Goal: Task Accomplishment & Management: Use online tool/utility

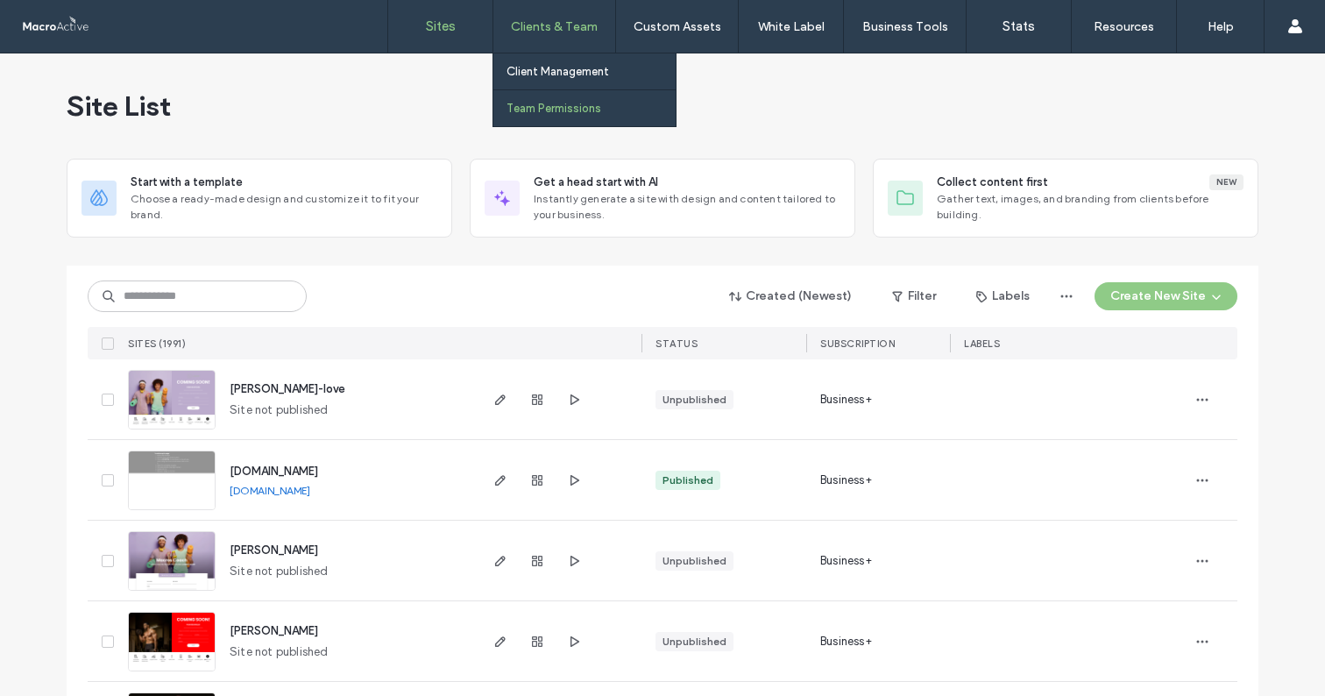
click at [553, 113] on label "Team Permissions" at bounding box center [554, 108] width 95 height 13
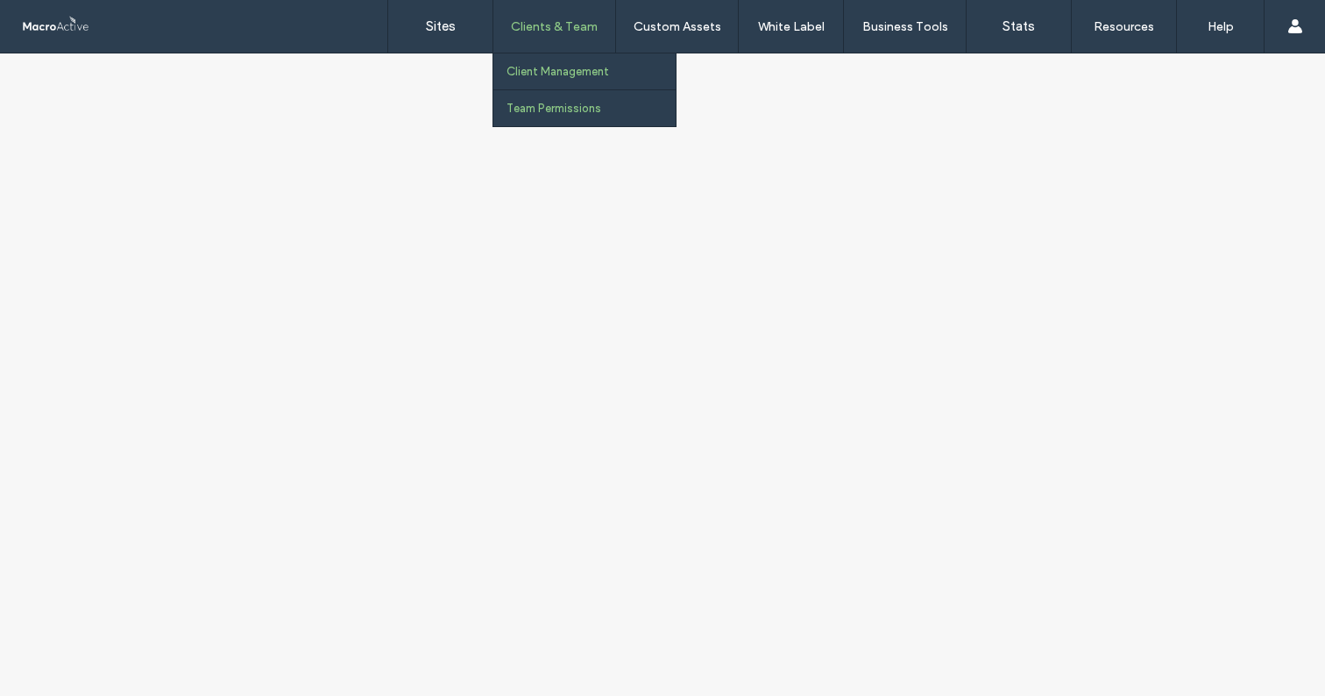
click at [560, 73] on label "Client Management" at bounding box center [558, 71] width 103 height 13
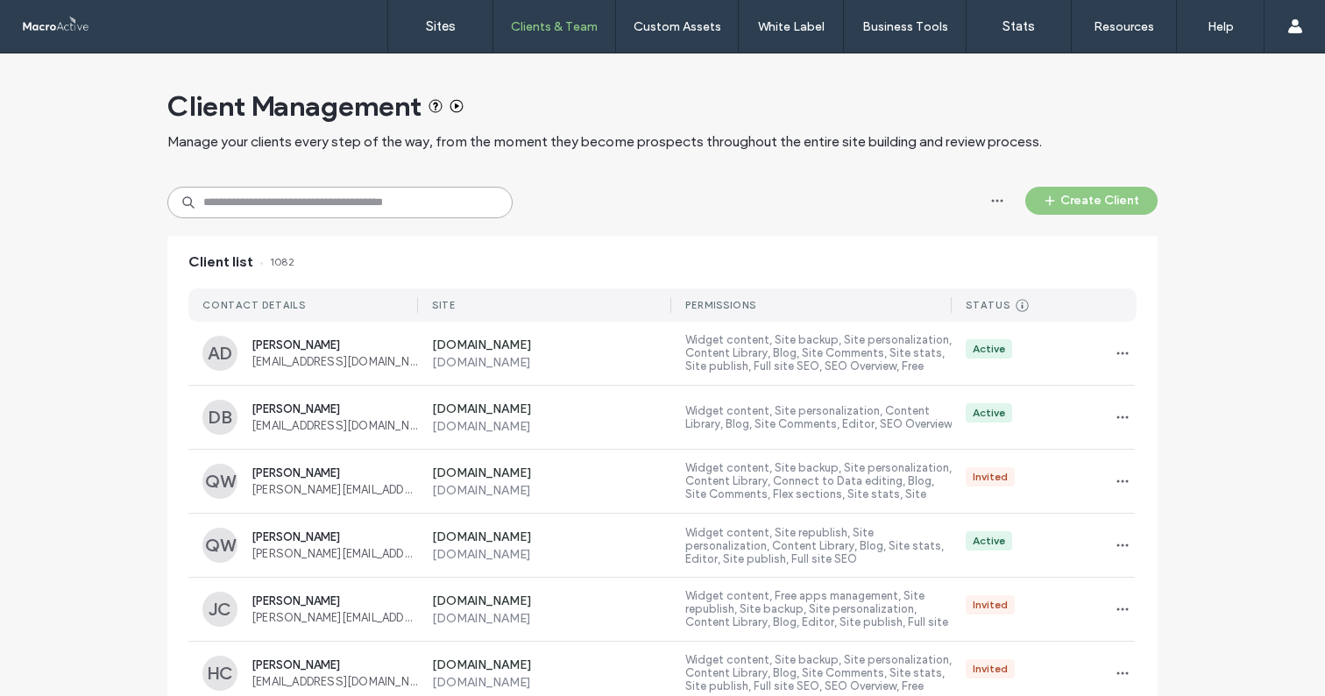
click at [343, 202] on input at bounding box center [339, 203] width 345 height 32
click at [1120, 348] on icon "button" at bounding box center [1123, 353] width 14 height 14
click at [1138, 427] on span "Manage Access" at bounding box center [1180, 432] width 85 height 18
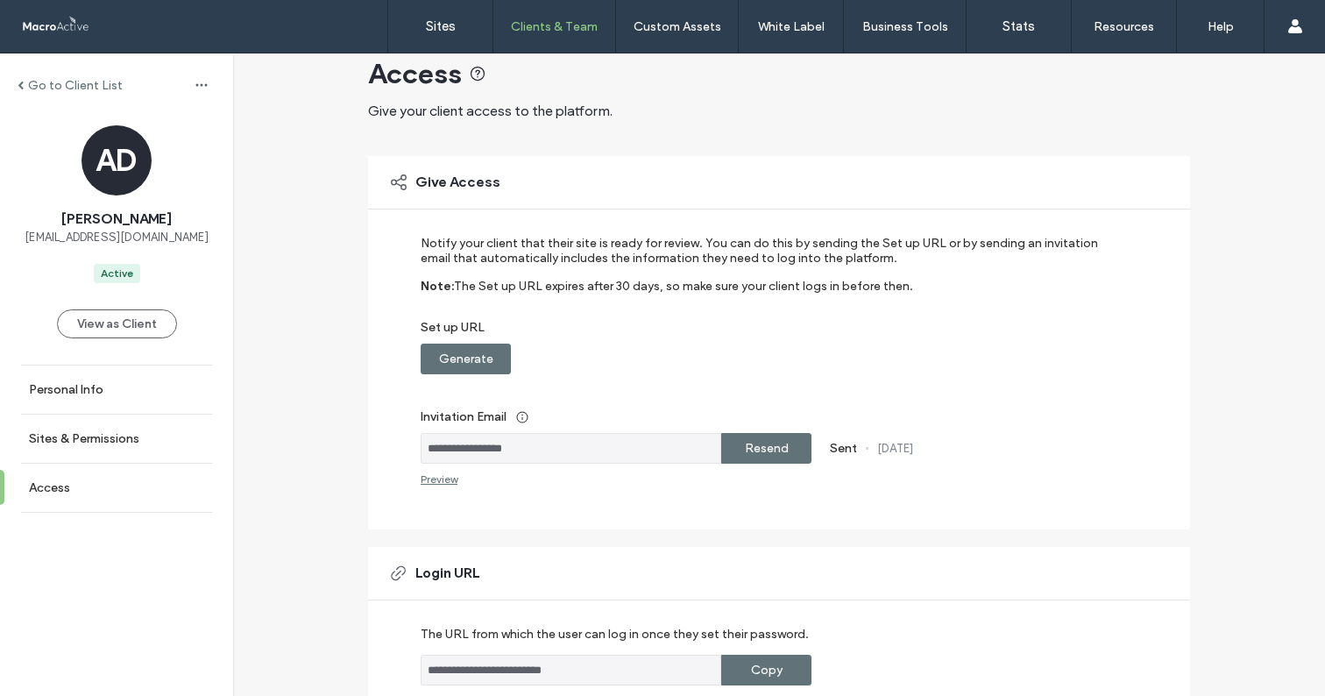
scroll to position [32, 0]
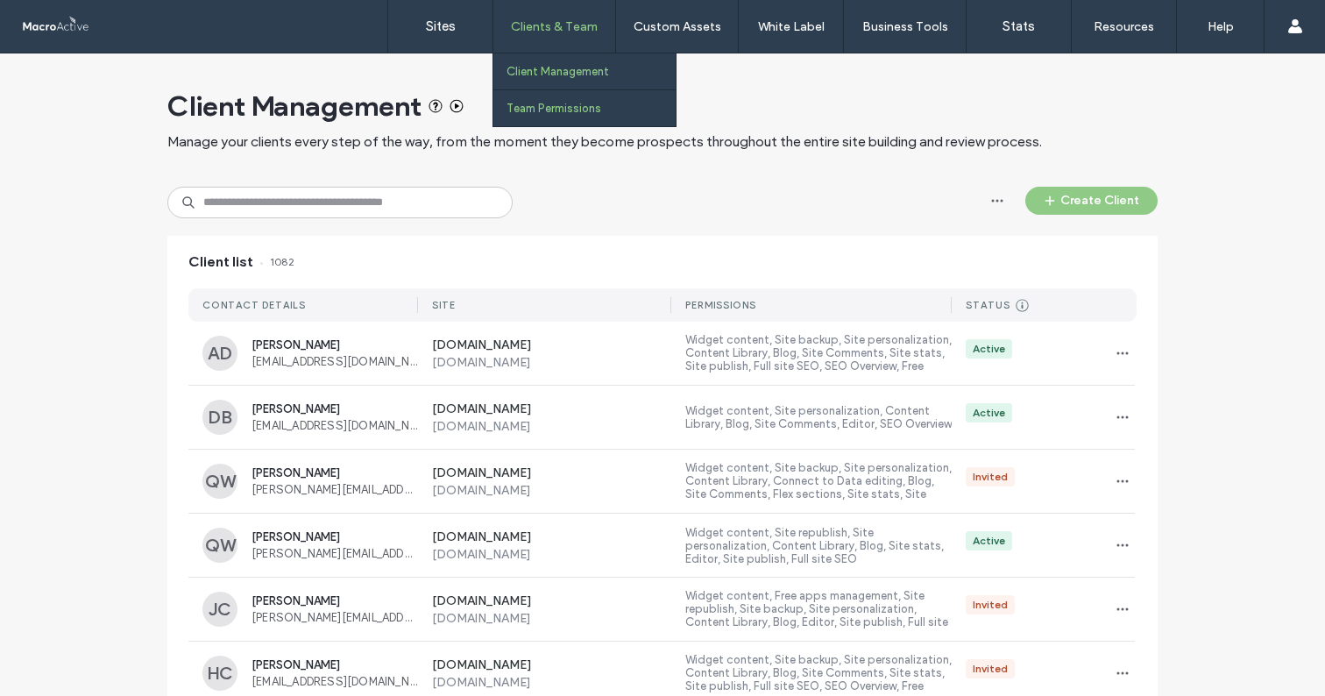
click at [552, 103] on label "Team Permissions" at bounding box center [554, 108] width 95 height 13
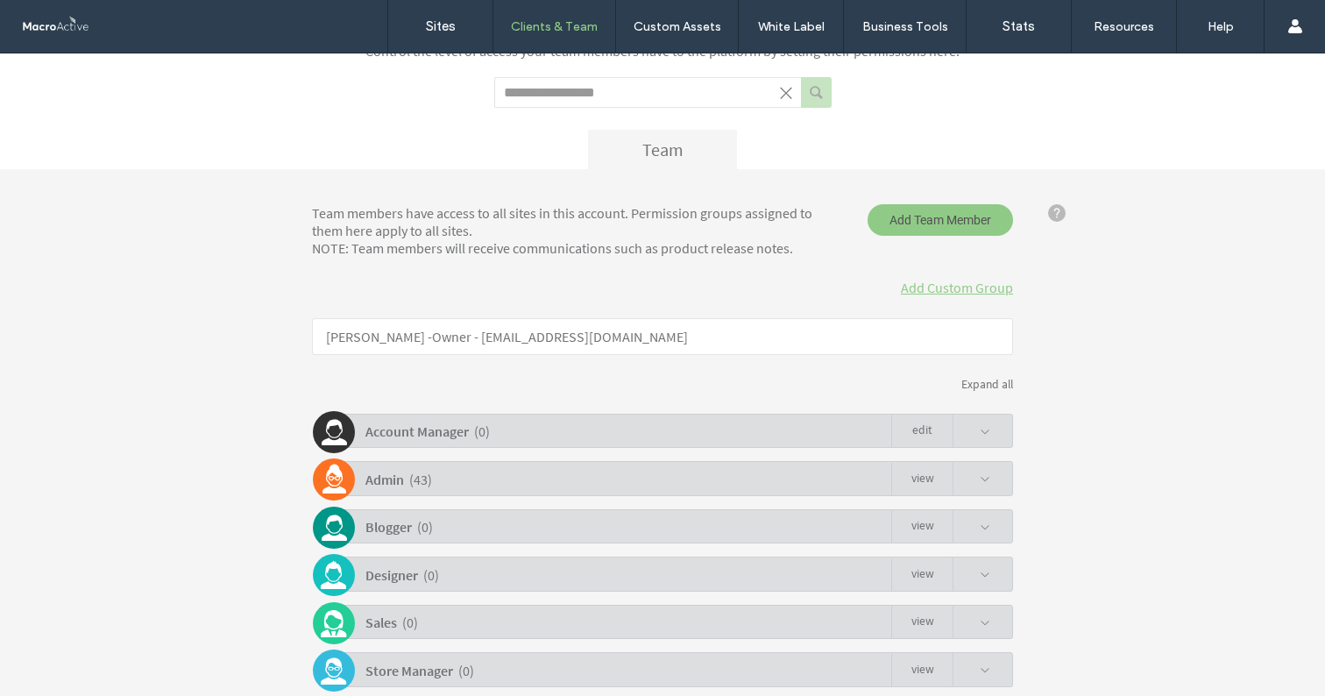
scroll to position [183, 0]
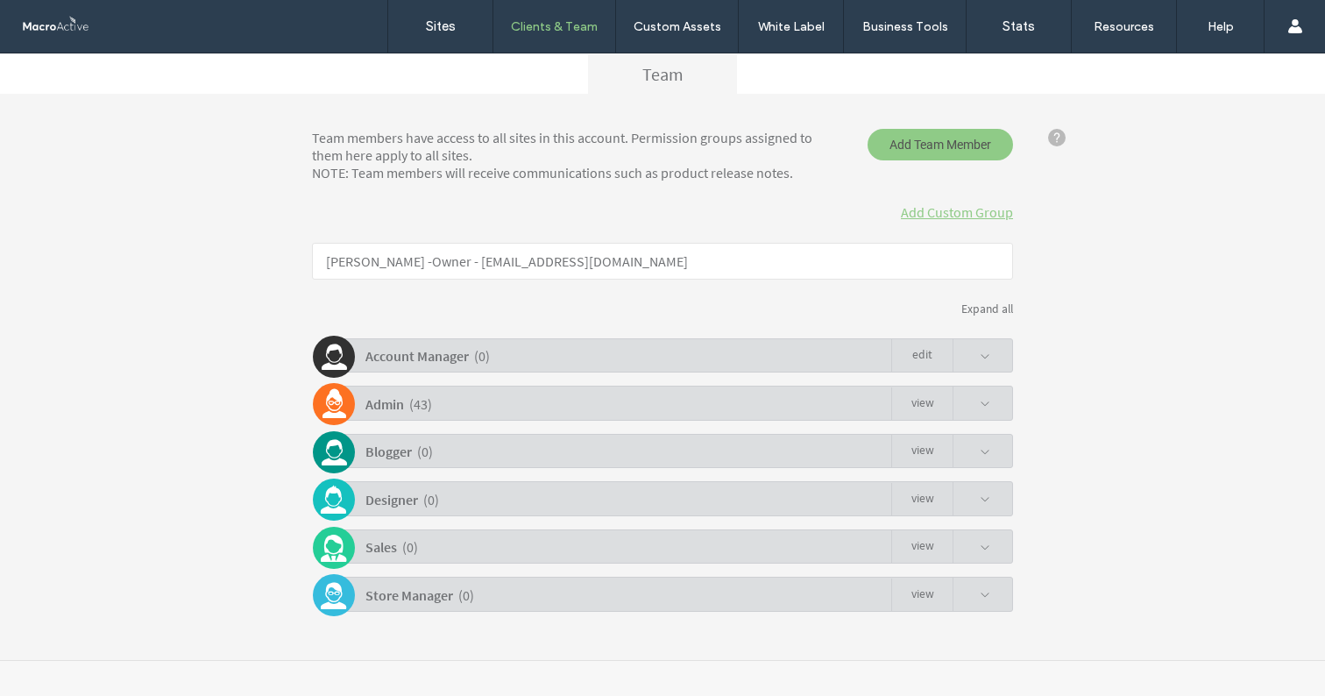
click link "view"
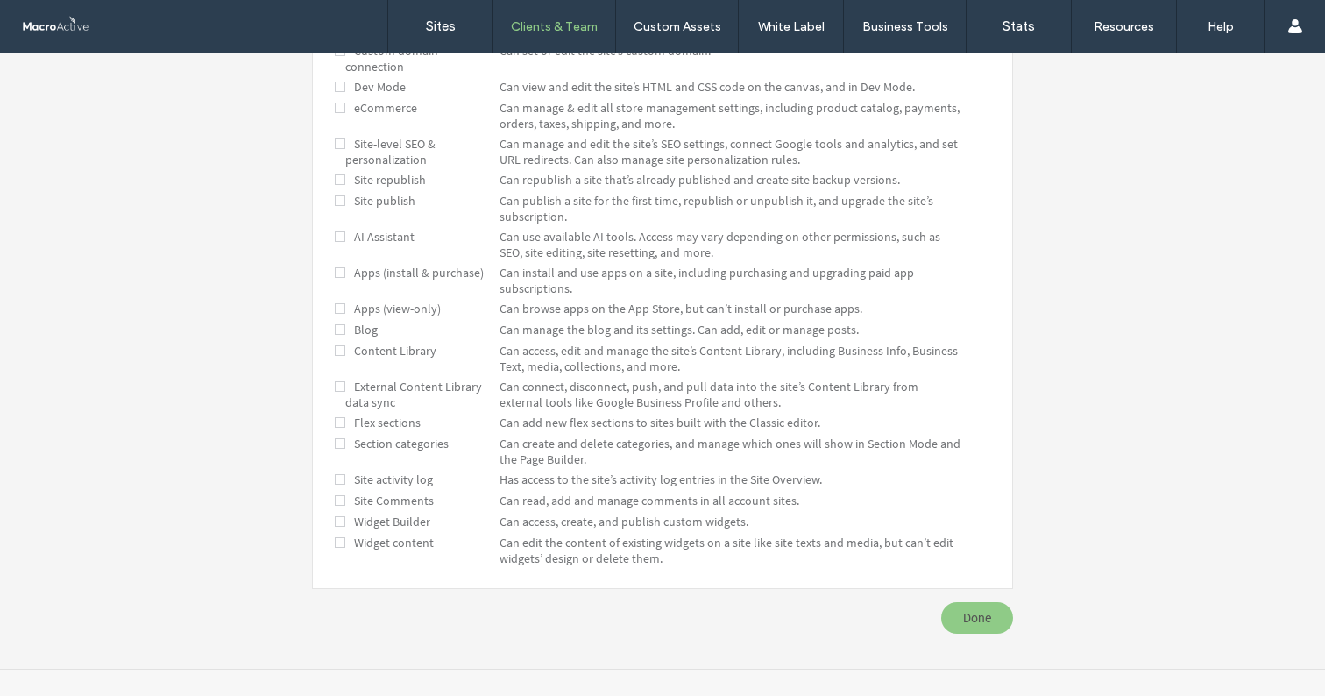
scroll to position [0, 0]
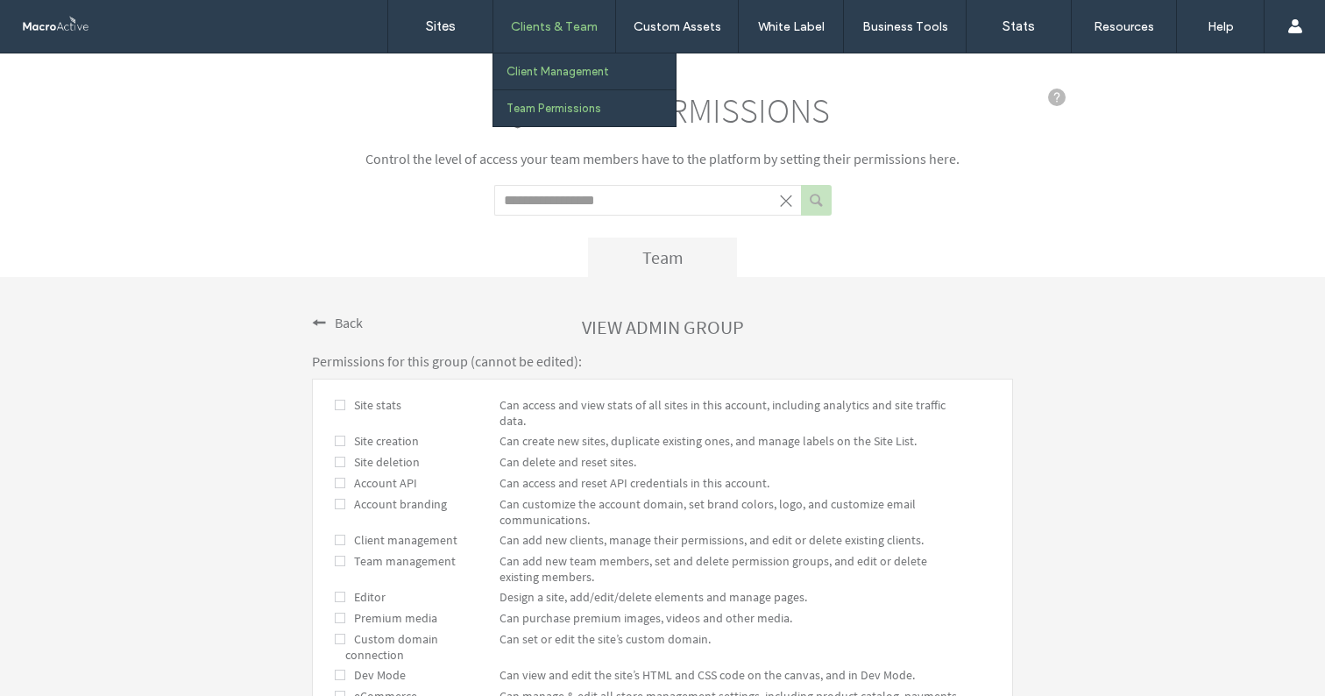
click at [537, 70] on label "Client Management" at bounding box center [558, 71] width 103 height 13
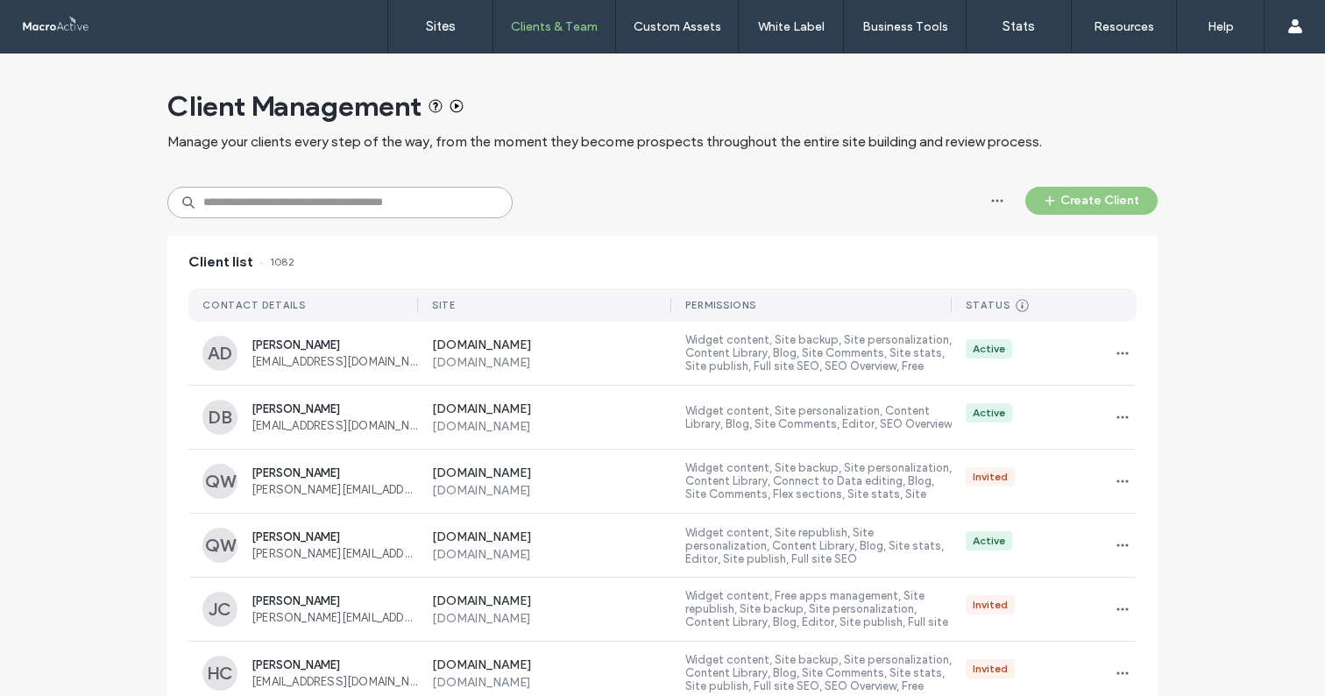
click at [427, 215] on input at bounding box center [339, 203] width 345 height 32
type input "****"
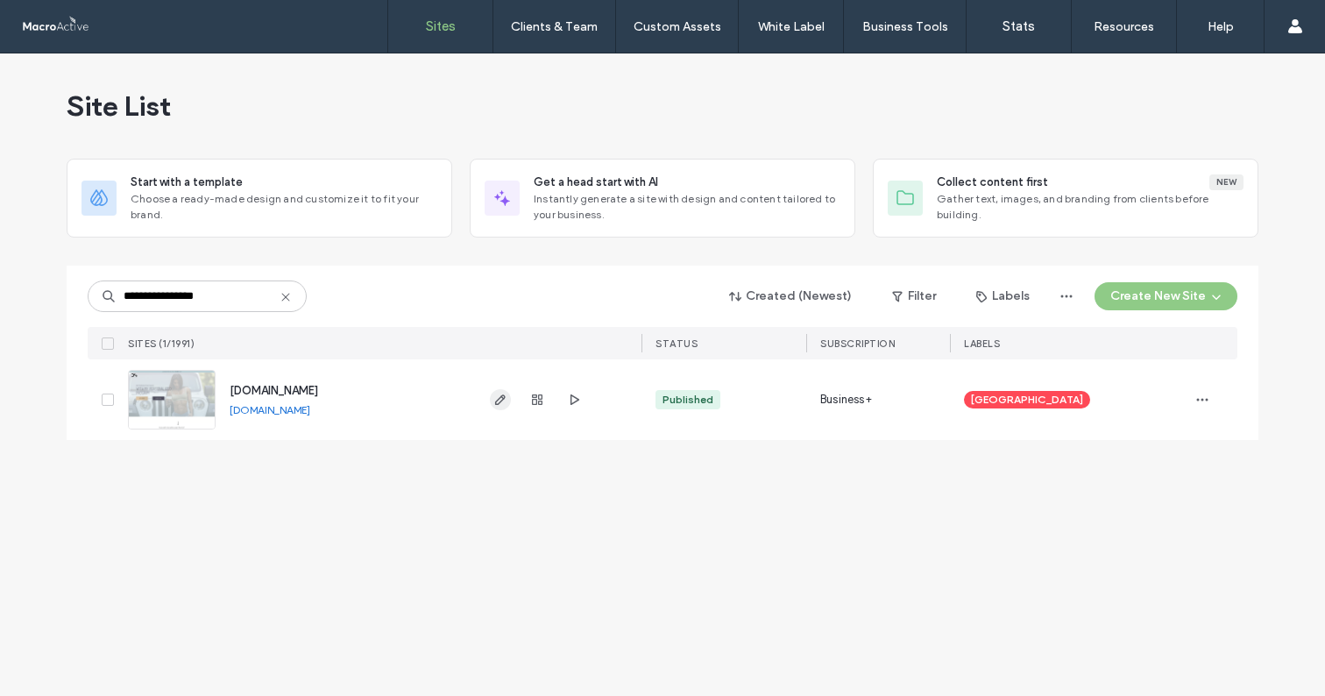
click at [510, 403] on span "button" at bounding box center [500, 399] width 21 height 21
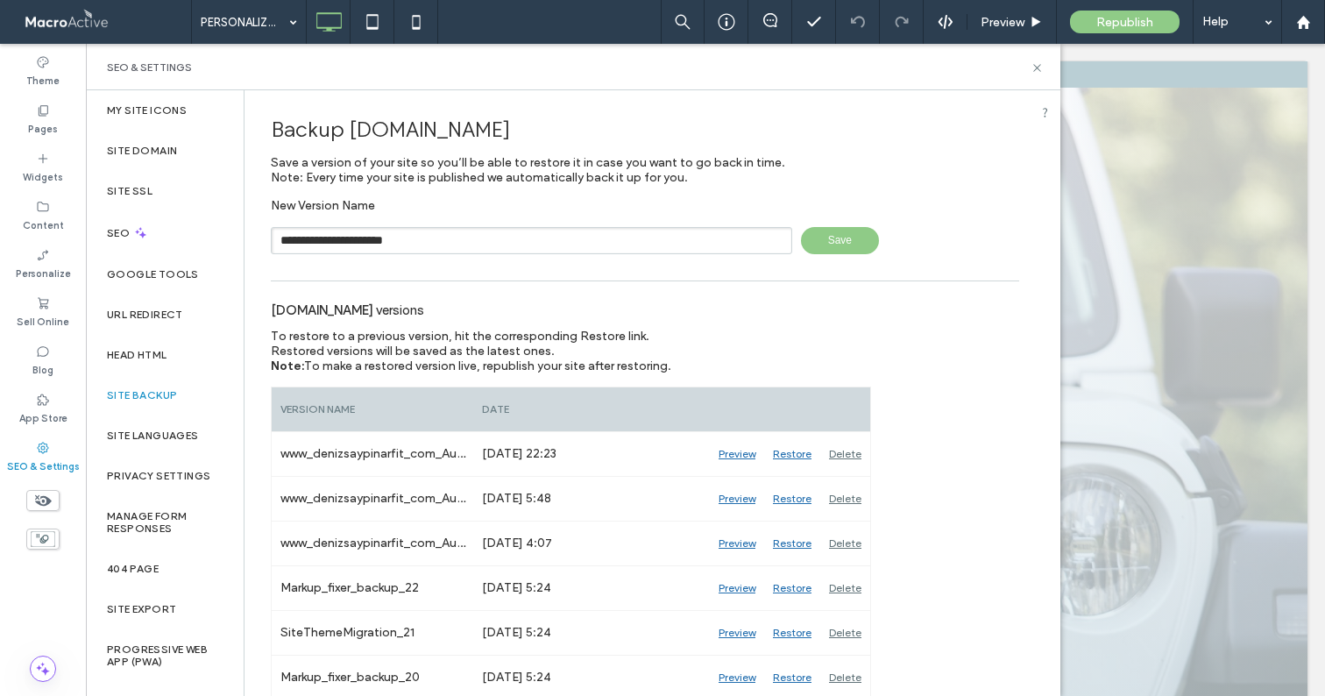
type input "**********"
click at [1038, 67] on use at bounding box center [1036, 67] width 7 height 7
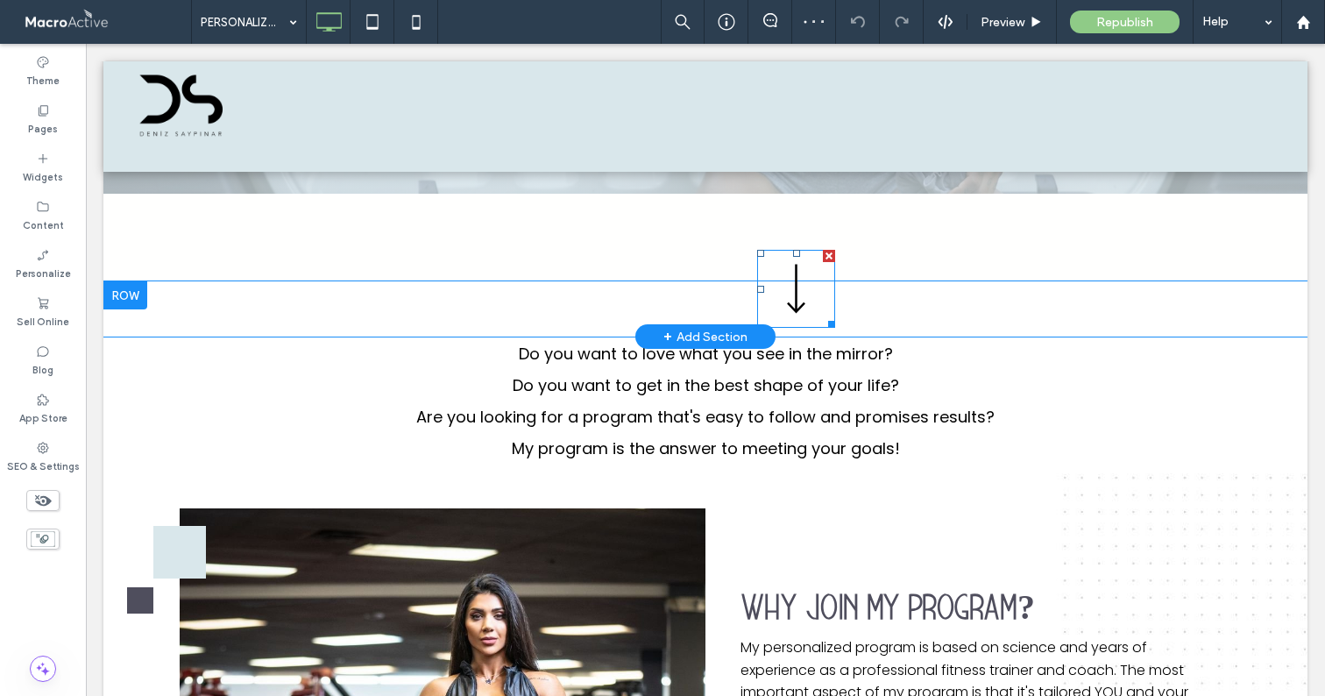
scroll to position [542, 0]
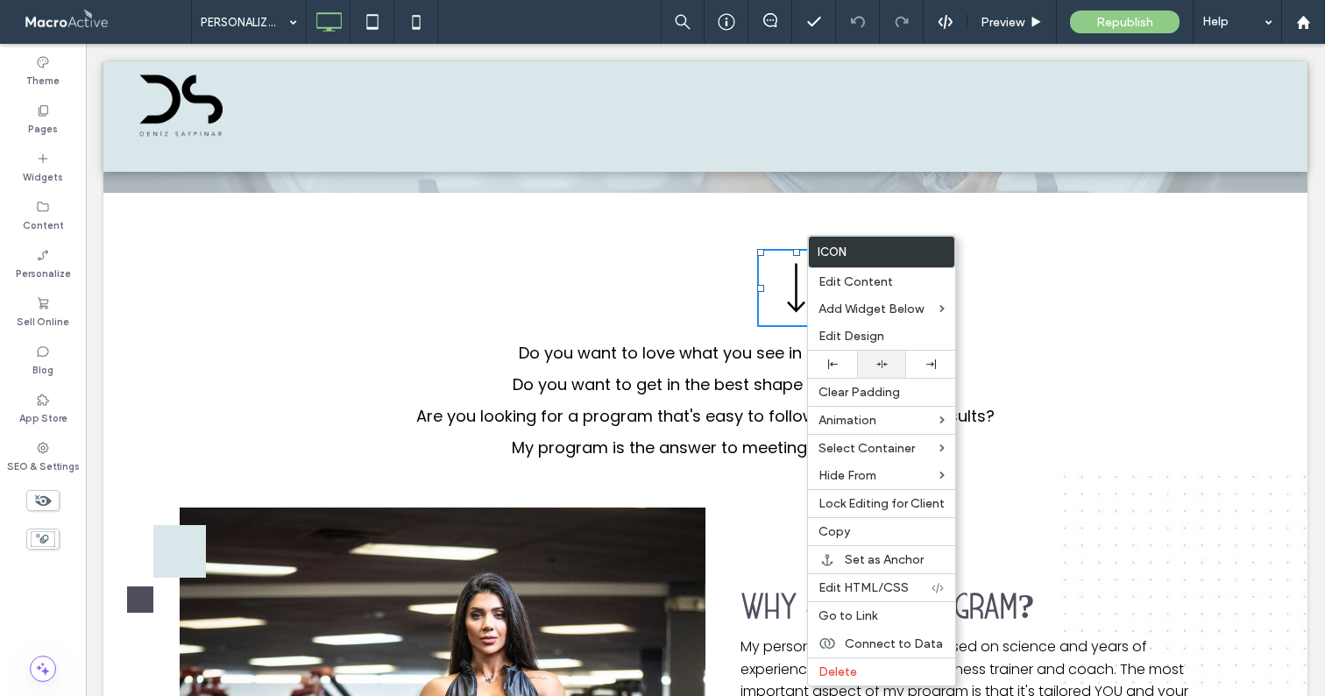
click at [881, 358] on div at bounding box center [881, 364] width 49 height 27
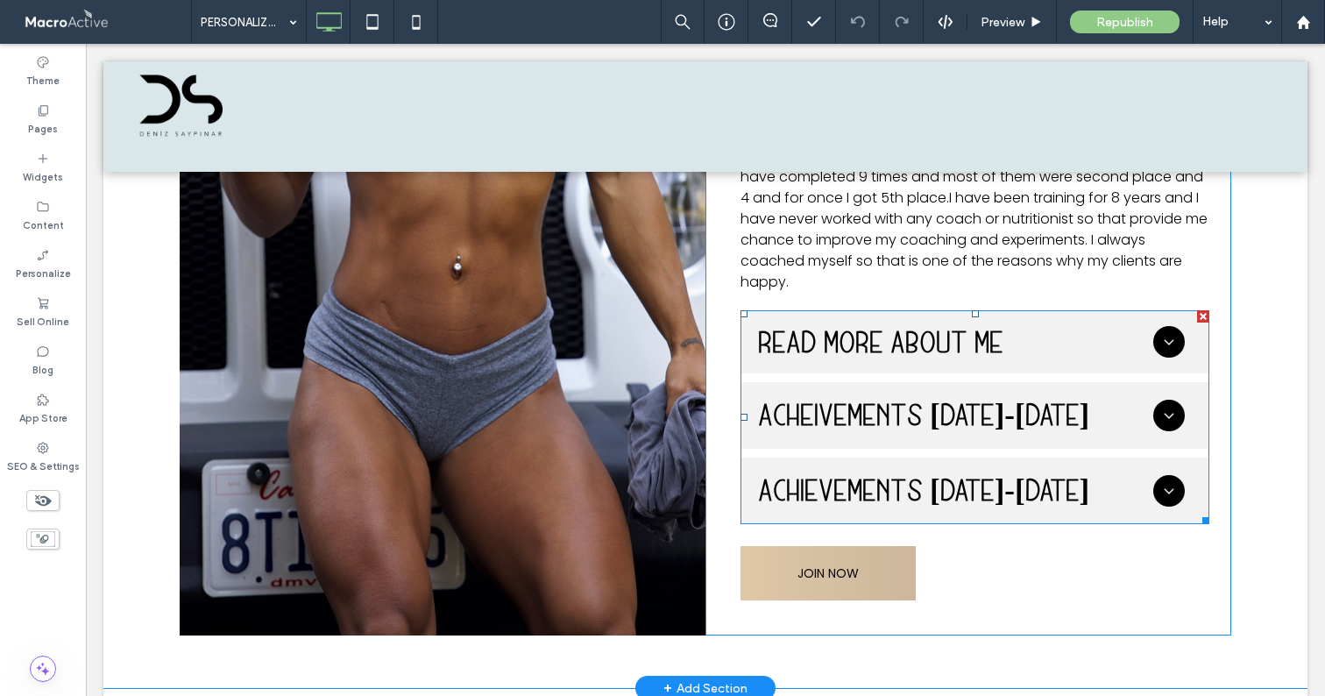
scroll to position [5212, 0]
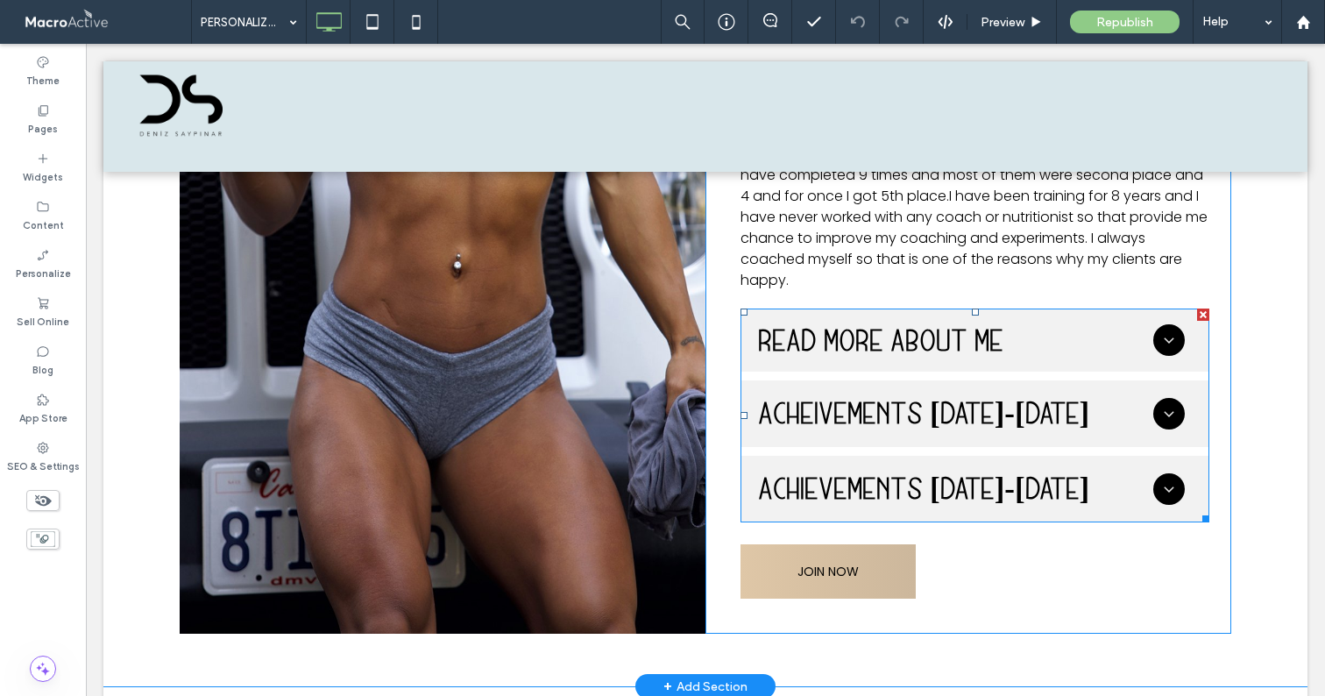
click at [1153, 335] on span at bounding box center [975, 415] width 469 height 214
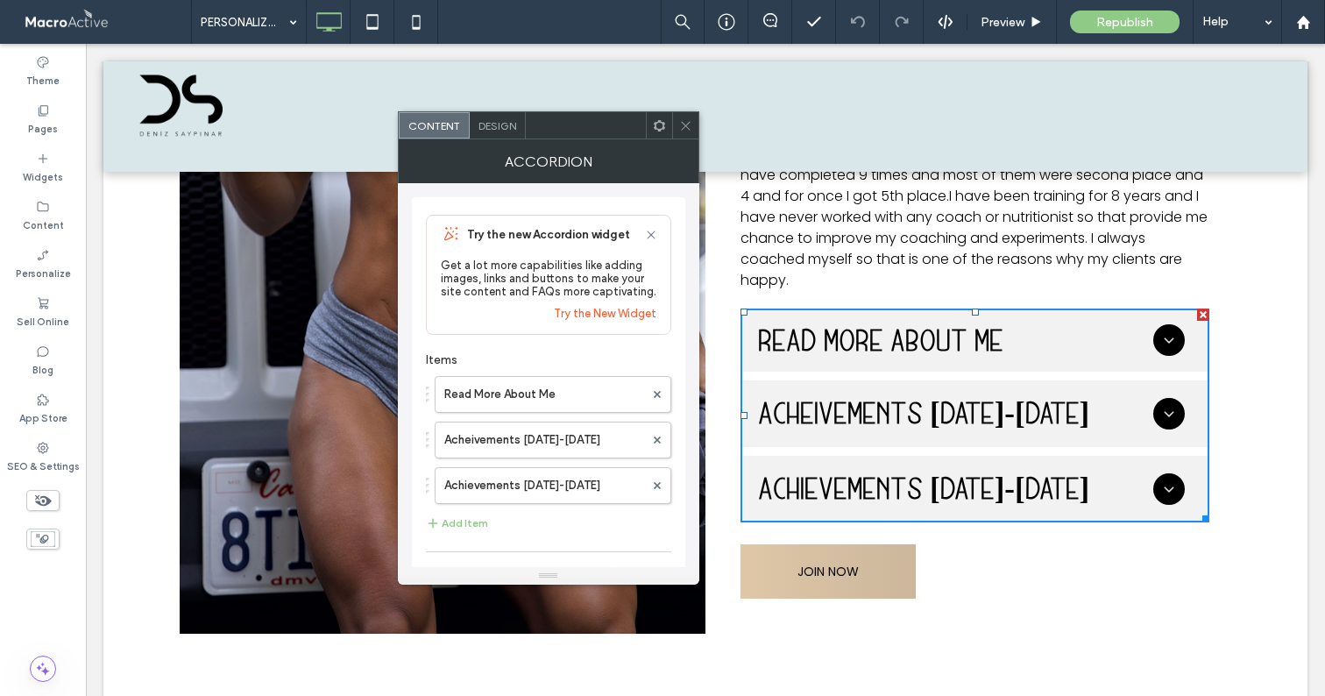
click at [1160, 335] on icon at bounding box center [1169, 340] width 18 height 18
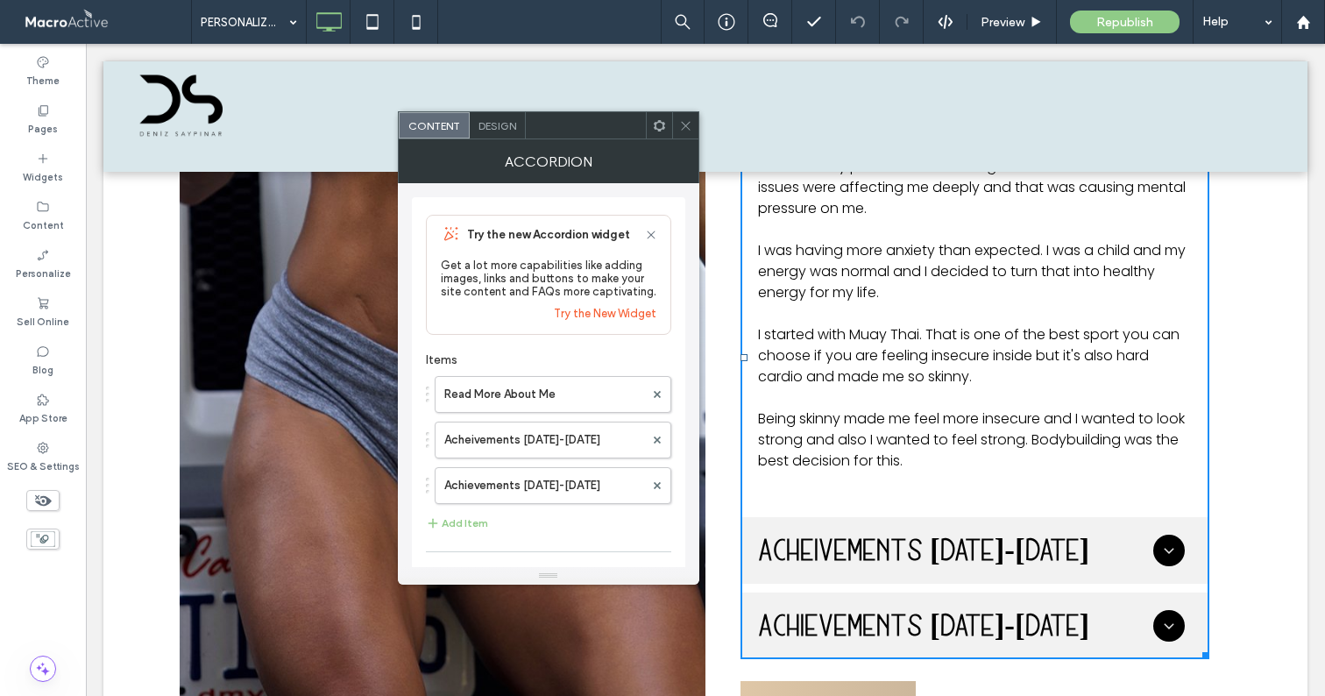
scroll to position [5465, 0]
click at [687, 127] on use at bounding box center [685, 125] width 9 height 9
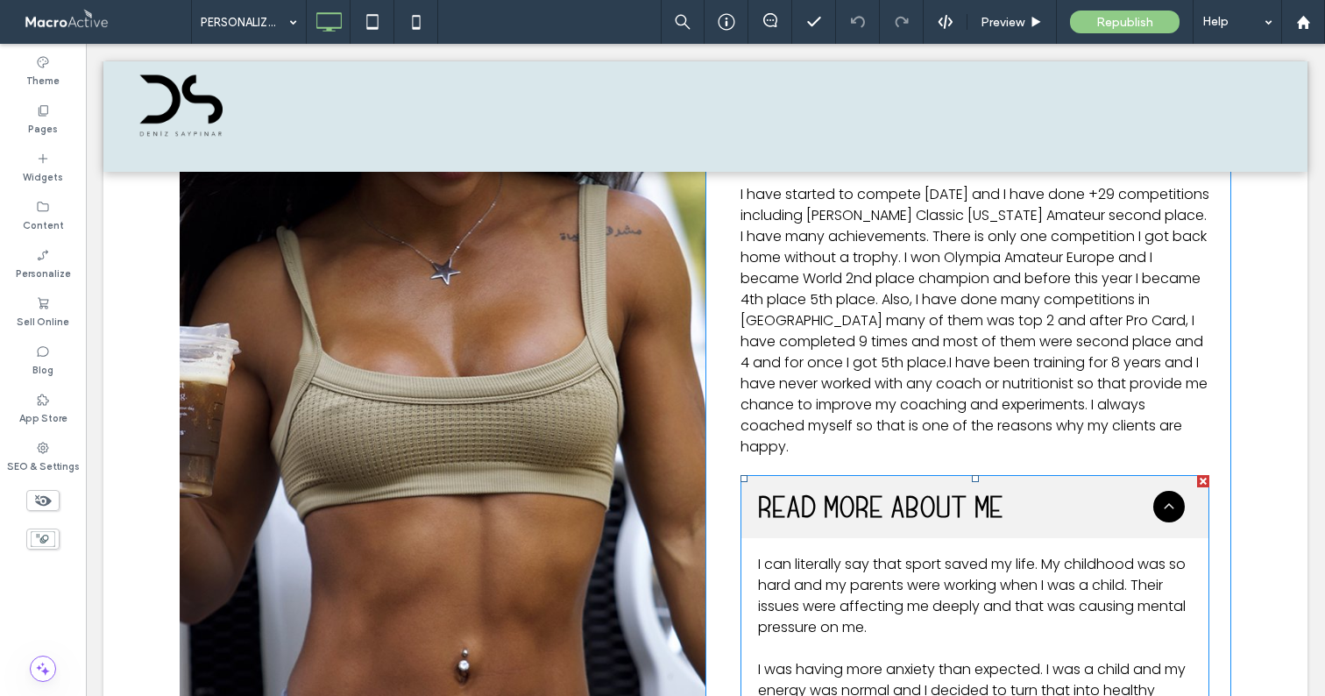
scroll to position [5042, 0]
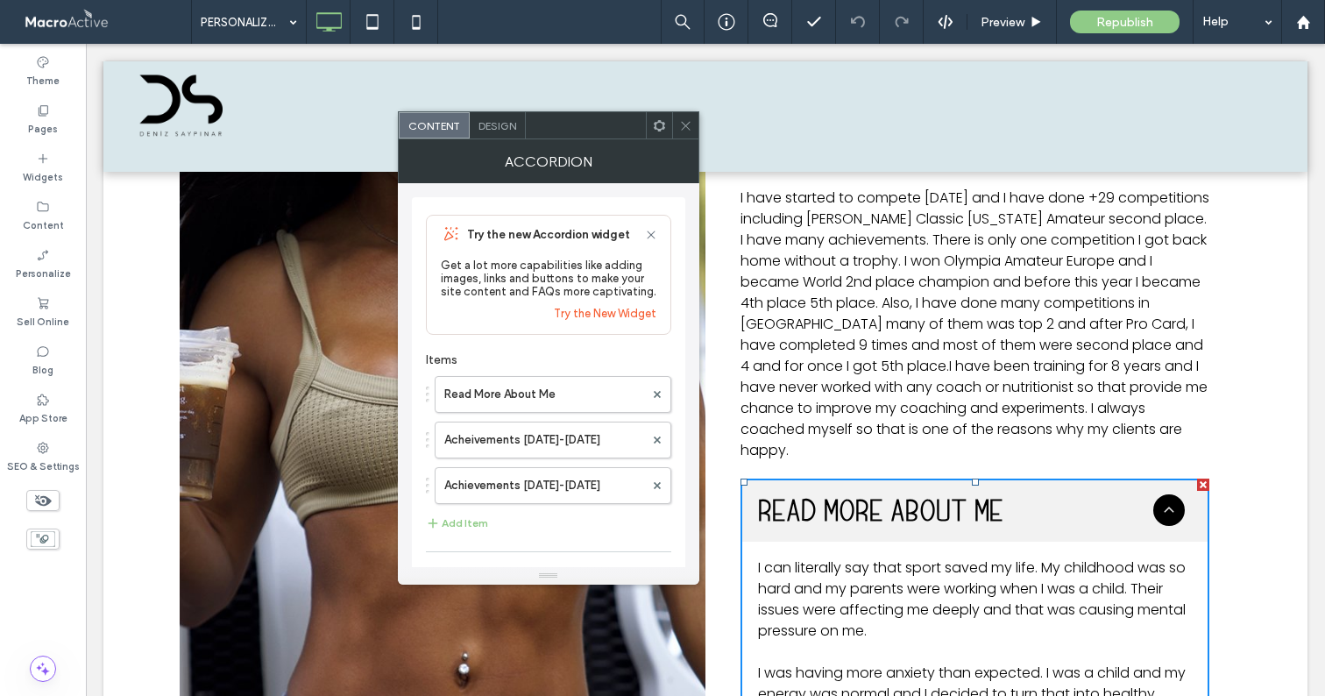
click at [1166, 505] on icon at bounding box center [1169, 510] width 18 height 18
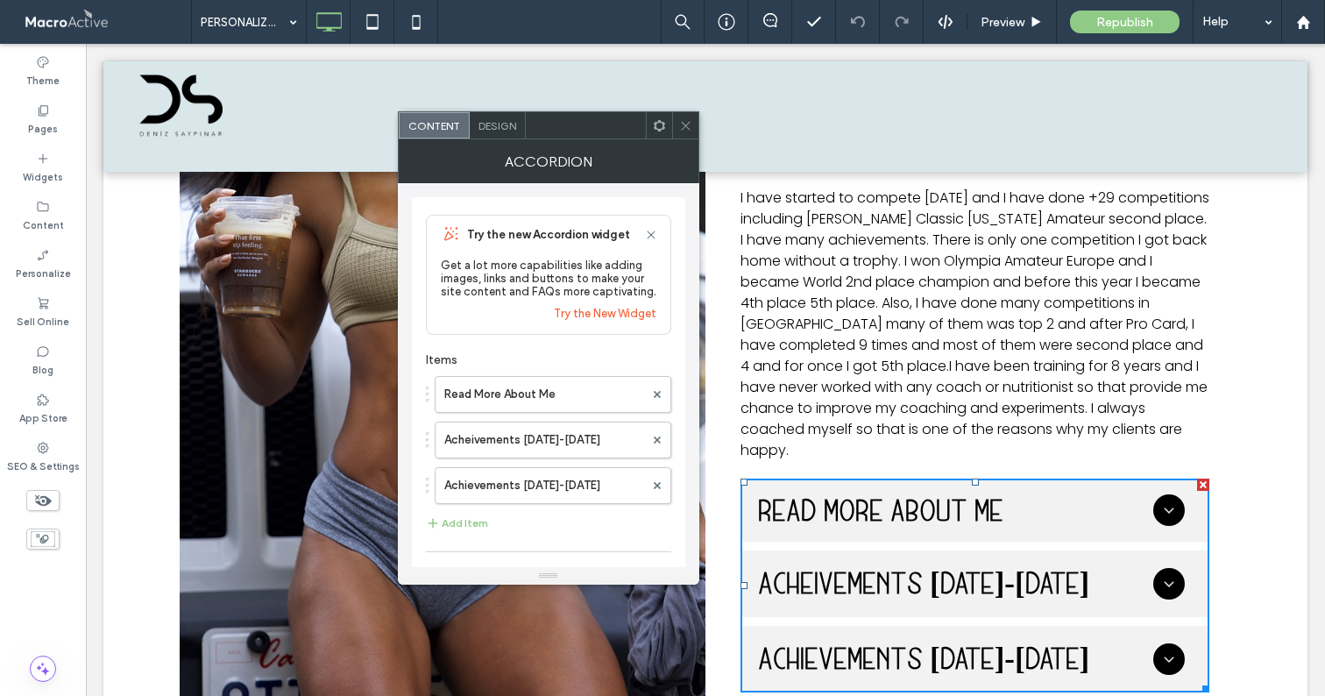
click at [680, 126] on icon at bounding box center [685, 125] width 13 height 13
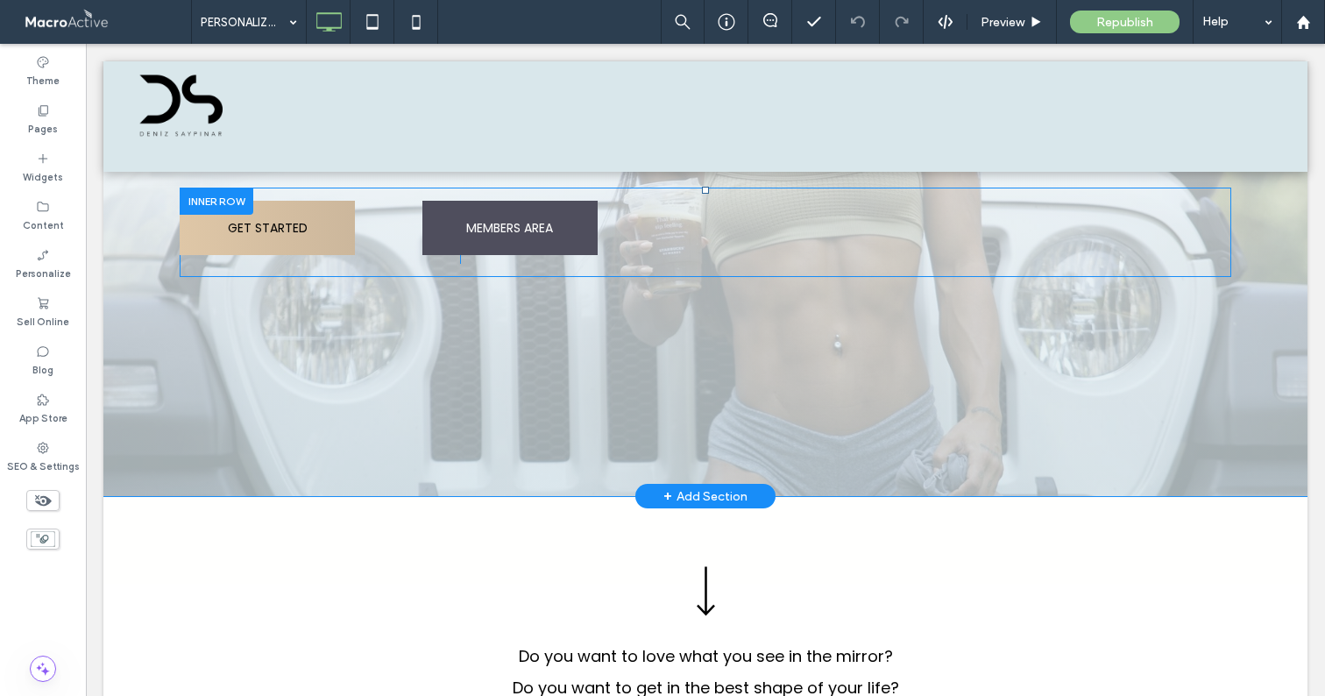
scroll to position [1, 0]
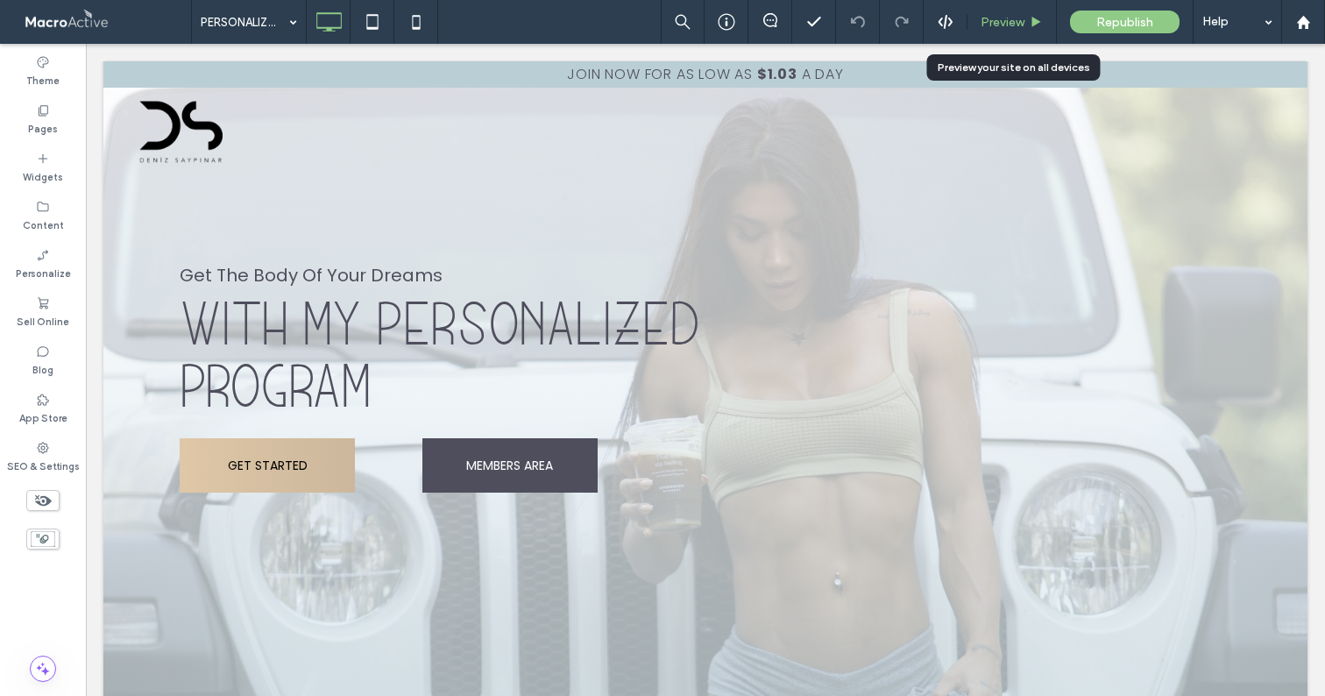
click at [996, 25] on span "Preview" at bounding box center [1003, 22] width 44 height 15
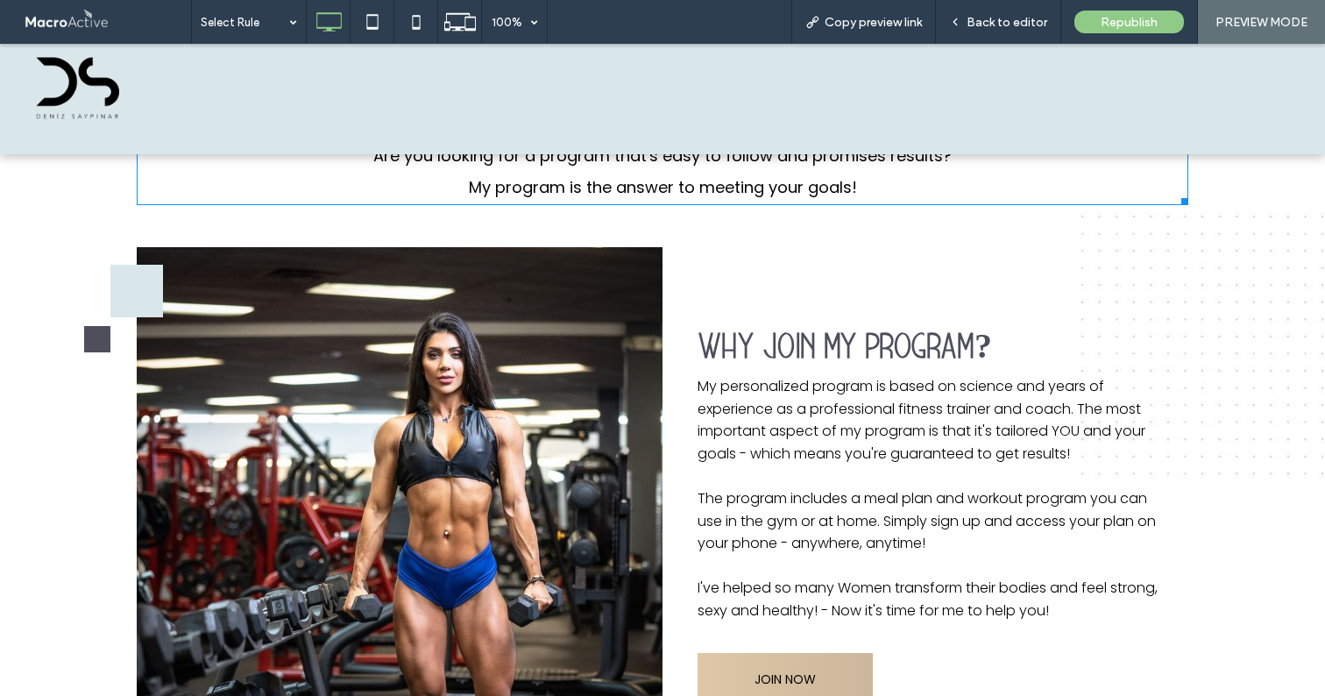
scroll to position [881, 0]
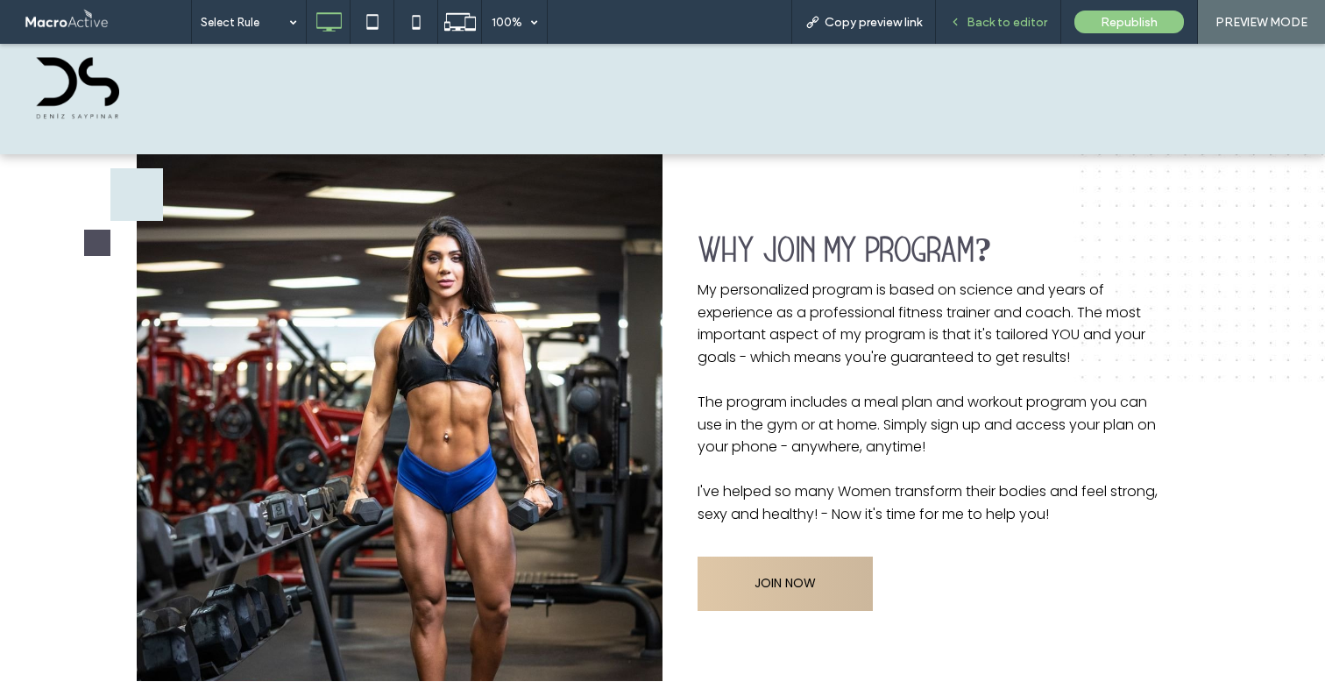
click at [953, 12] on div "Back to editor" at bounding box center [998, 22] width 125 height 44
click at [979, 30] on div "Back to editor" at bounding box center [998, 22] width 125 height 44
click at [989, 21] on span "Back to editor" at bounding box center [1007, 22] width 81 height 15
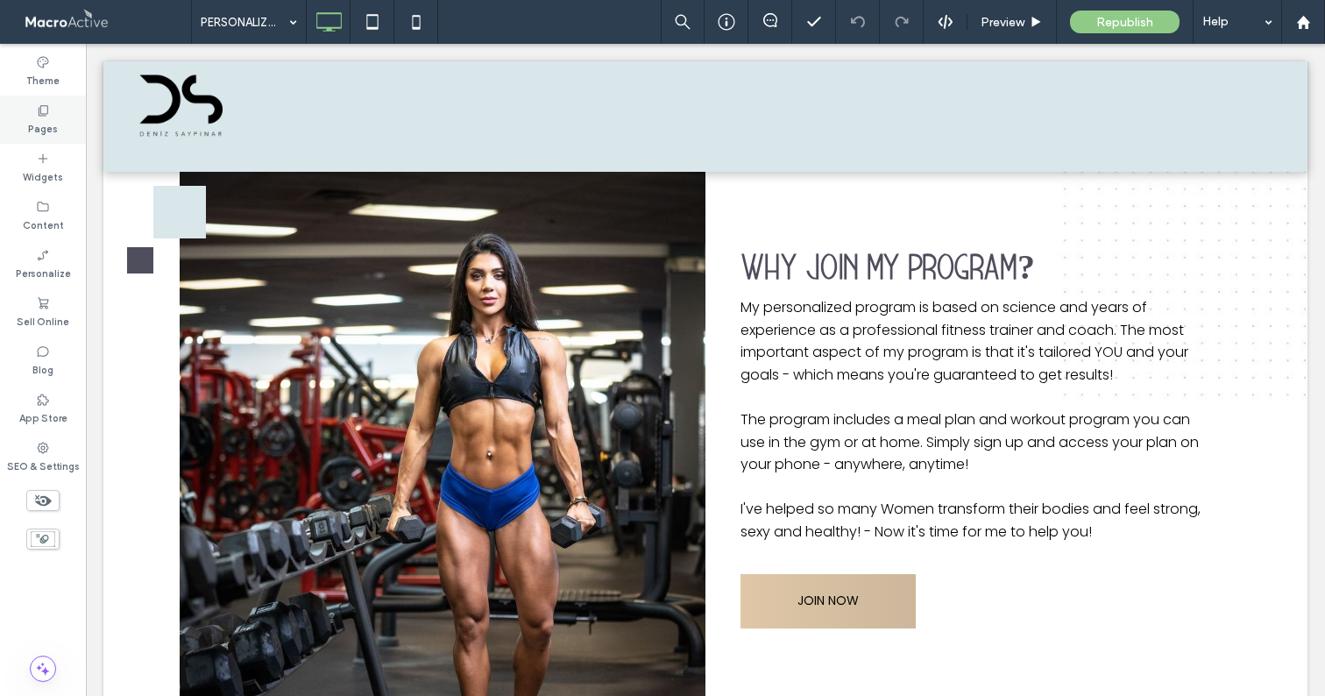
click at [46, 116] on icon at bounding box center [43, 110] width 14 height 14
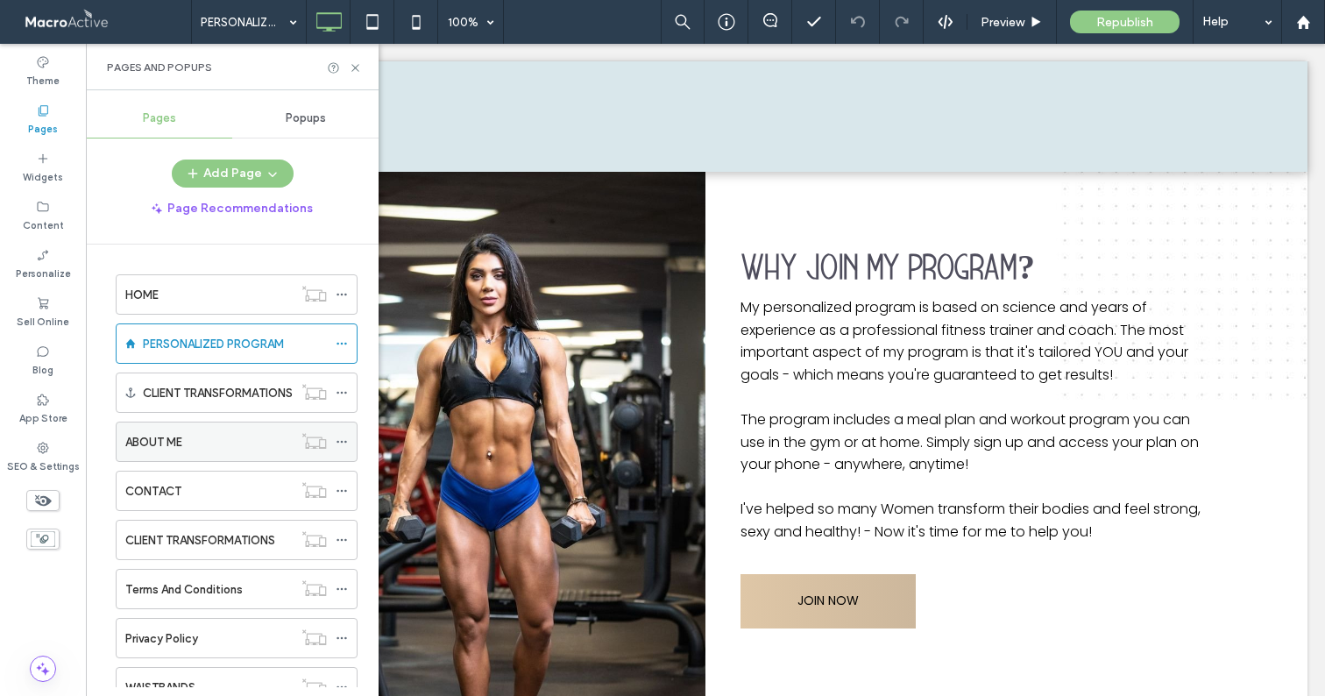
click at [215, 436] on div "ABOUT ME" at bounding box center [208, 442] width 167 height 18
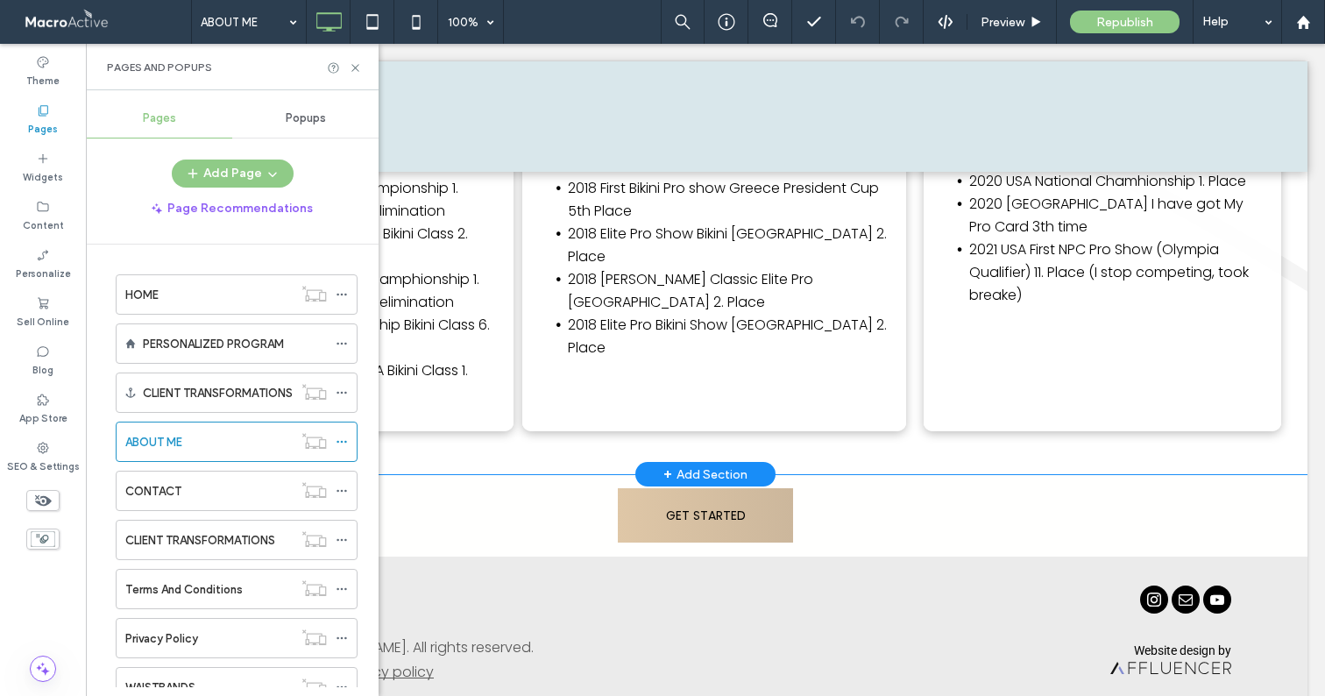
scroll to position [2513, 0]
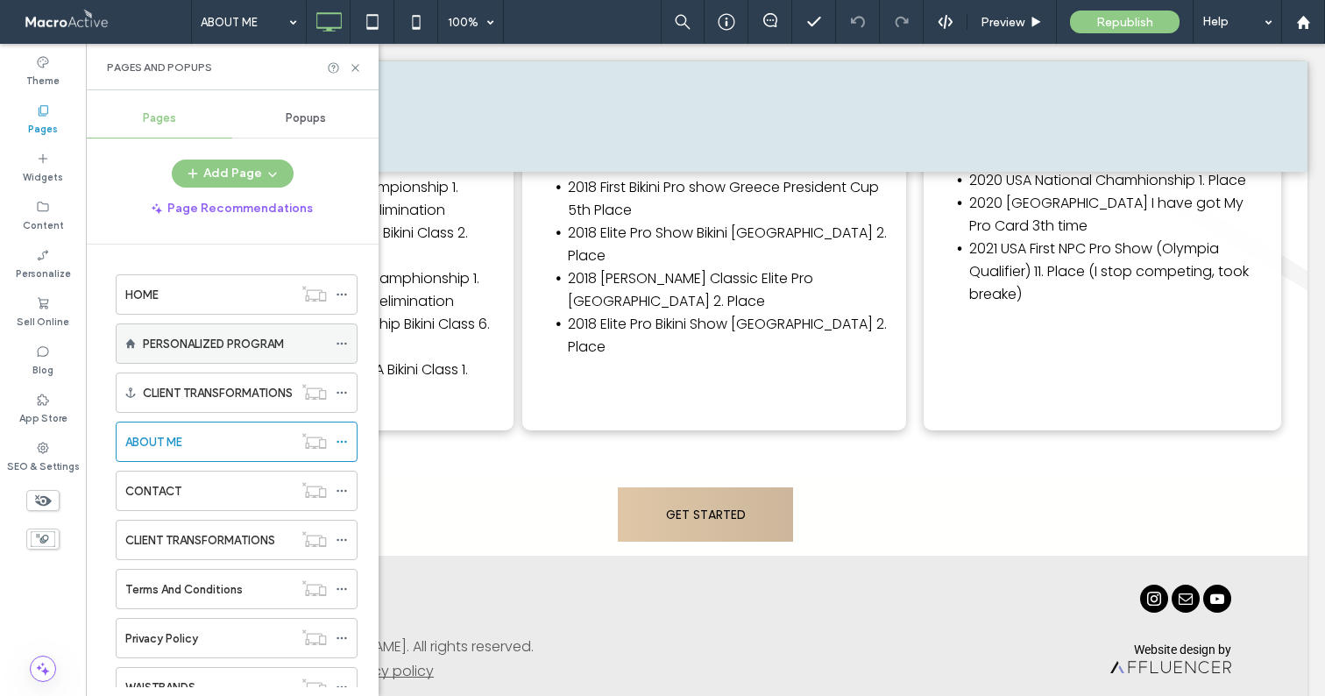
click at [244, 339] on label "PERSONALIZED PROGRAM" at bounding box center [213, 344] width 141 height 31
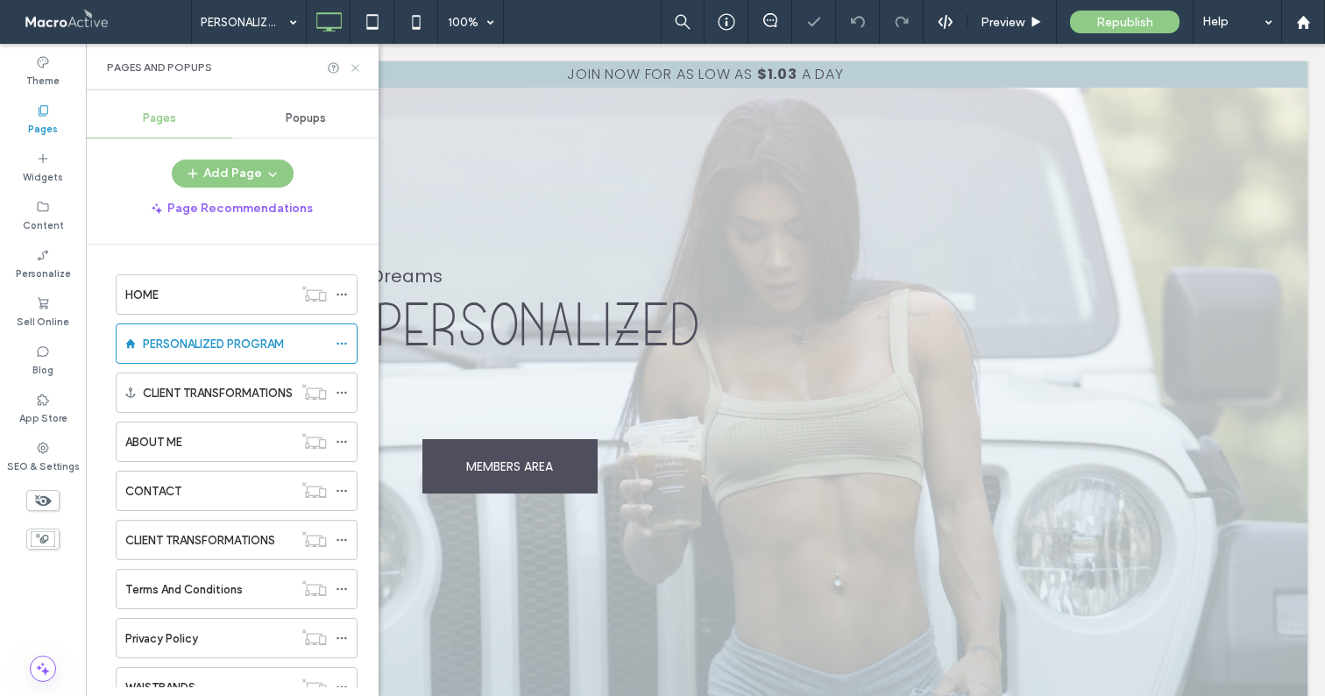
click at [355, 66] on icon at bounding box center [355, 67] width 13 height 13
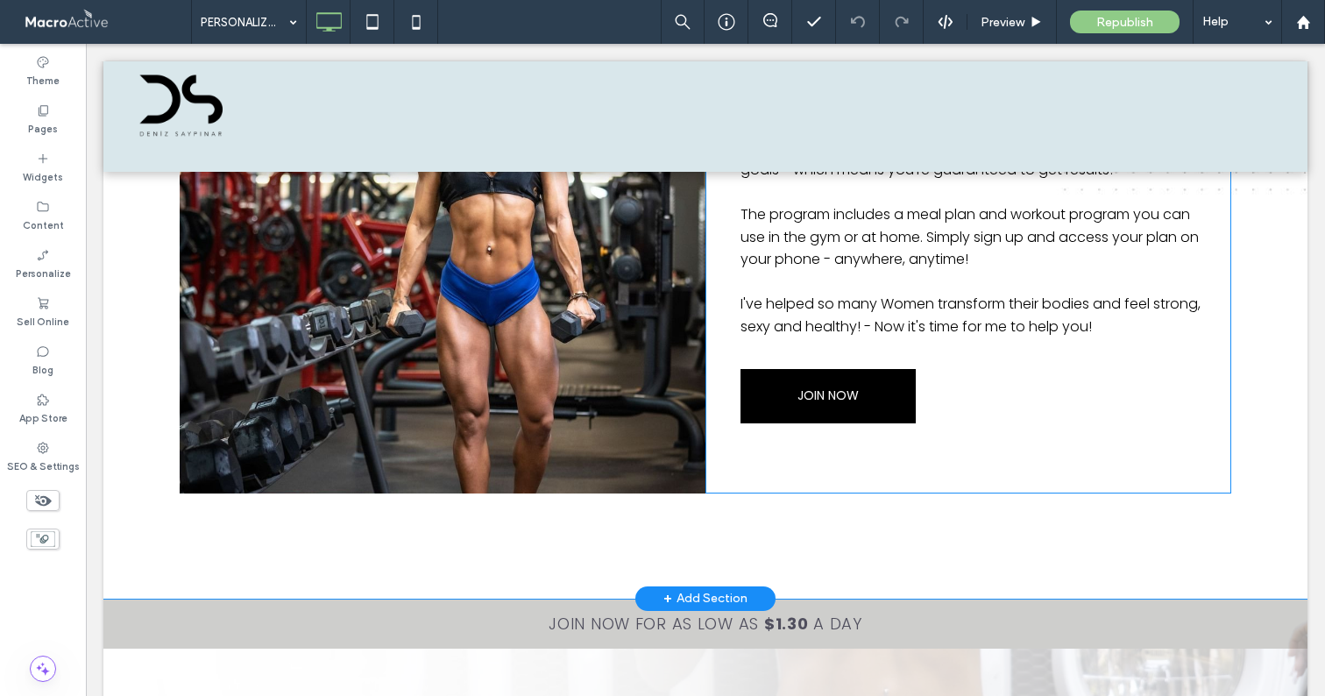
scroll to position [1087, 0]
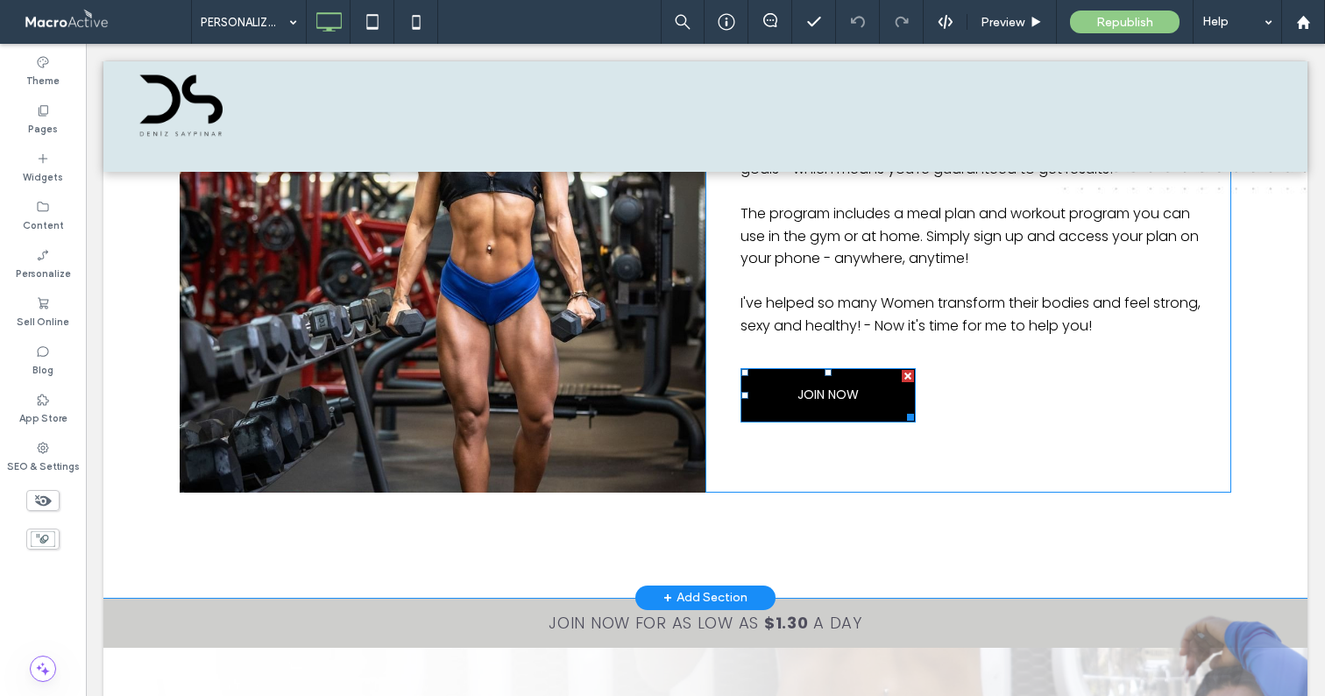
click at [832, 402] on span "JOIN NOW" at bounding box center [827, 395] width 61 height 46
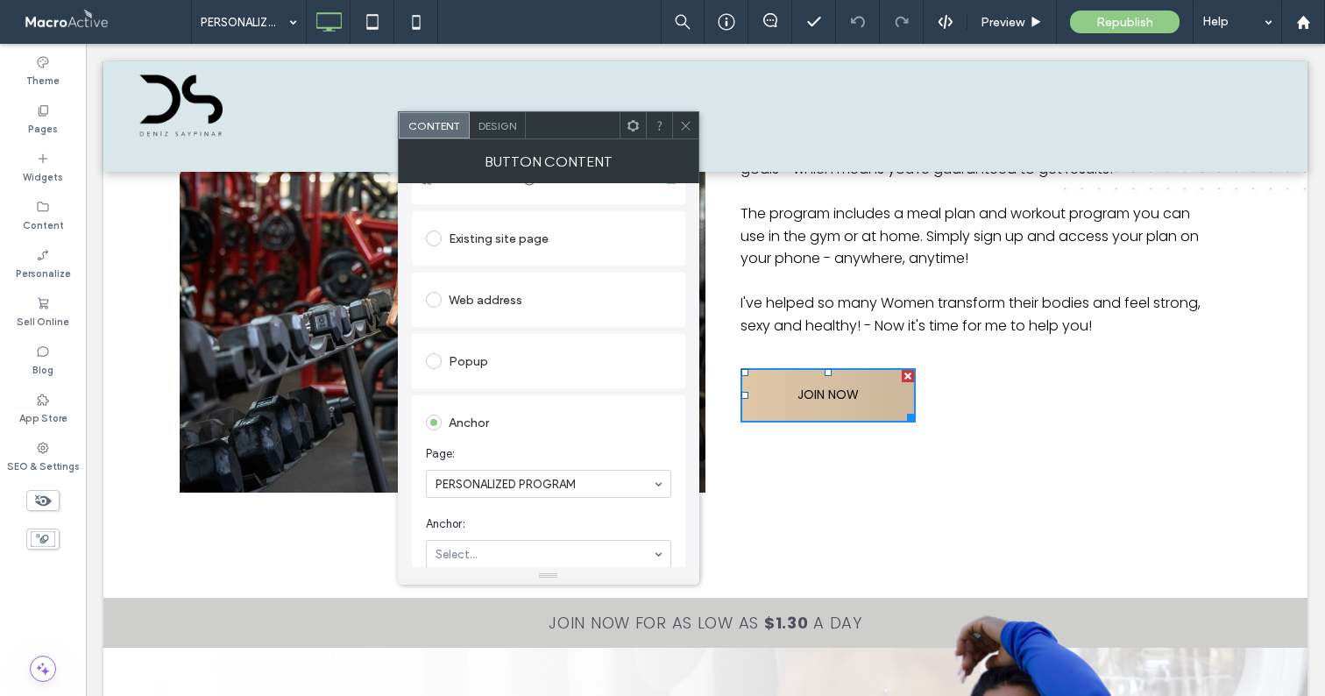
scroll to position [201, 0]
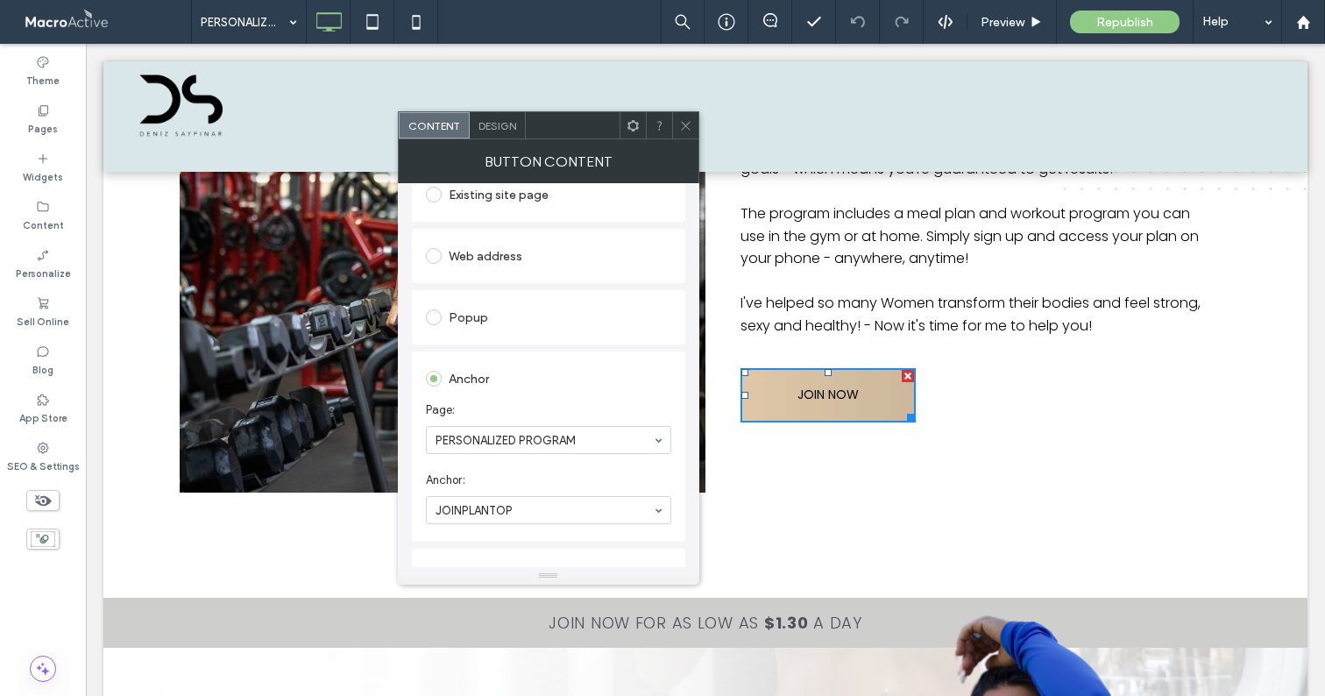
click at [683, 115] on span at bounding box center [685, 125] width 13 height 26
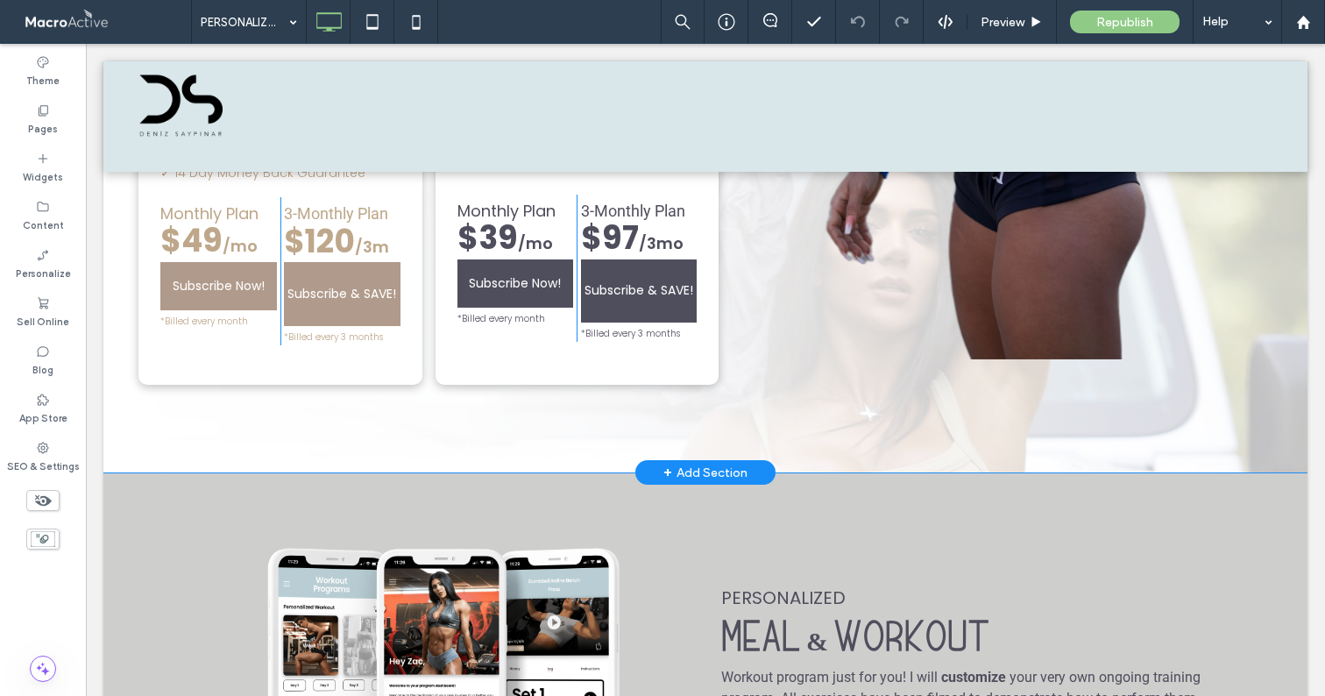
scroll to position [2163, 0]
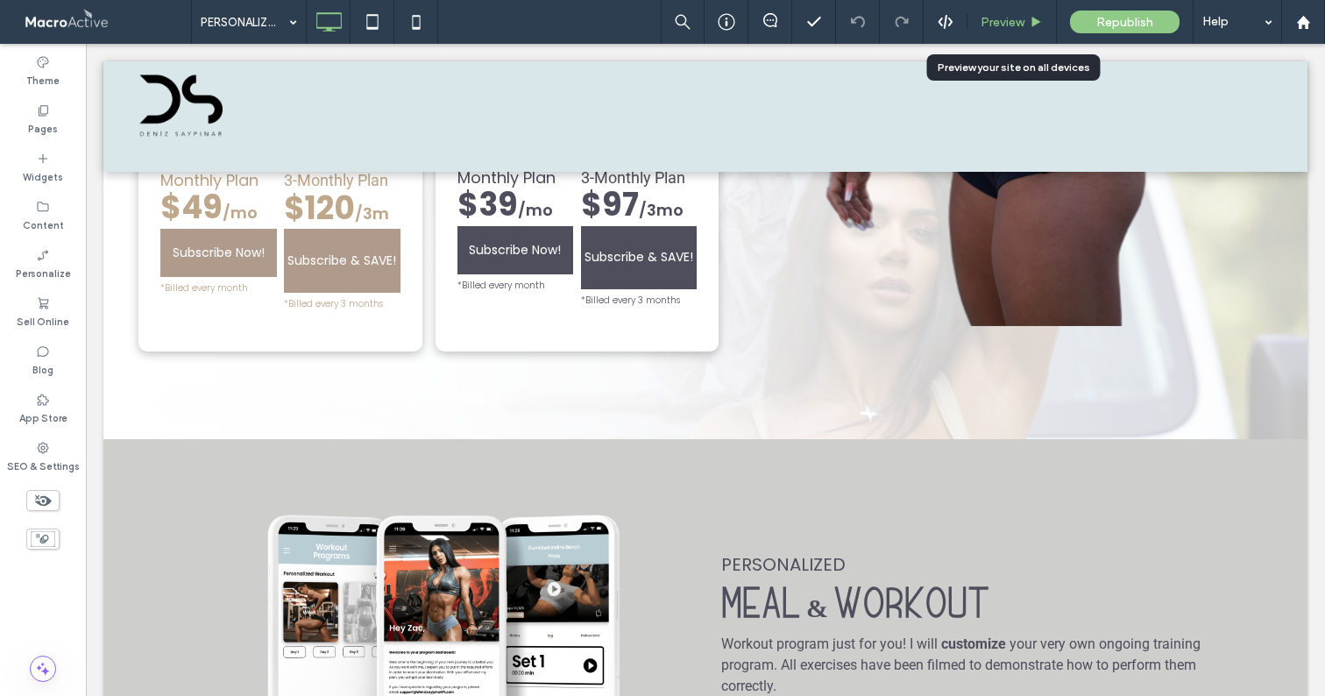
click at [996, 23] on span "Preview" at bounding box center [1003, 22] width 44 height 15
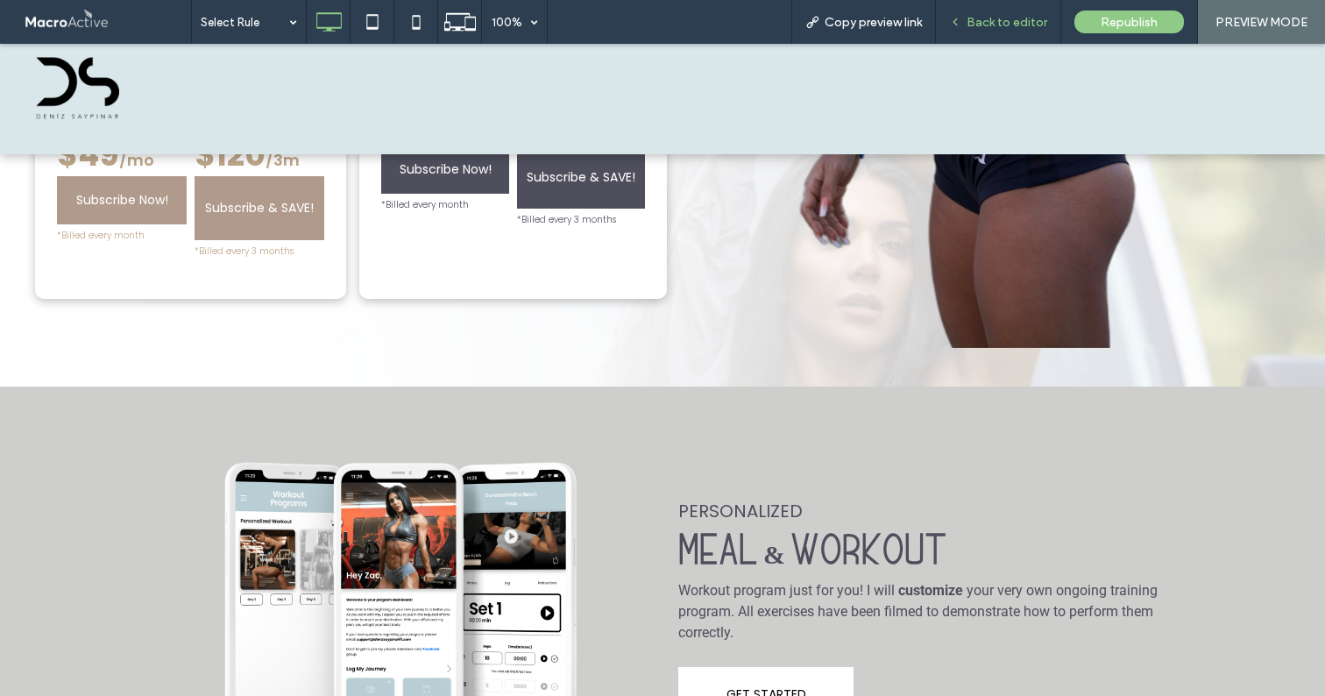
click at [996, 21] on span "Back to editor" at bounding box center [1007, 22] width 81 height 15
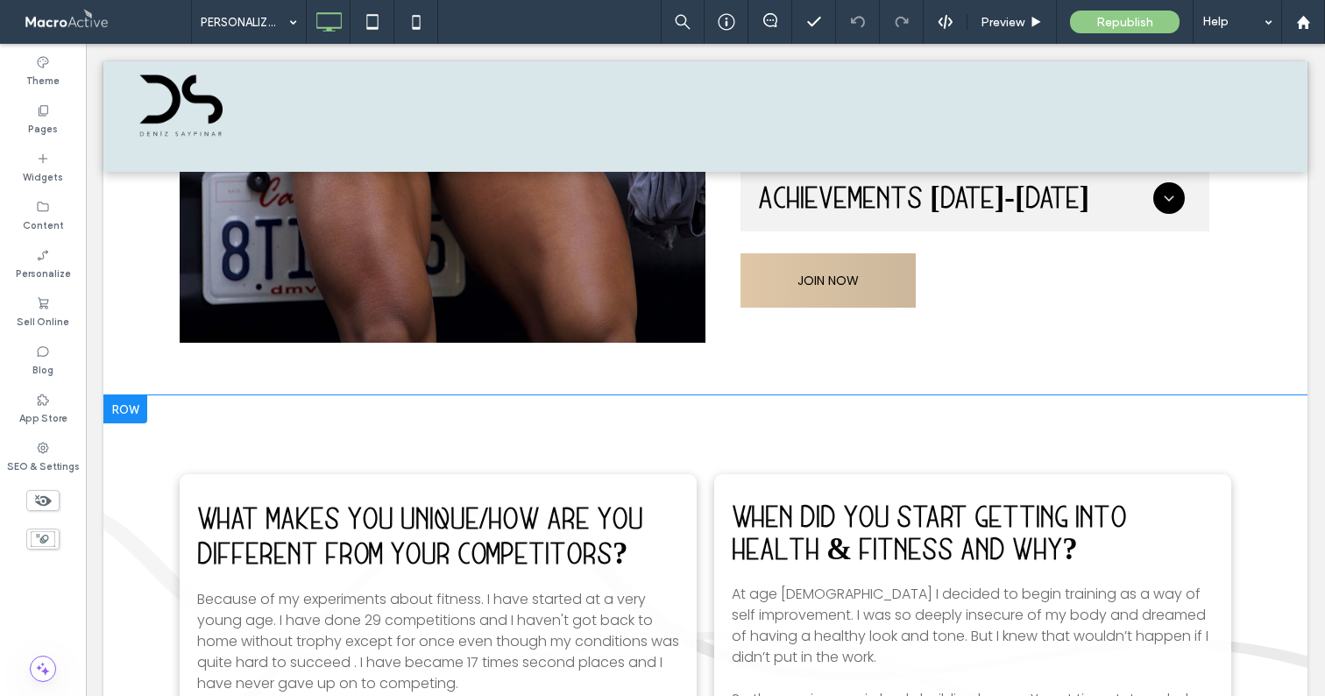
scroll to position [5506, 0]
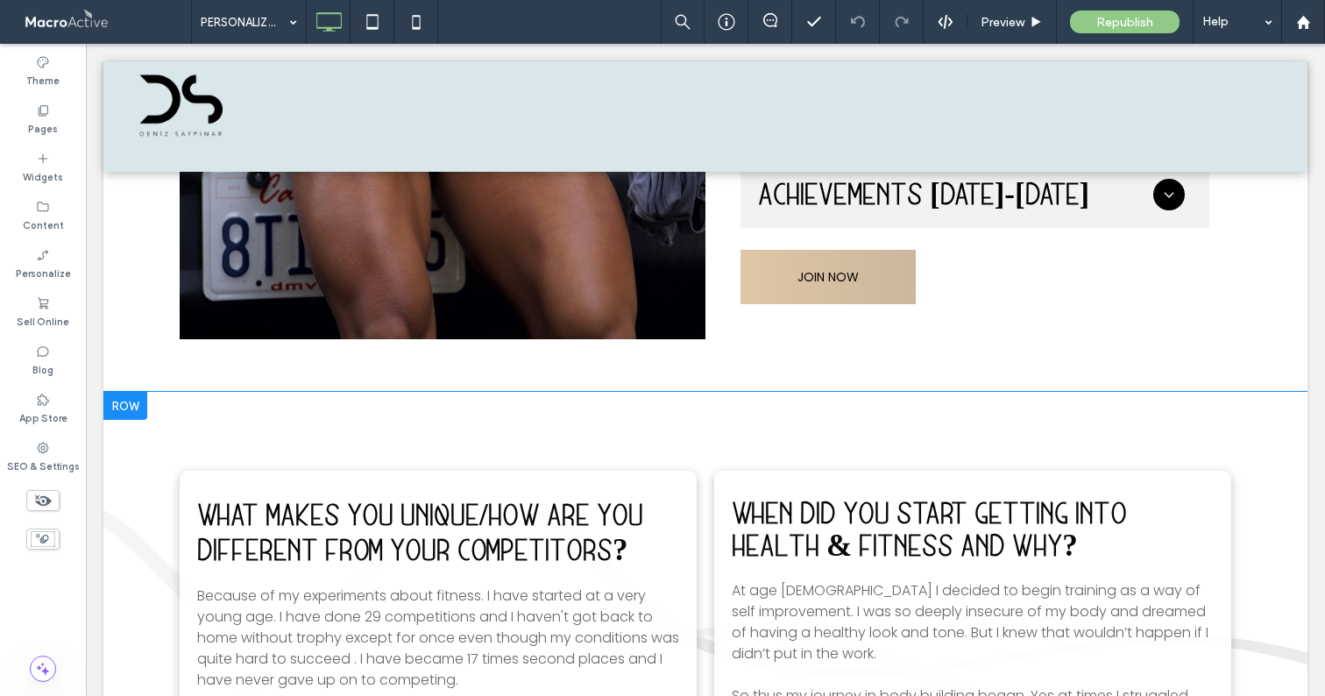
click at [137, 406] on div at bounding box center [125, 406] width 44 height 28
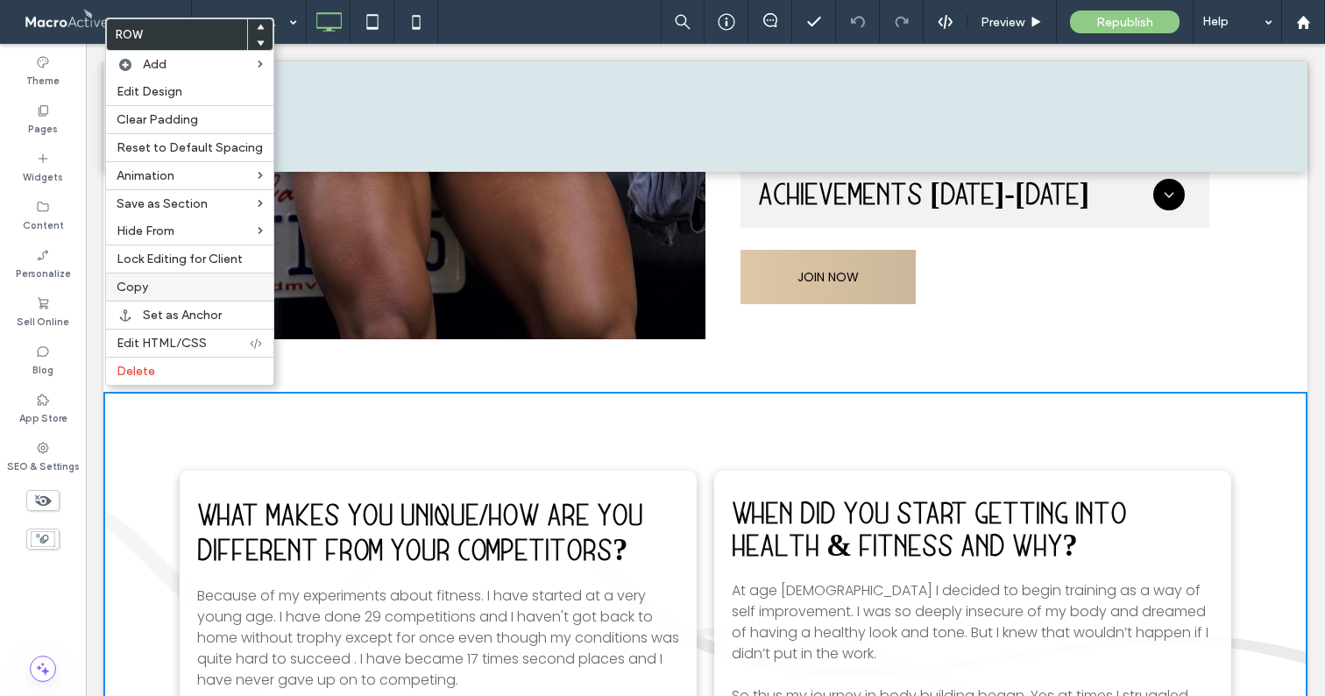
click at [152, 291] on label "Copy" at bounding box center [190, 287] width 146 height 15
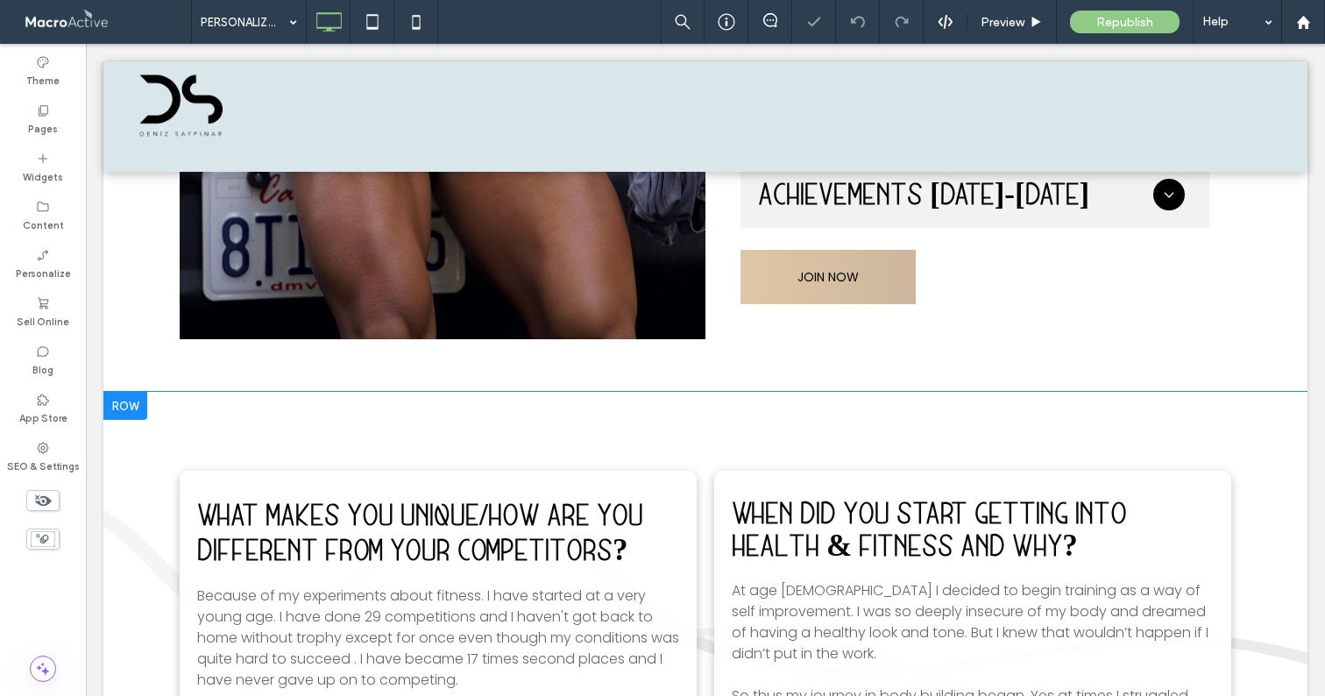
click at [120, 400] on div at bounding box center [125, 406] width 44 height 28
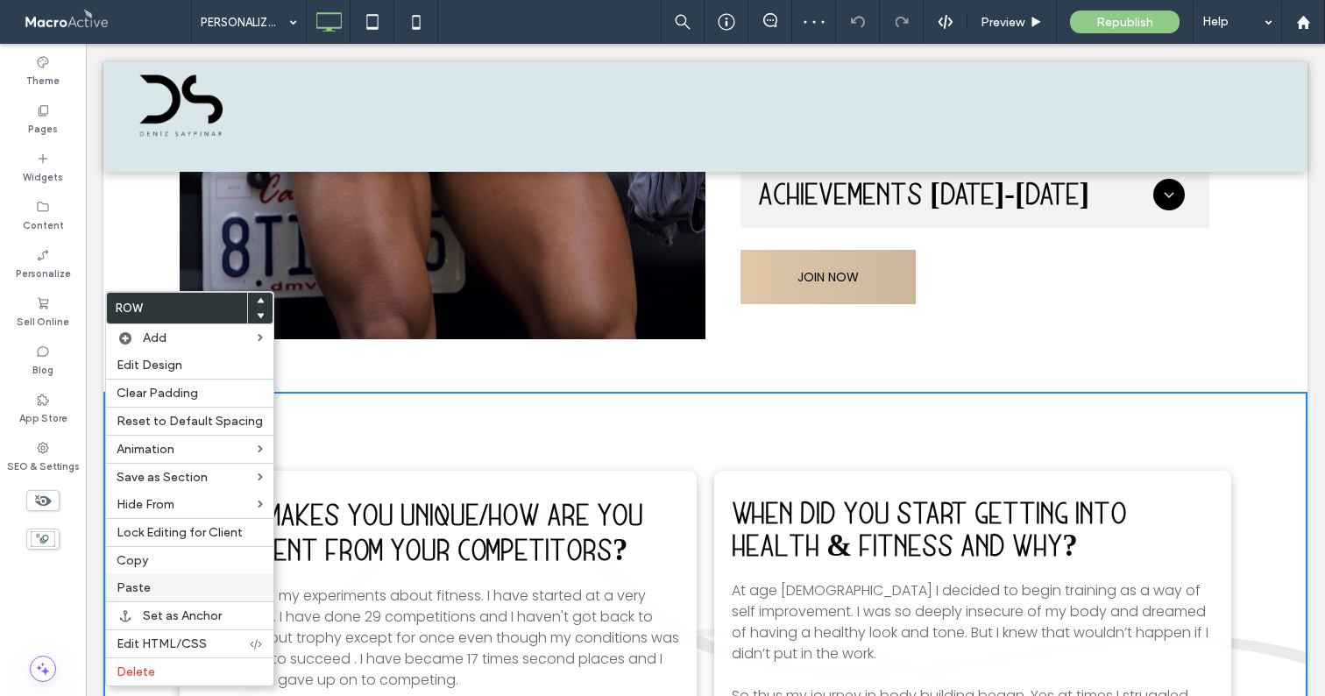
click at [167, 585] on label "Paste" at bounding box center [190, 587] width 146 height 15
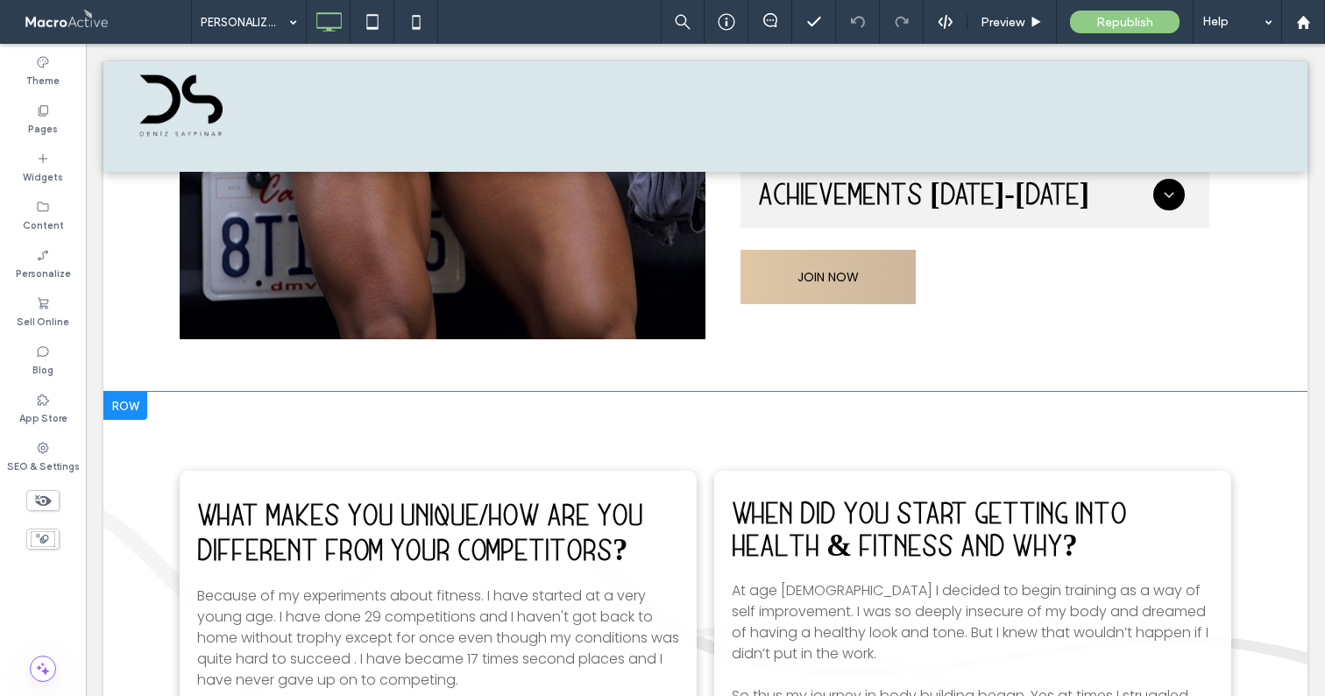
click at [290, 403] on div "What makes you unique/how are you different from your competitors? Because of m…" at bounding box center [705, 667] width 1204 height 551
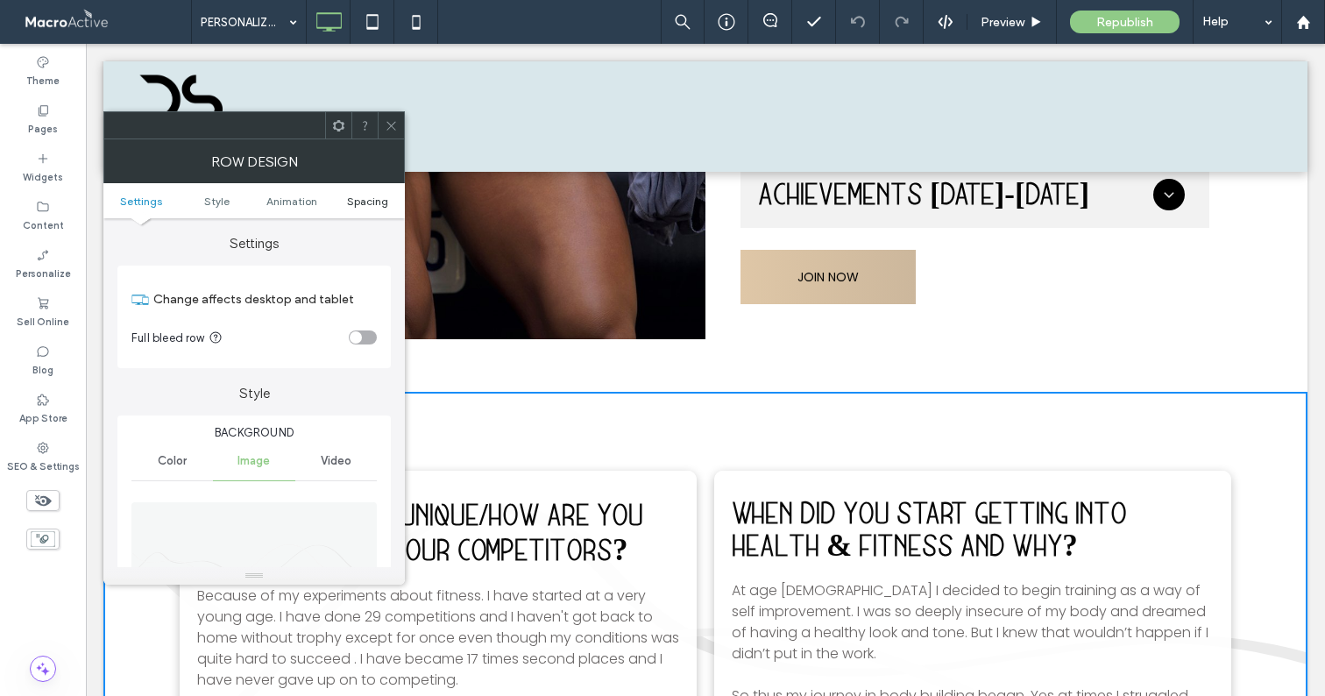
click at [379, 205] on span "Spacing" at bounding box center [367, 201] width 41 height 13
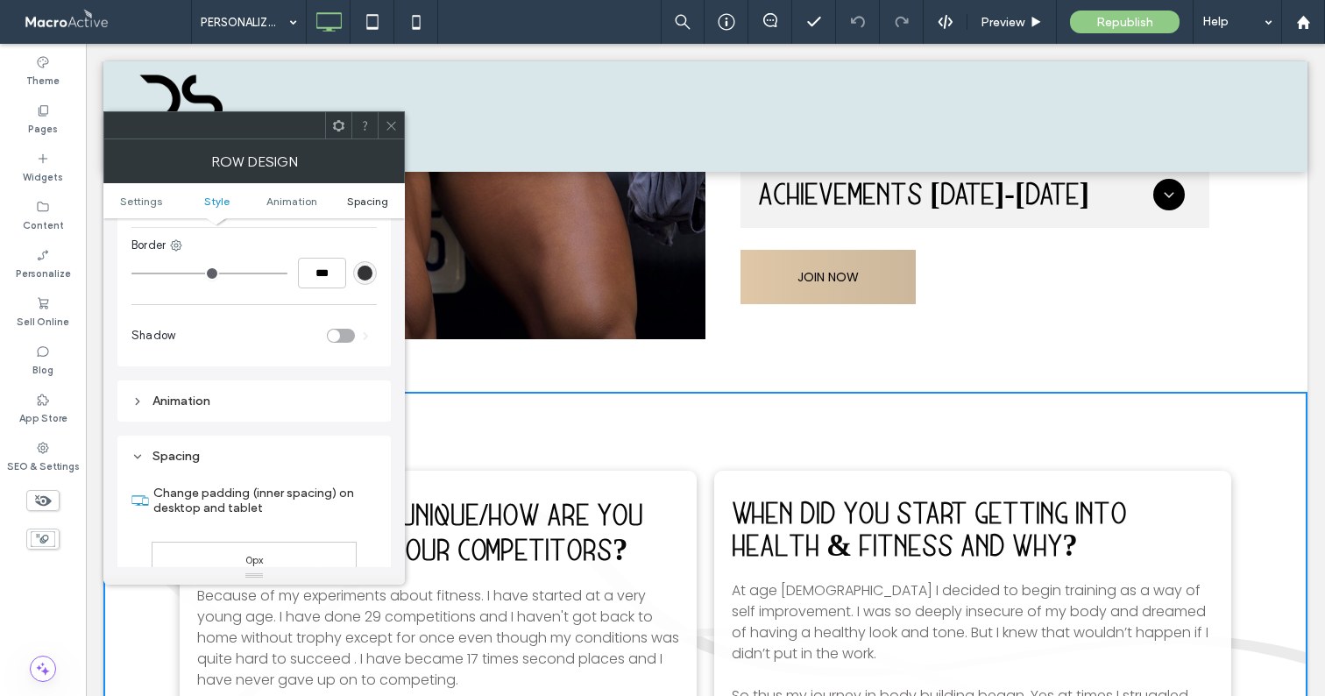
scroll to position [1055, 0]
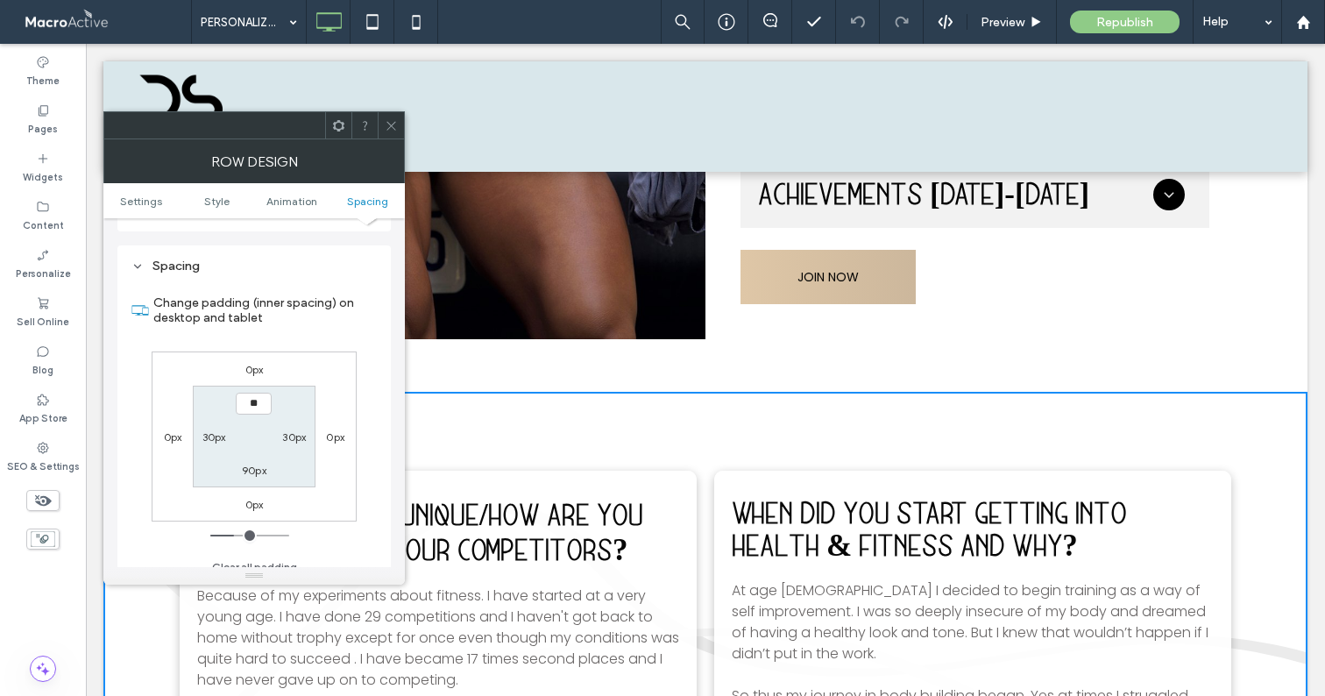
type input "****"
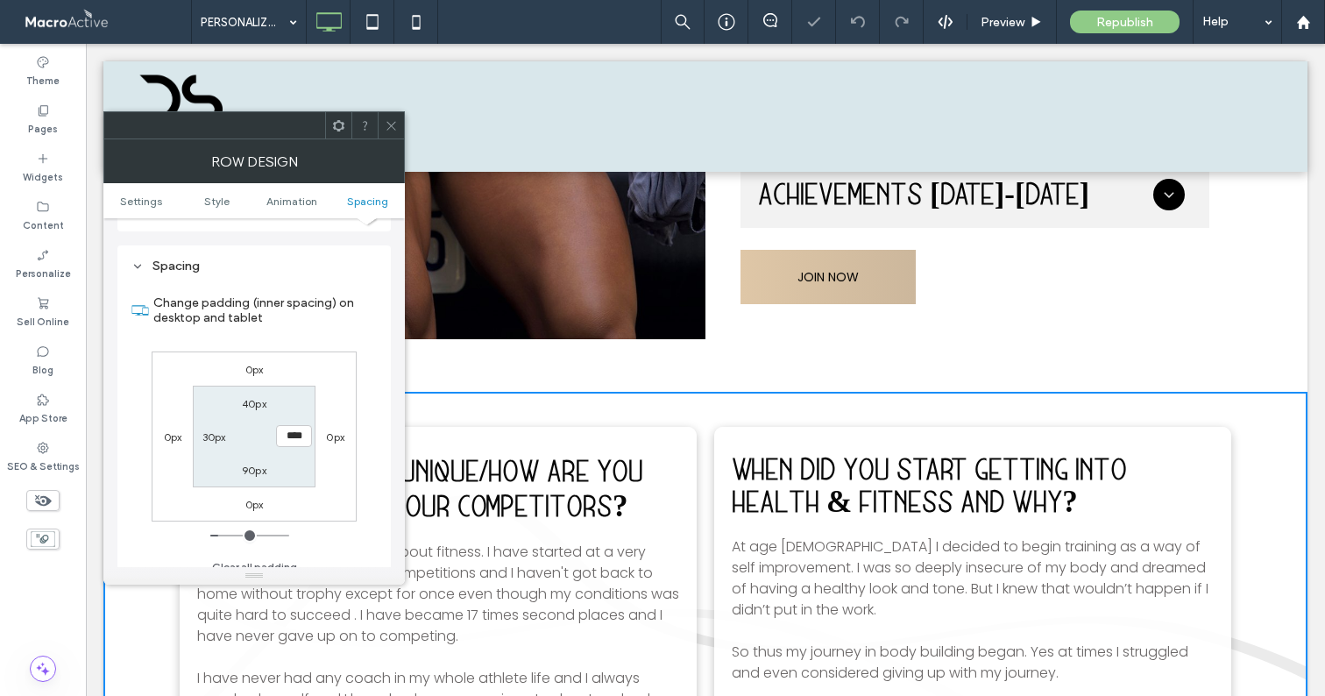
type input "**"
type input "****"
click at [395, 131] on icon at bounding box center [391, 125] width 13 height 13
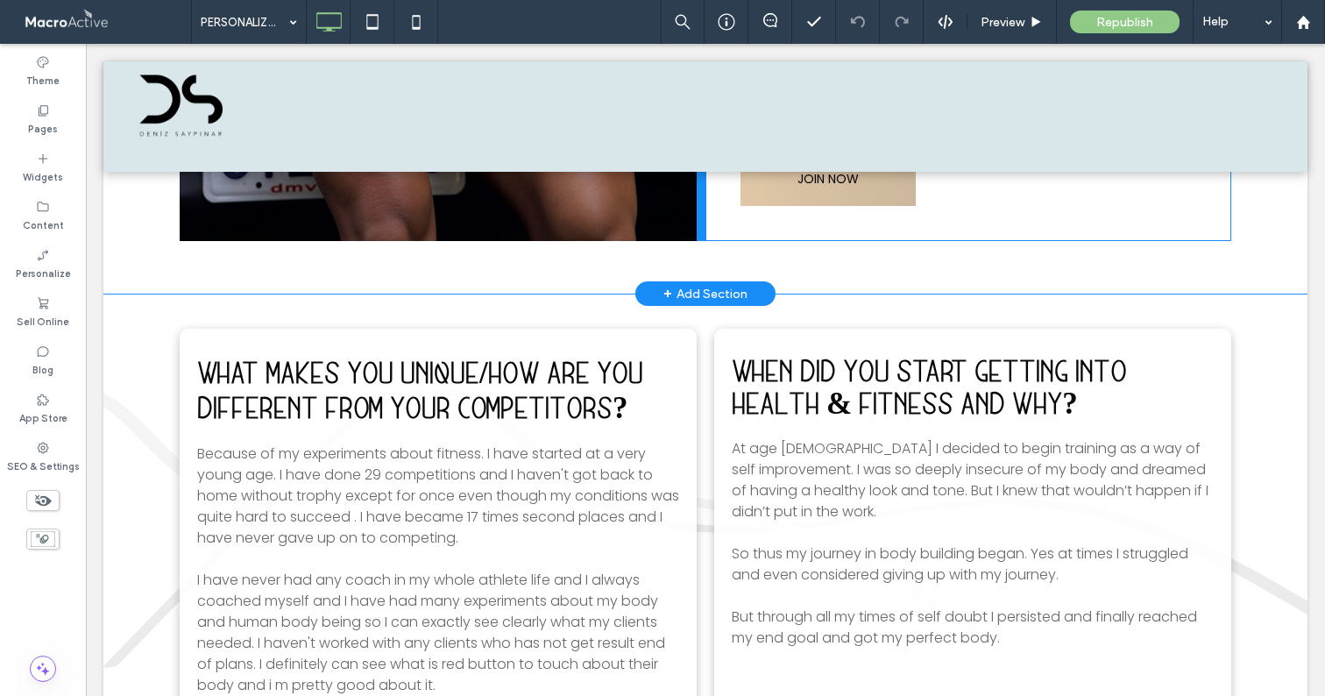
scroll to position [5272, 0]
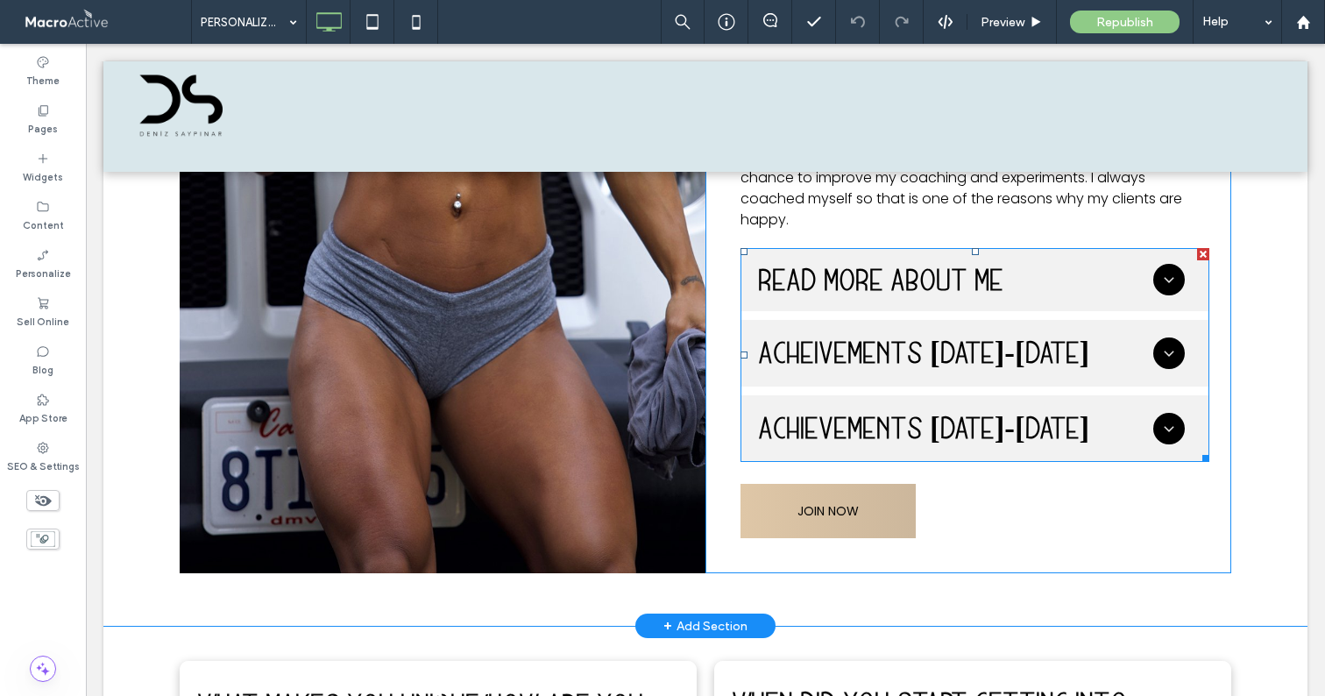
click at [876, 277] on span at bounding box center [975, 355] width 469 height 214
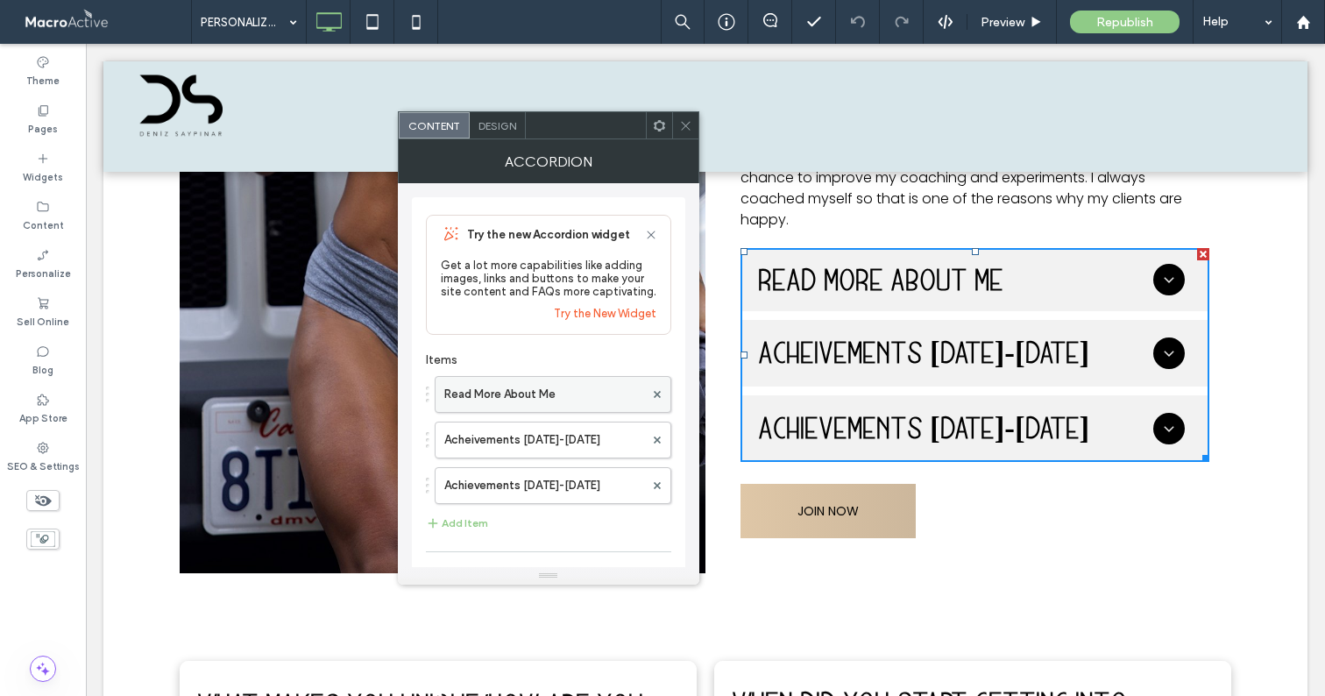
click at [518, 400] on label "Read More About Me" at bounding box center [544, 394] width 200 height 35
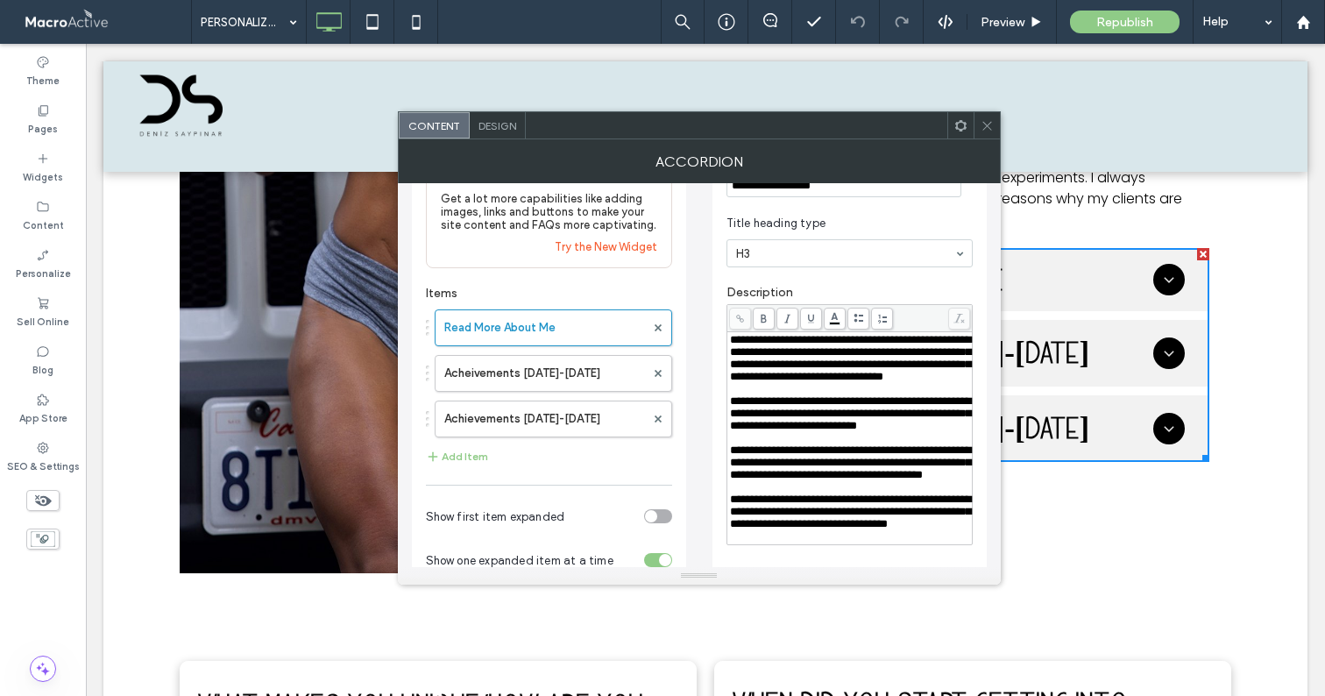
scroll to position [167, 0]
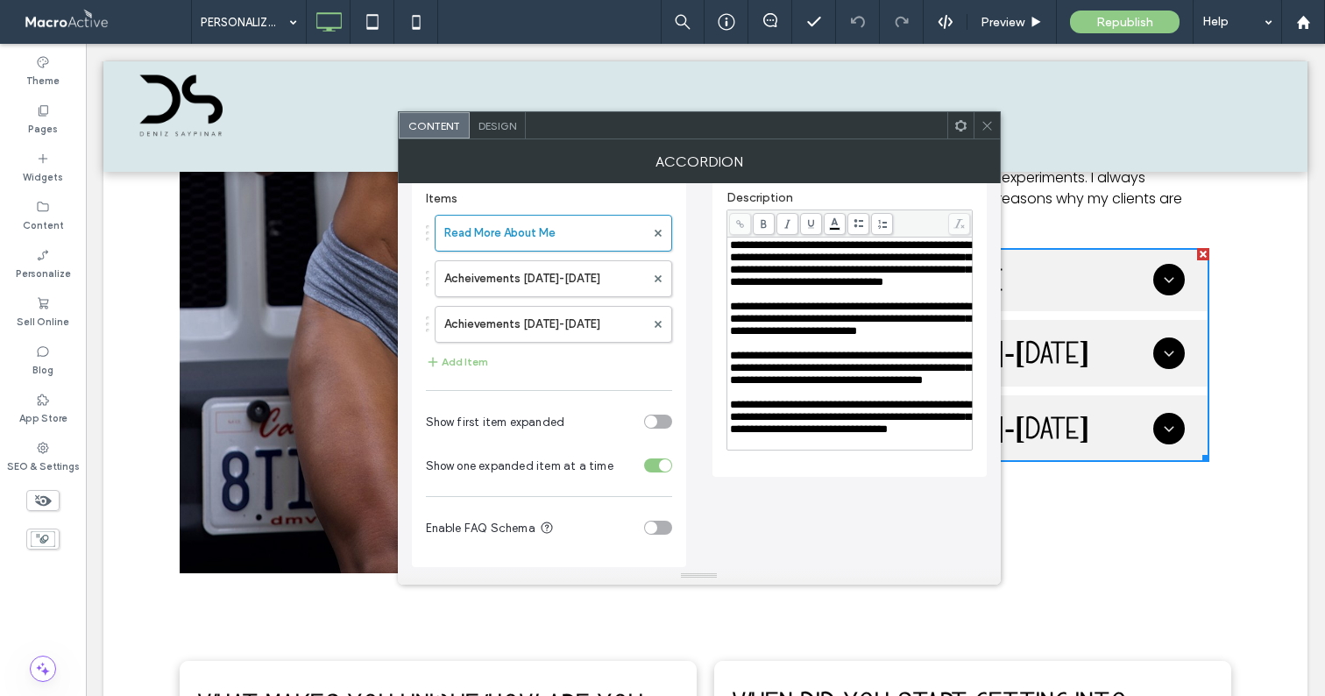
click at [827, 436] on div "**********" at bounding box center [850, 417] width 240 height 37
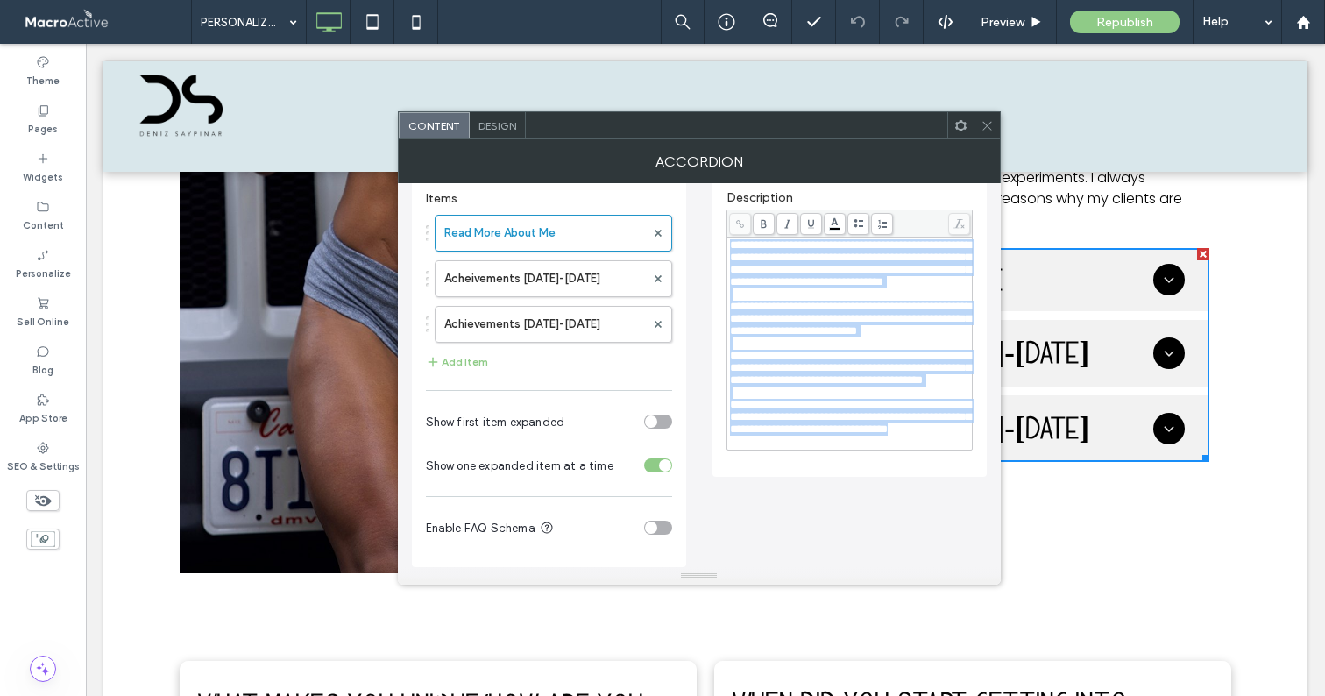
drag, startPoint x: 827, startPoint y: 512, endPoint x: 661, endPoint y: 195, distance: 357.5
click at [661, 195] on div "**********" at bounding box center [699, 294] width 575 height 545
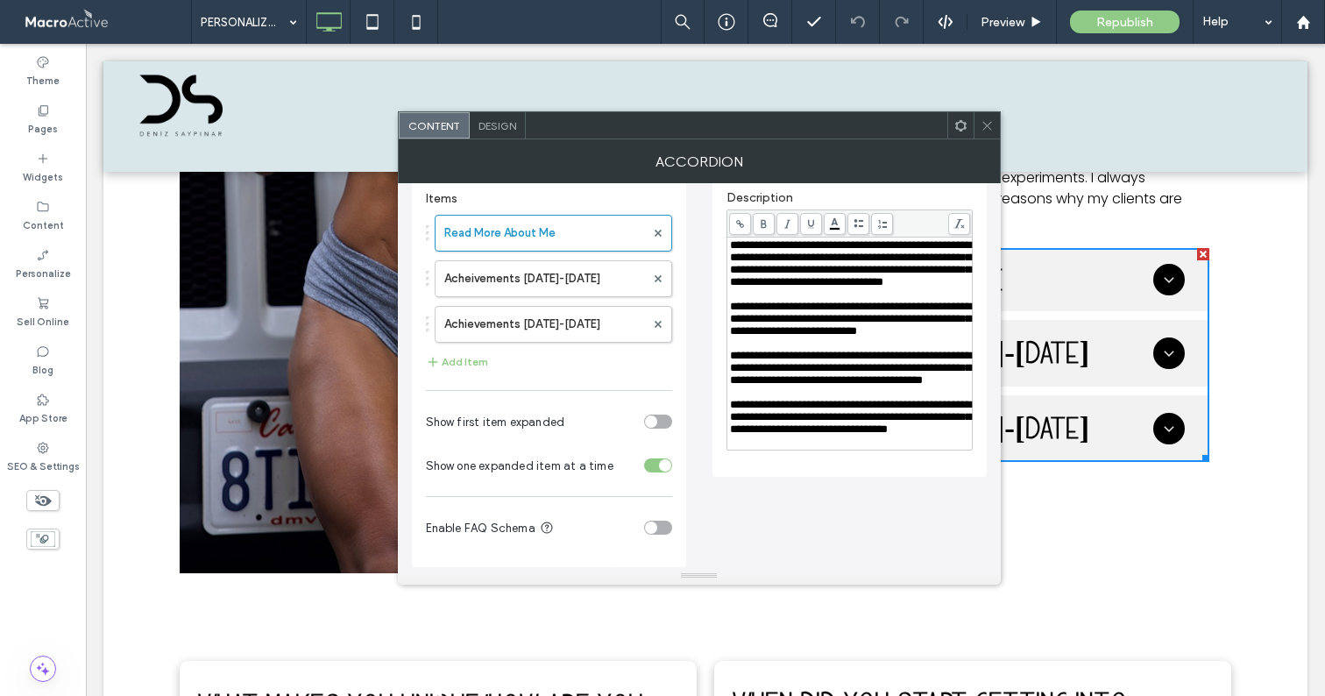
click at [993, 126] on div at bounding box center [987, 125] width 26 height 26
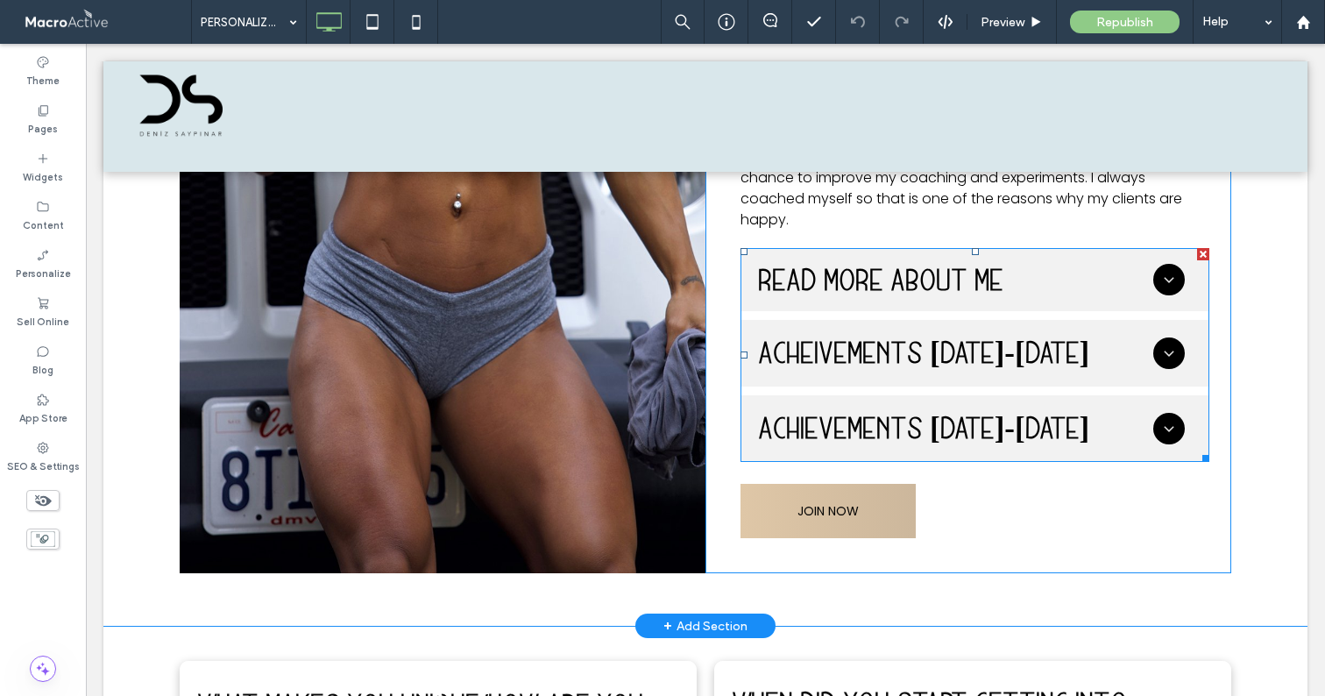
click at [891, 281] on span at bounding box center [975, 355] width 469 height 214
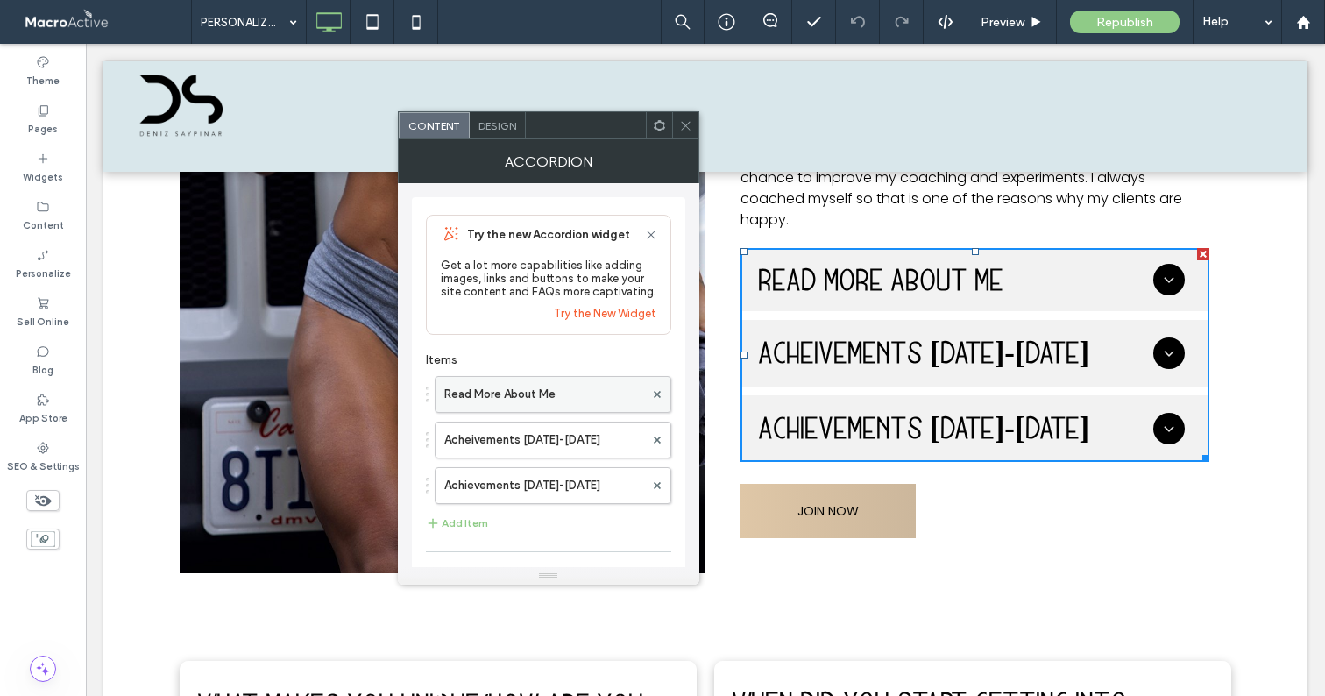
click at [528, 396] on label "Read More About Me" at bounding box center [544, 394] width 200 height 35
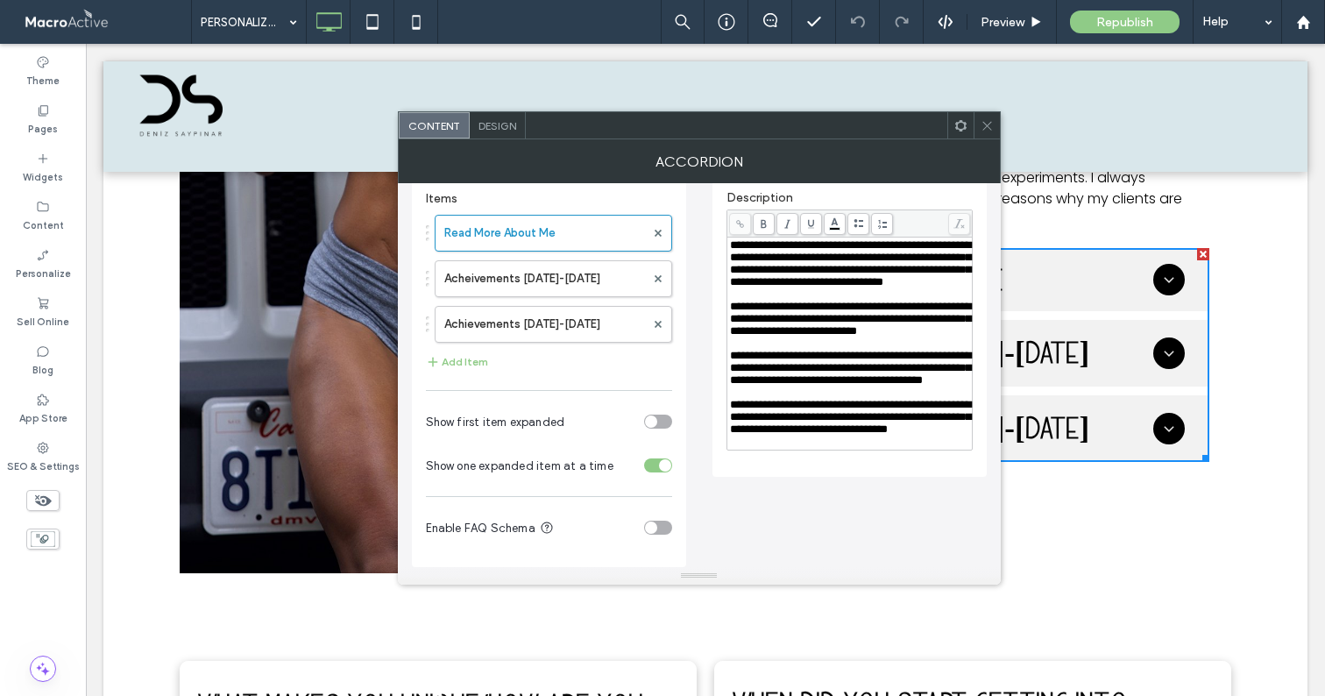
click at [989, 124] on icon at bounding box center [987, 125] width 13 height 13
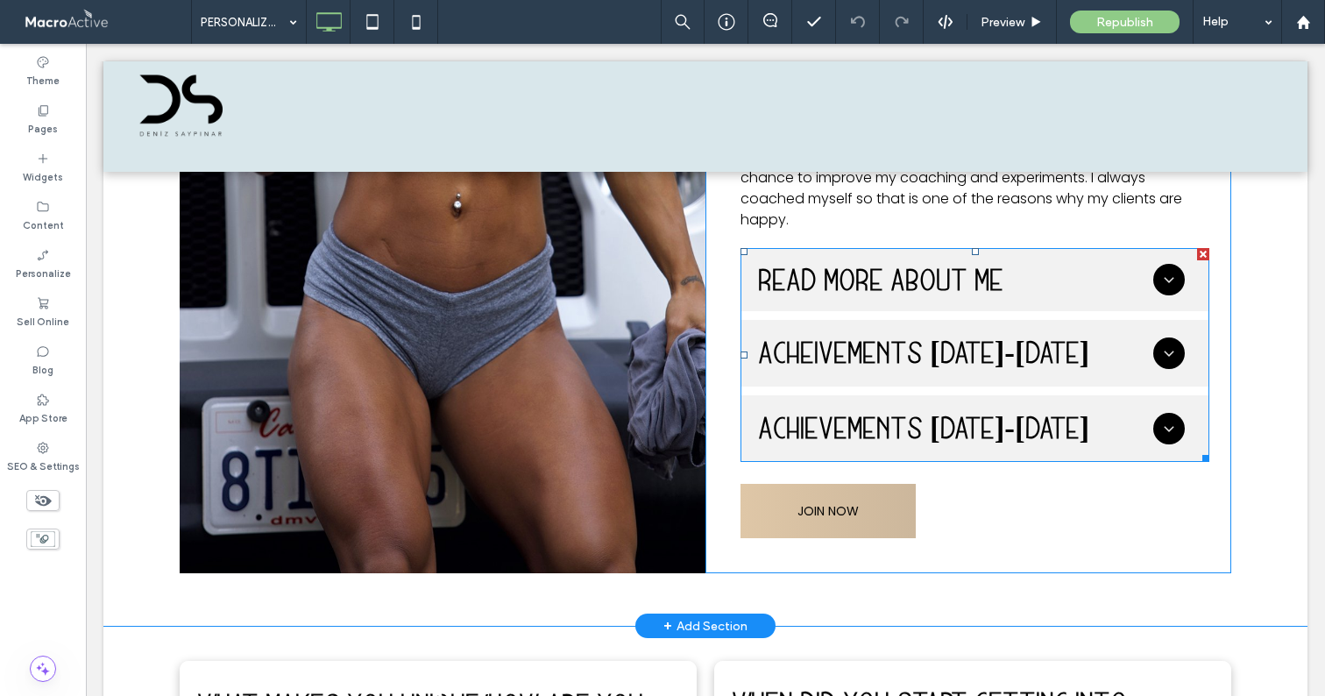
click at [988, 317] on span at bounding box center [975, 355] width 469 height 214
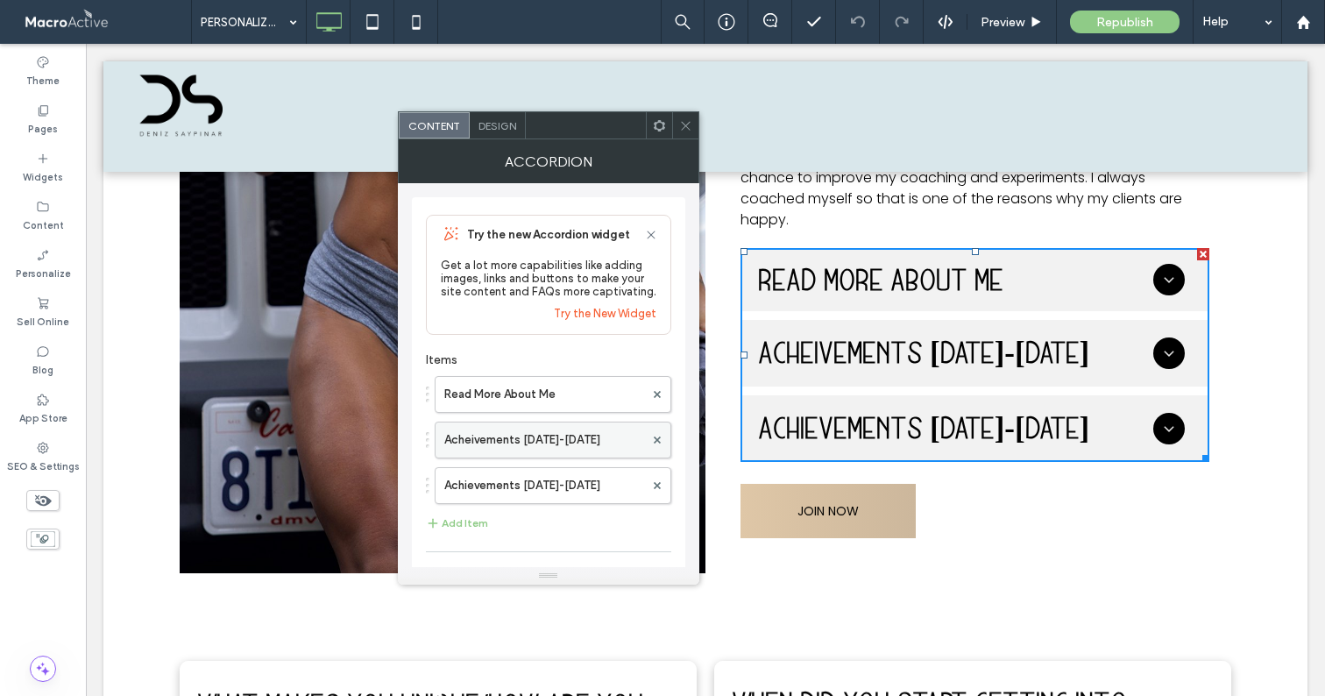
click at [547, 441] on label "Acheivements 2014-2017" at bounding box center [544, 439] width 200 height 35
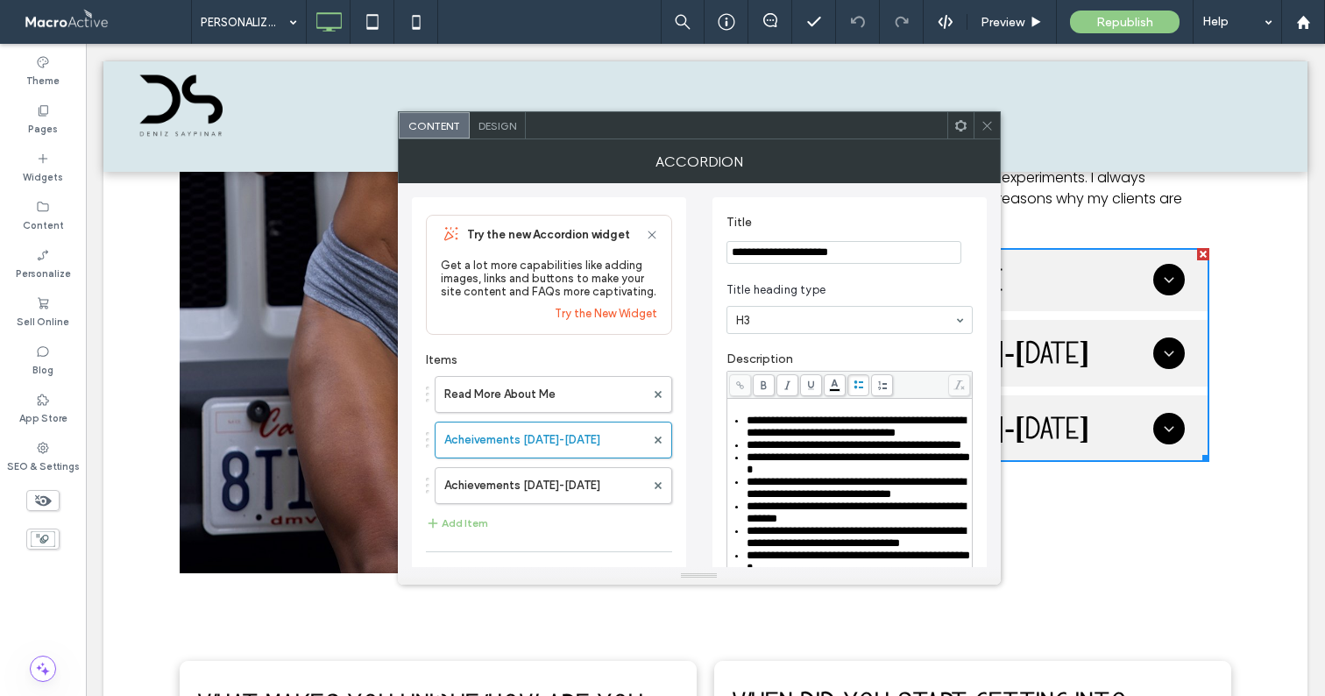
click at [881, 244] on input "**********" at bounding box center [843, 252] width 235 height 23
click at [988, 122] on icon at bounding box center [987, 125] width 13 height 13
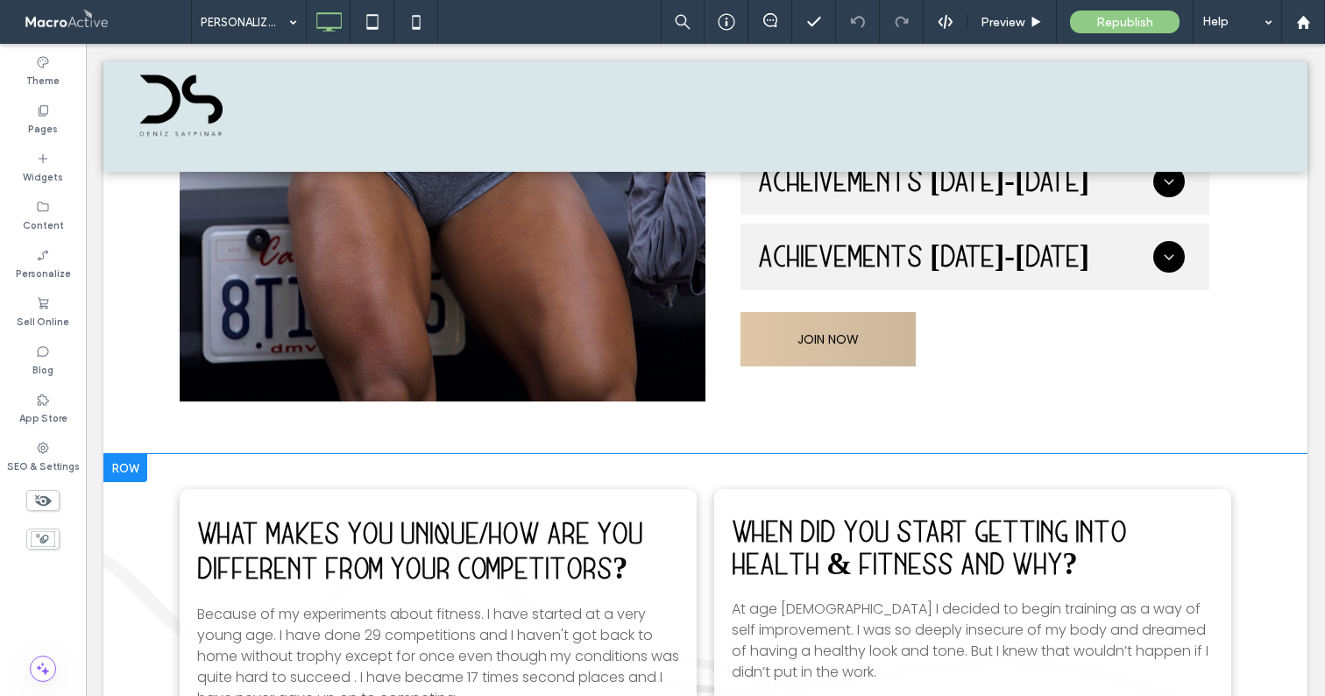
scroll to position [5659, 0]
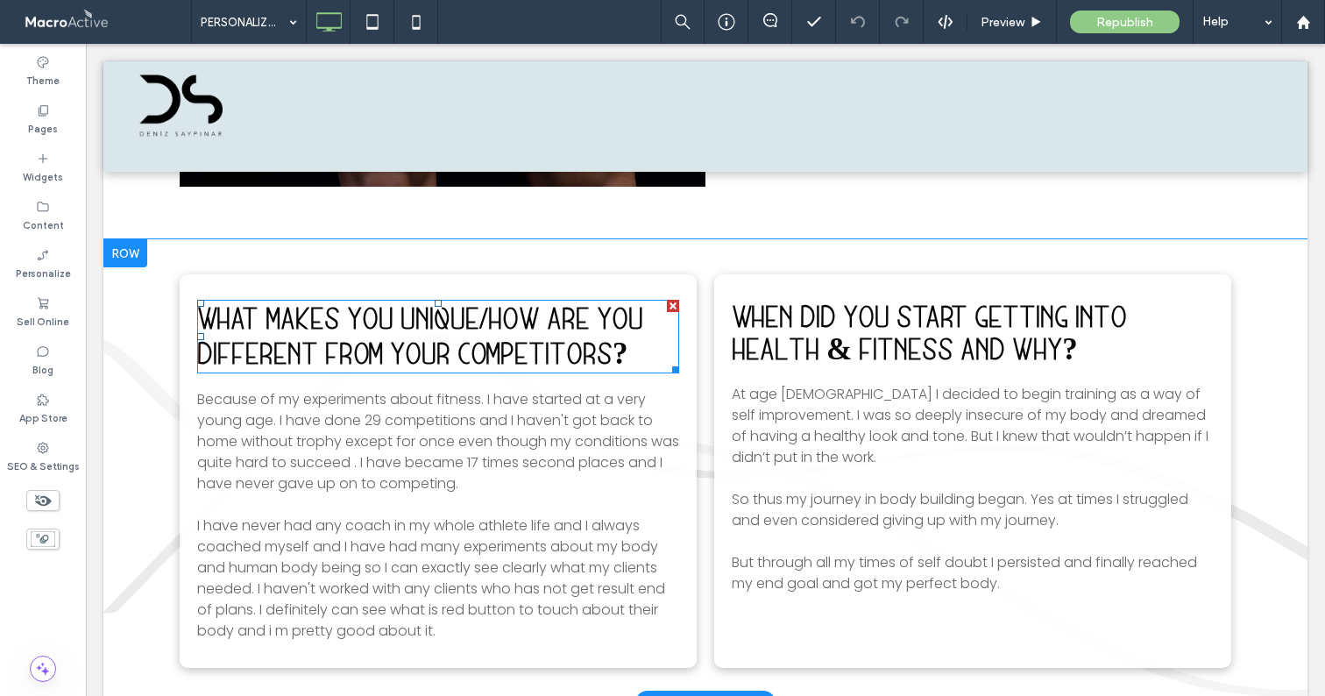
click at [375, 344] on span "What makes you unique/how are you different from your competitors?" at bounding box center [420, 335] width 446 height 67
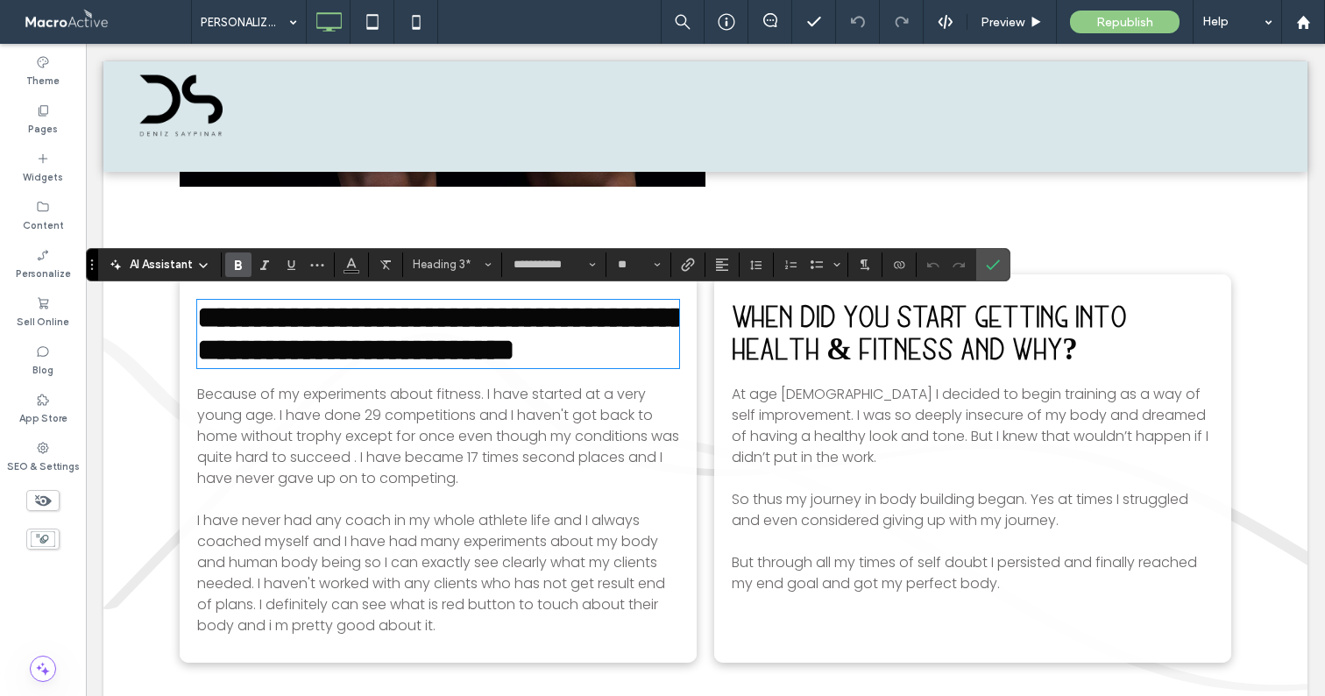
type input "*******"
type input "**"
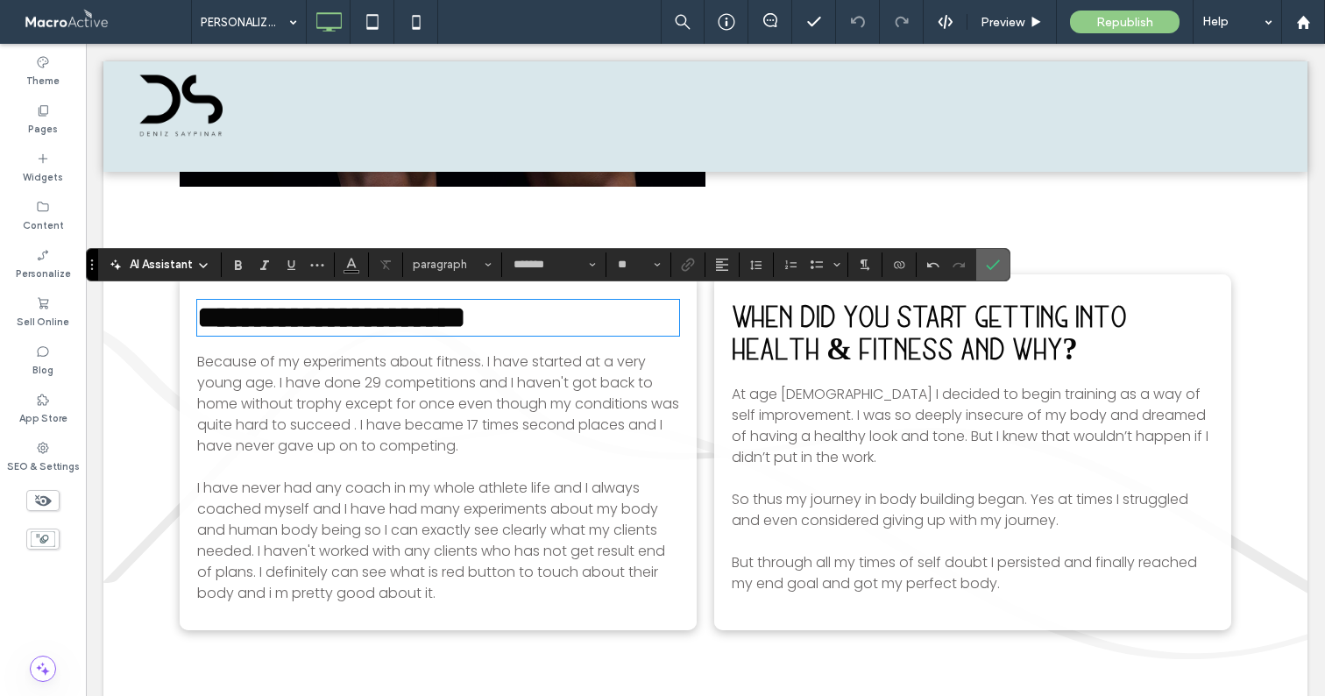
click at [988, 263] on icon "Confirm" at bounding box center [993, 265] width 14 height 14
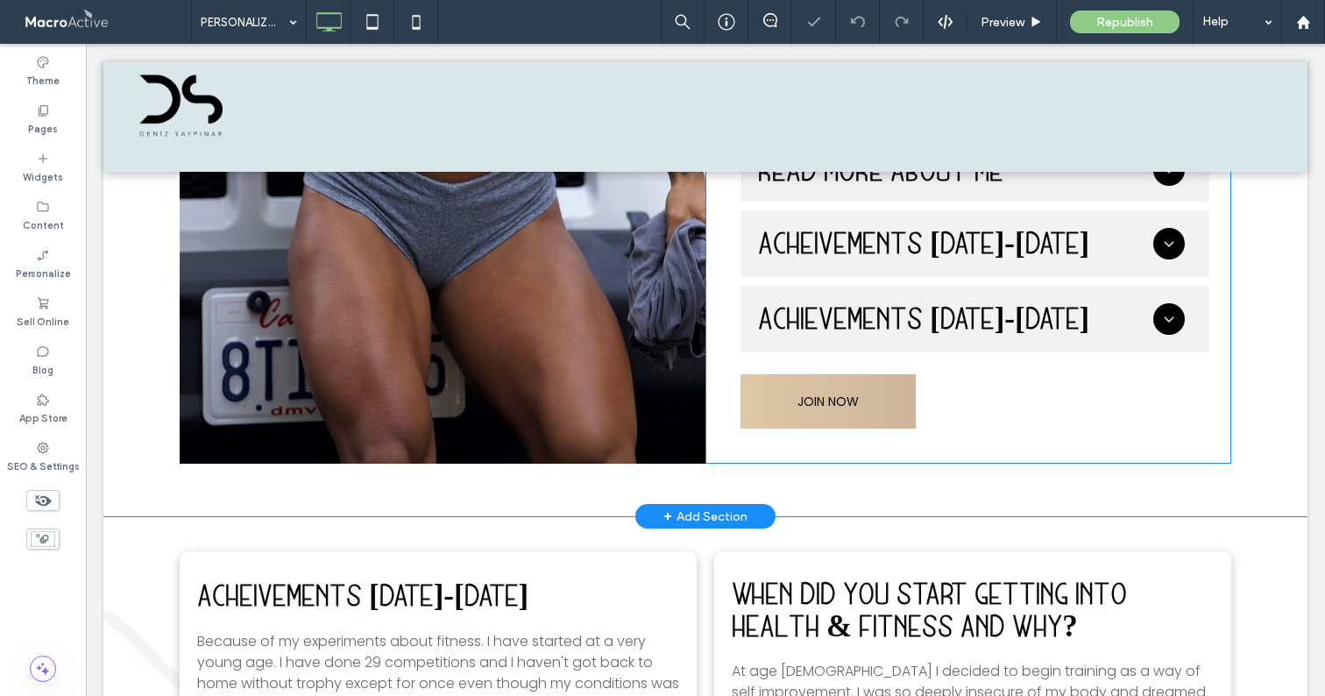
scroll to position [5380, 0]
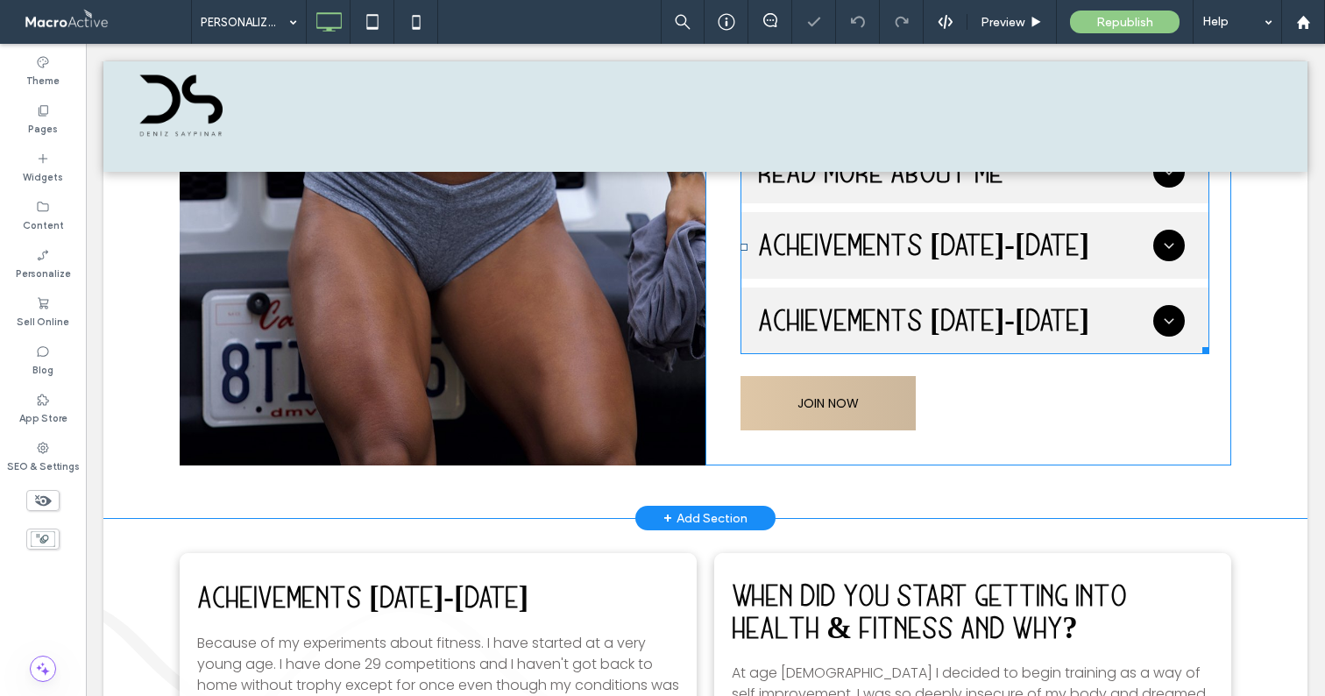
click at [916, 225] on span at bounding box center [975, 247] width 469 height 214
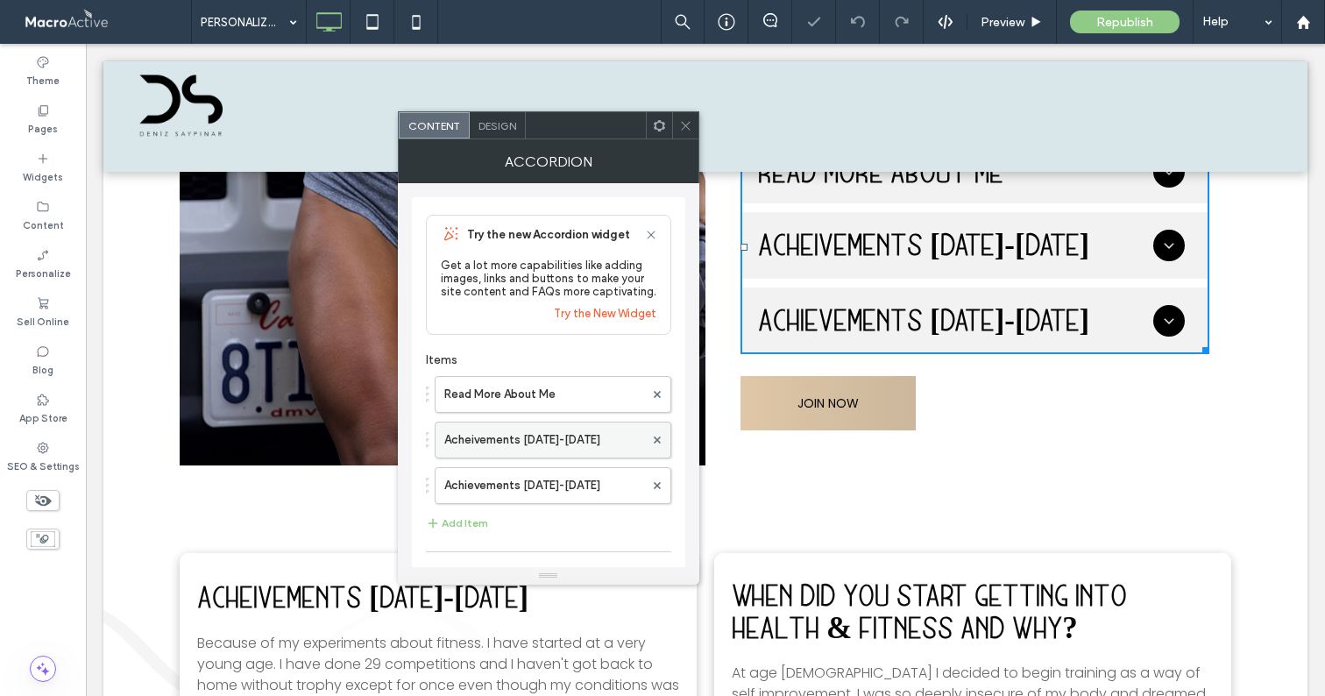
click at [559, 438] on label "Acheivements 2014-2017" at bounding box center [544, 439] width 200 height 35
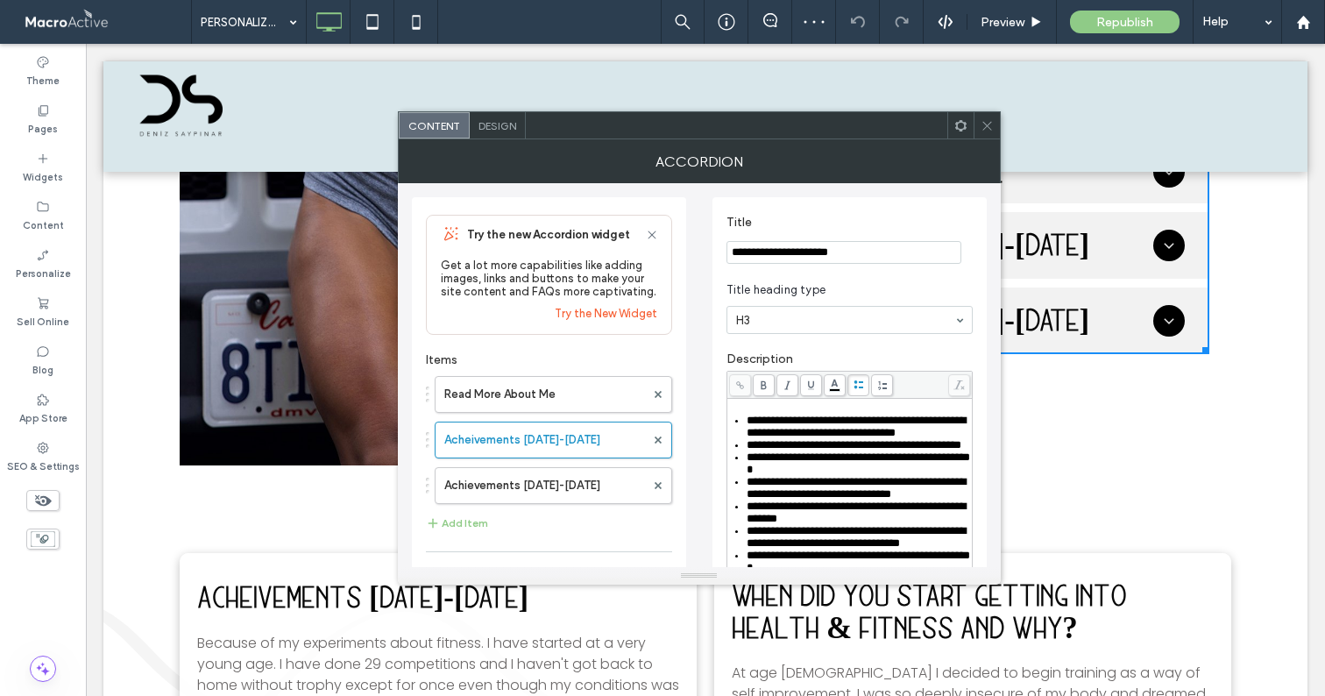
click at [811, 451] on div "**********" at bounding box center [858, 445] width 223 height 12
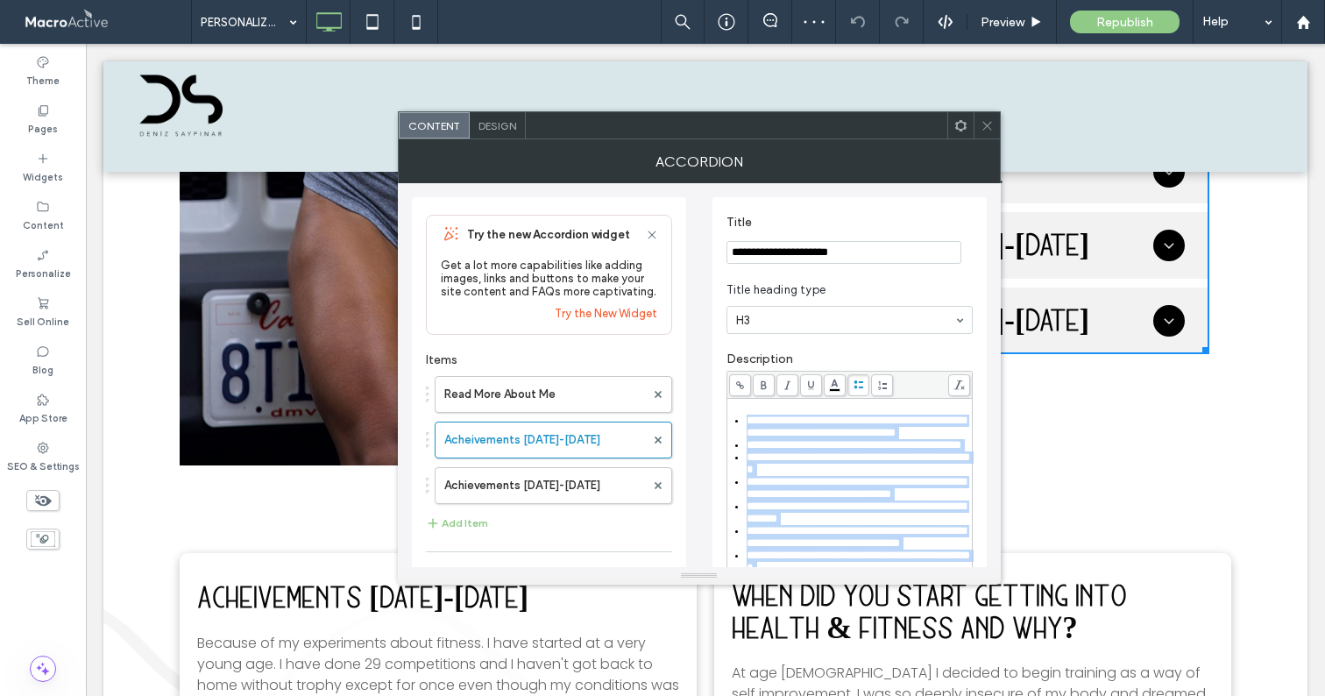
copy ul "**********"
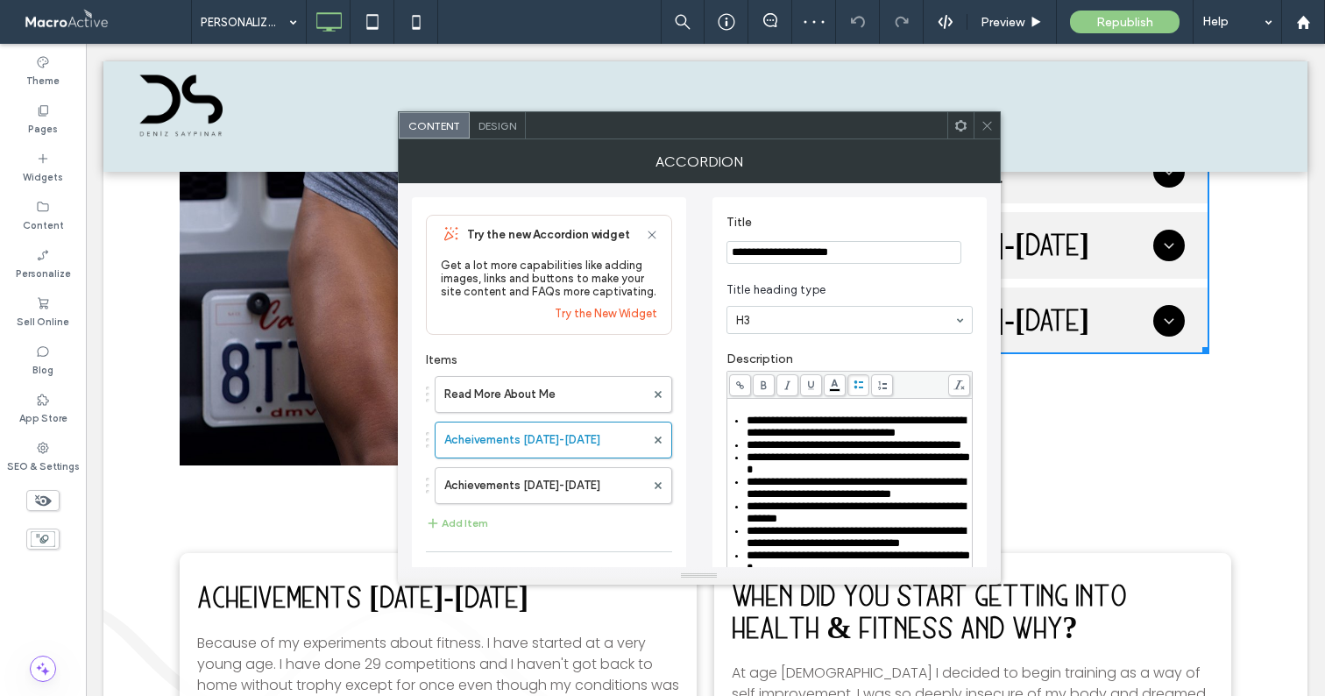
click at [979, 129] on div at bounding box center [987, 125] width 26 height 26
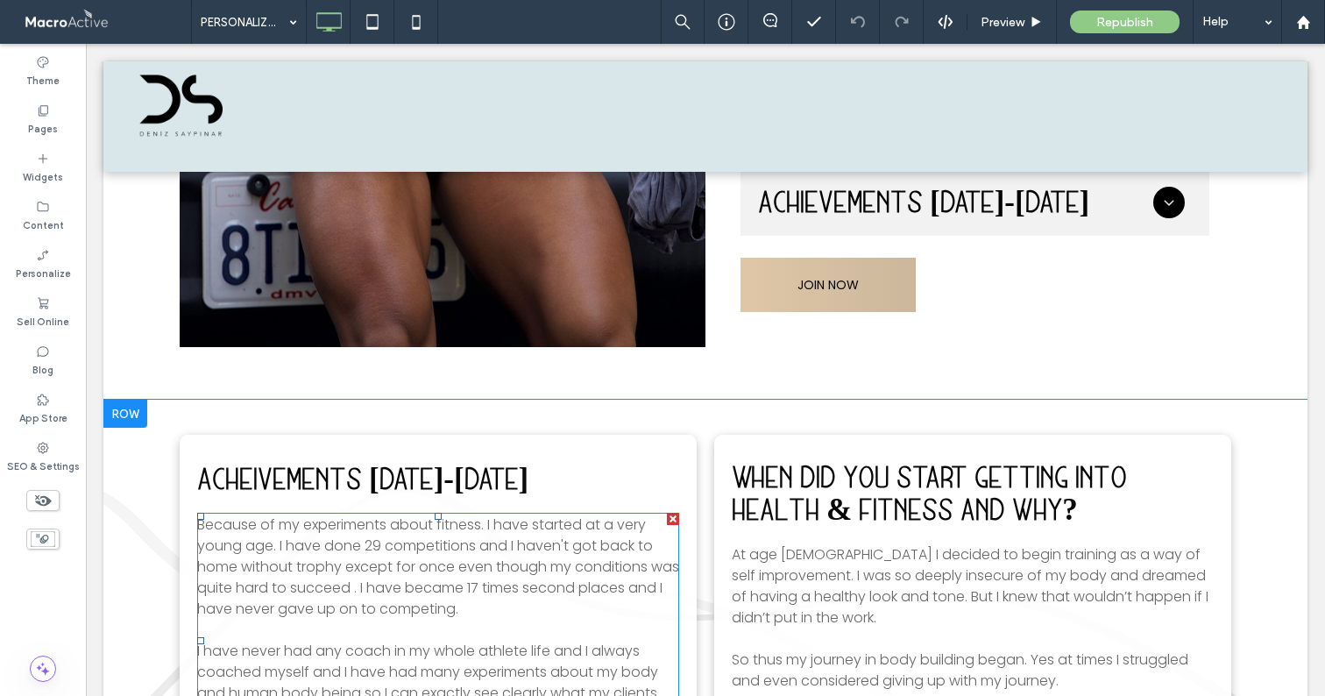
click at [294, 528] on span "Because of my experiments about fitness. I have started at a very young age. I …" at bounding box center [438, 566] width 482 height 104
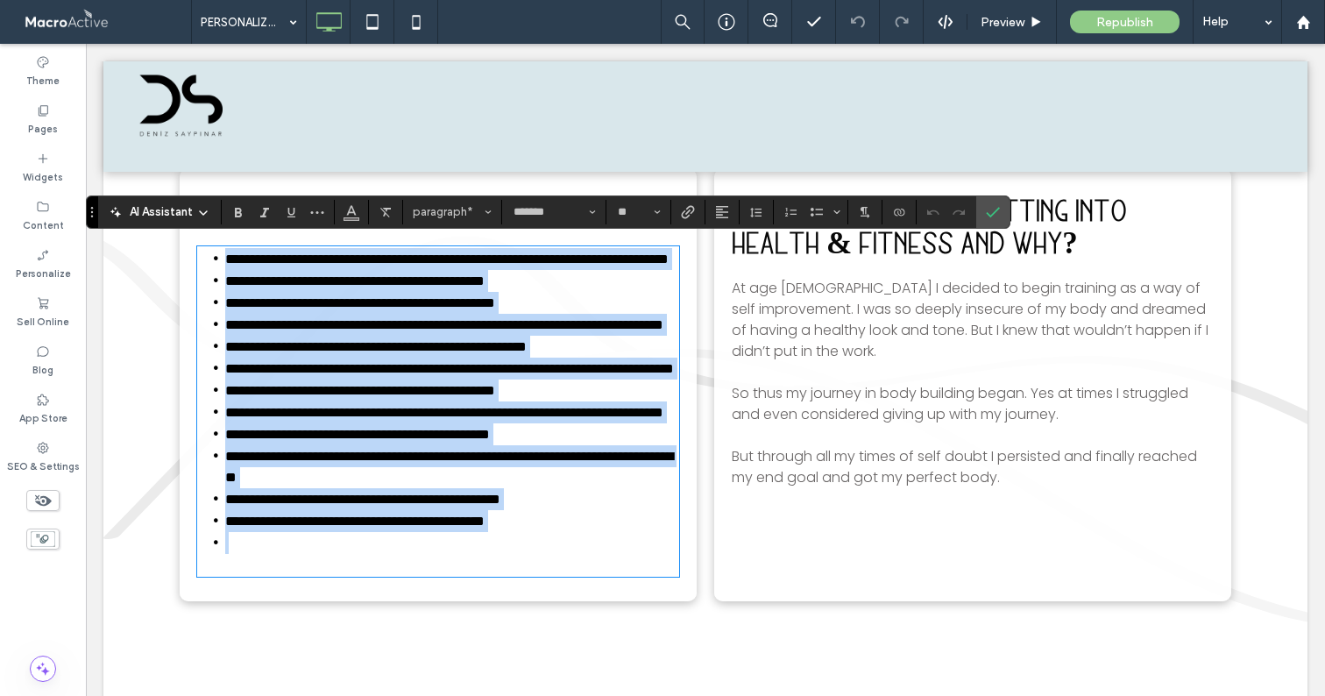
scroll to position [0, 0]
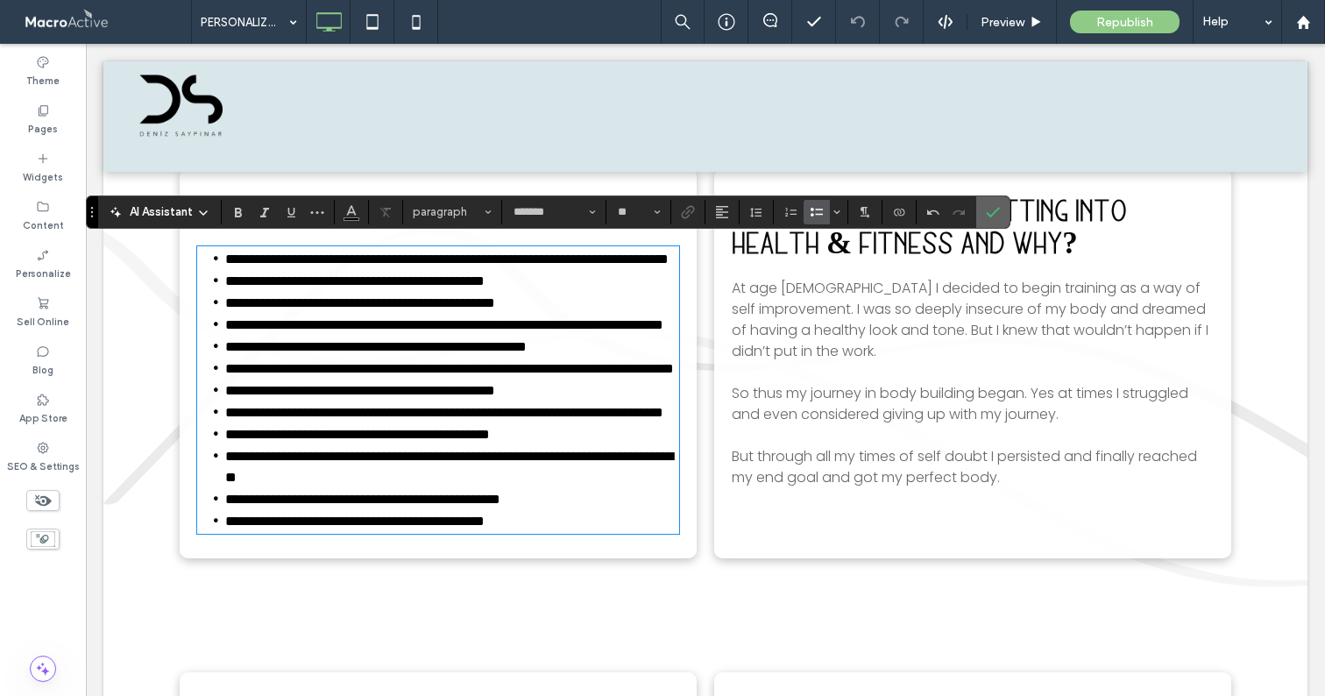
click at [990, 208] on icon "Confirm" at bounding box center [993, 212] width 14 height 14
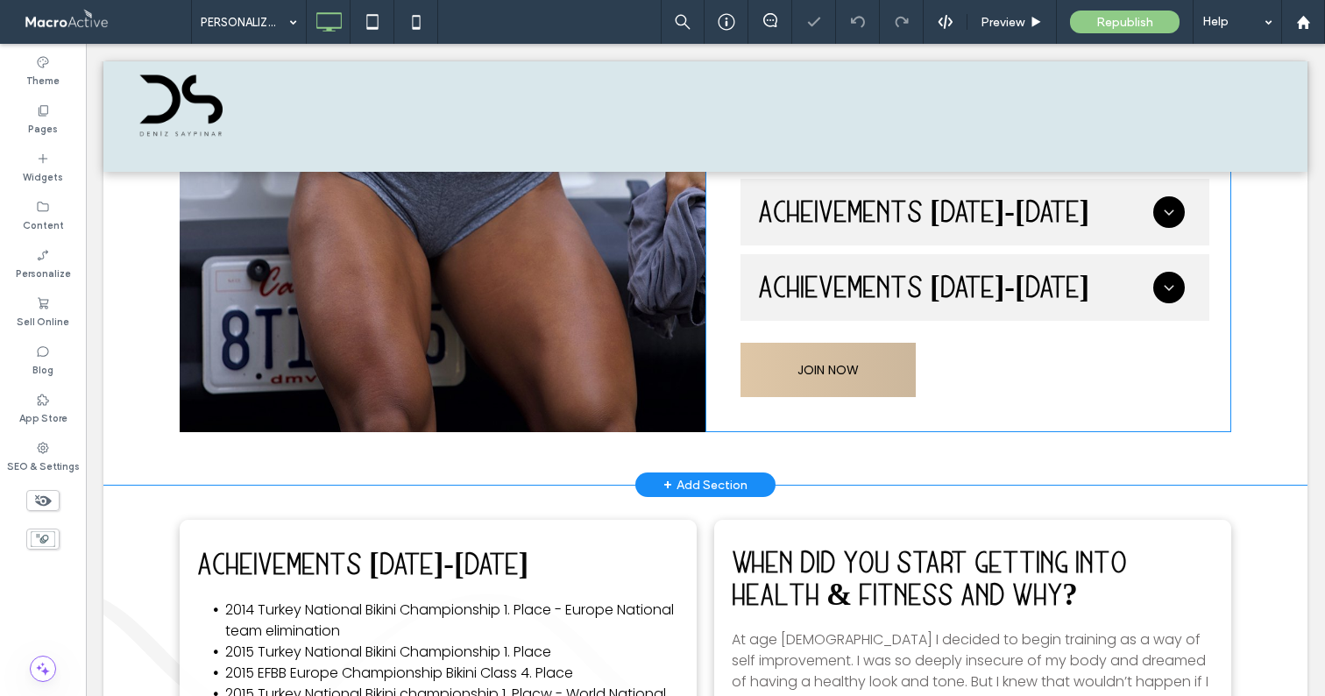
scroll to position [5393, 0]
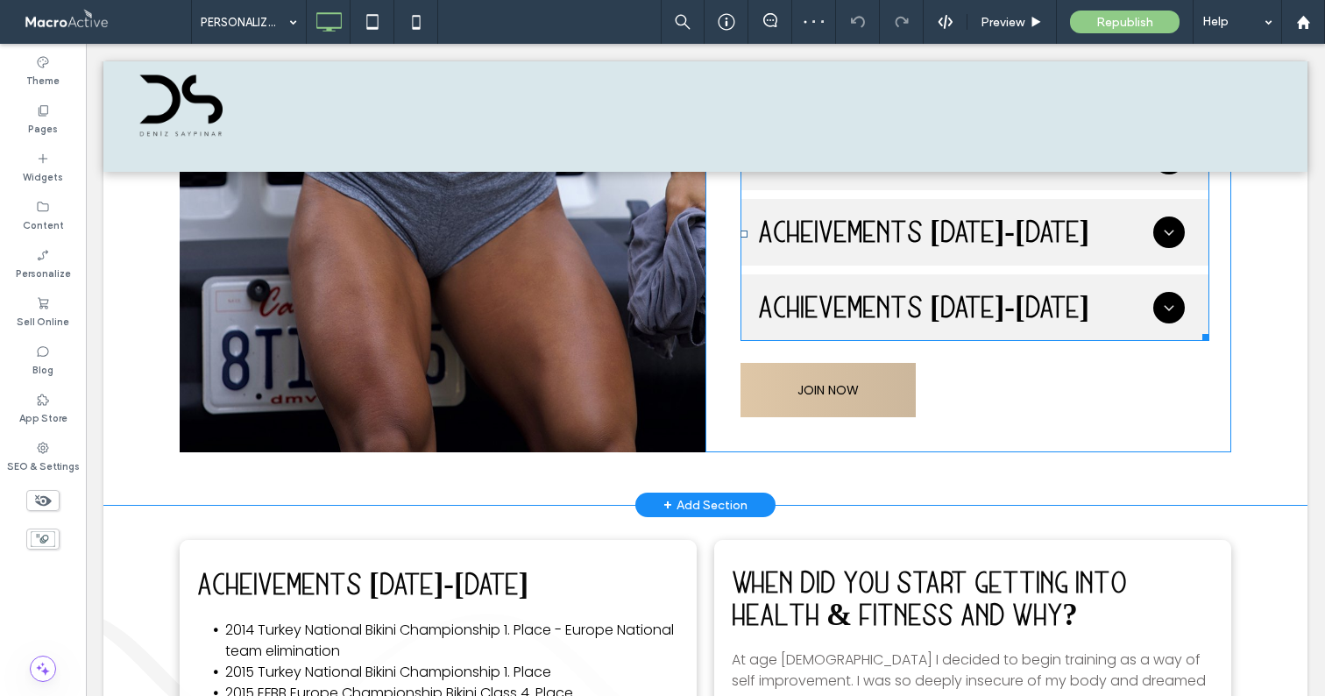
click at [859, 302] on span at bounding box center [975, 234] width 469 height 214
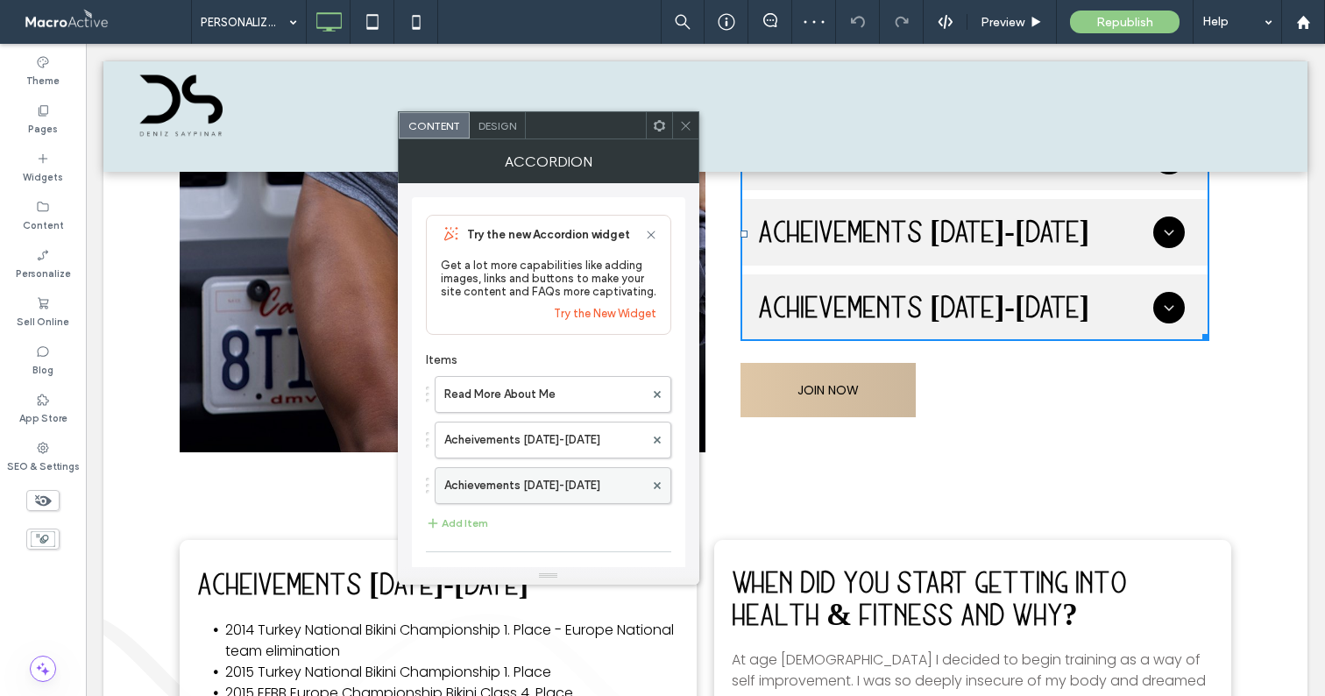
click at [550, 481] on label "Achievements 2018-2021" at bounding box center [544, 485] width 200 height 35
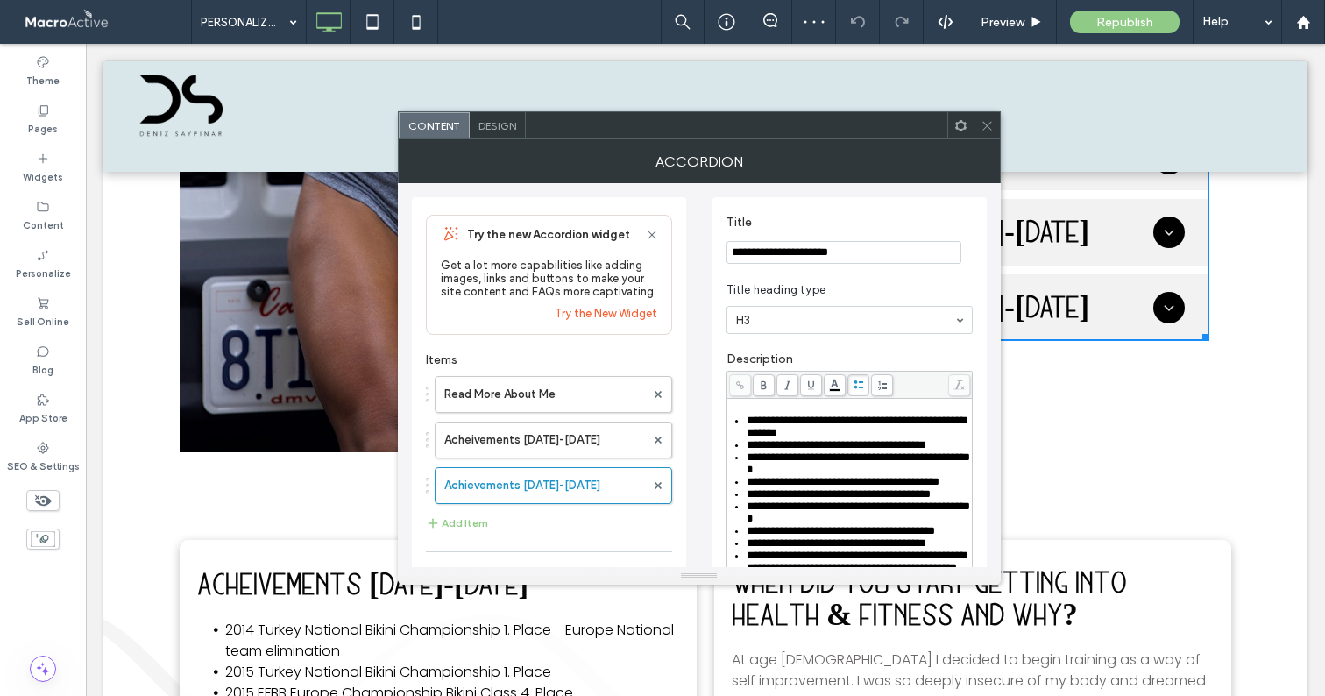
click at [905, 260] on input "**********" at bounding box center [843, 252] width 235 height 23
click at [985, 124] on icon at bounding box center [987, 125] width 13 height 13
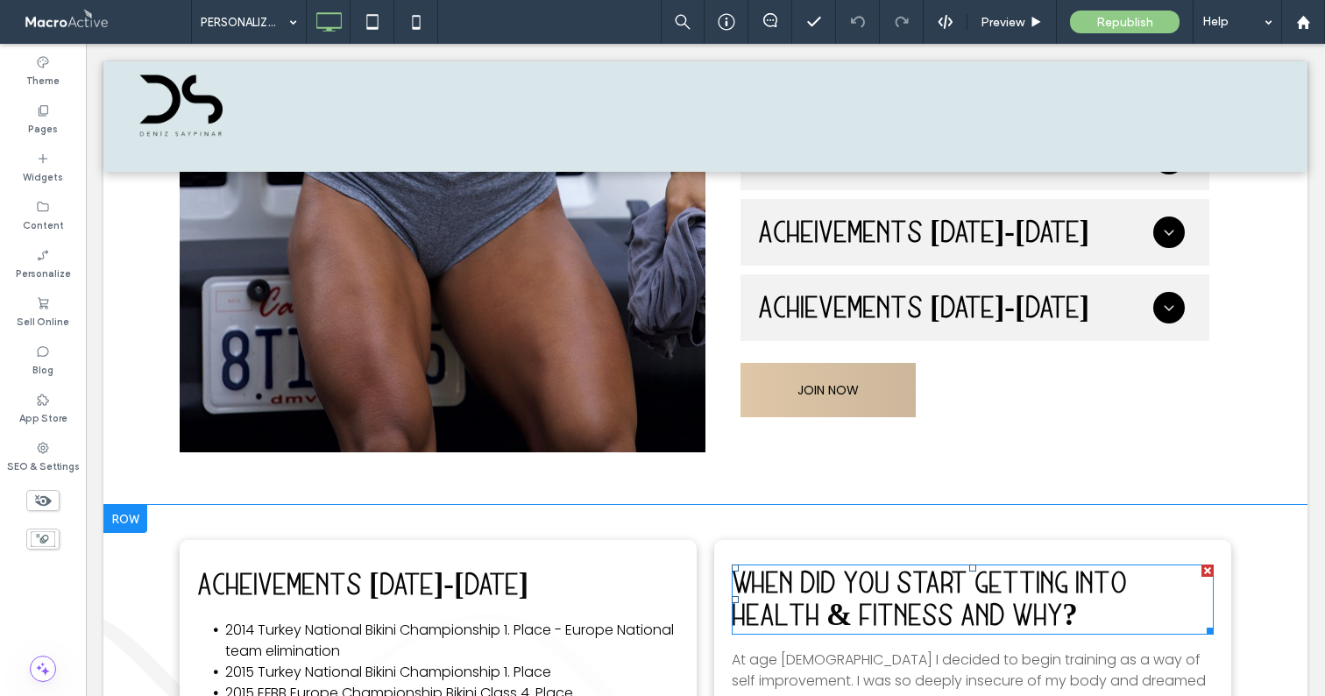
click at [804, 579] on span "When did you start getting into health & fitness and why?" at bounding box center [929, 598] width 395 height 64
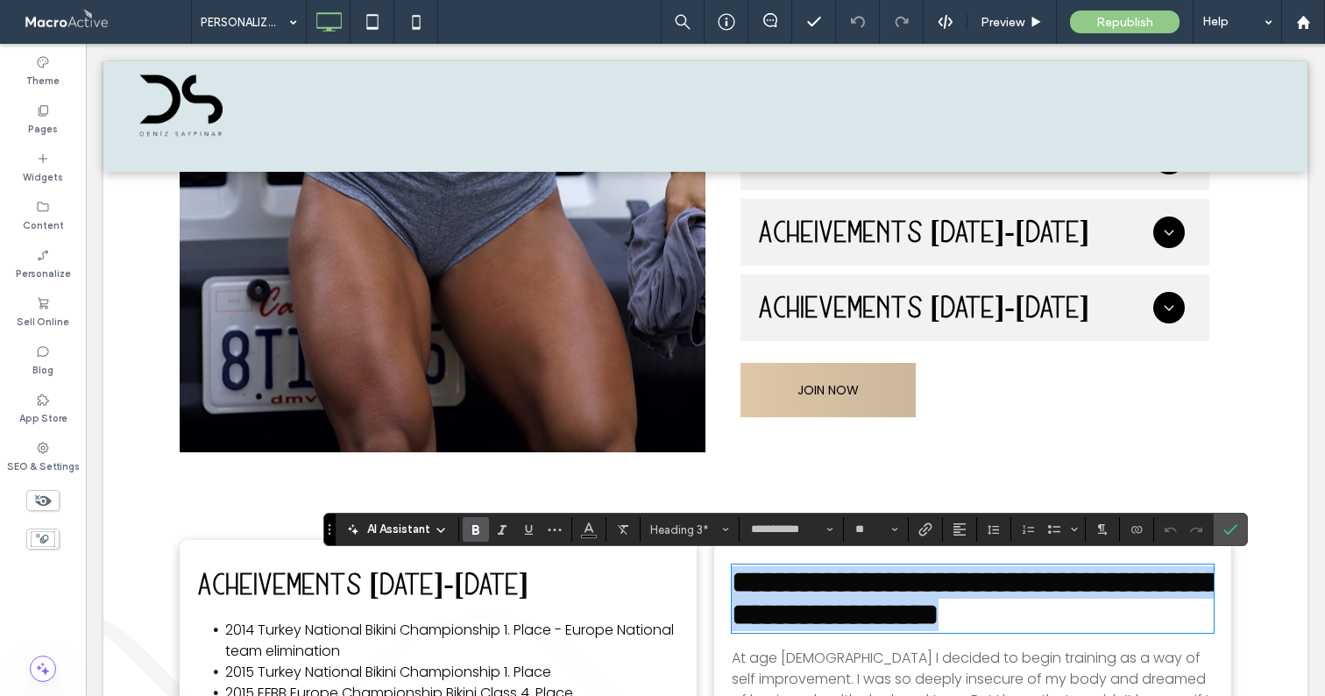
type input "*******"
type input "**"
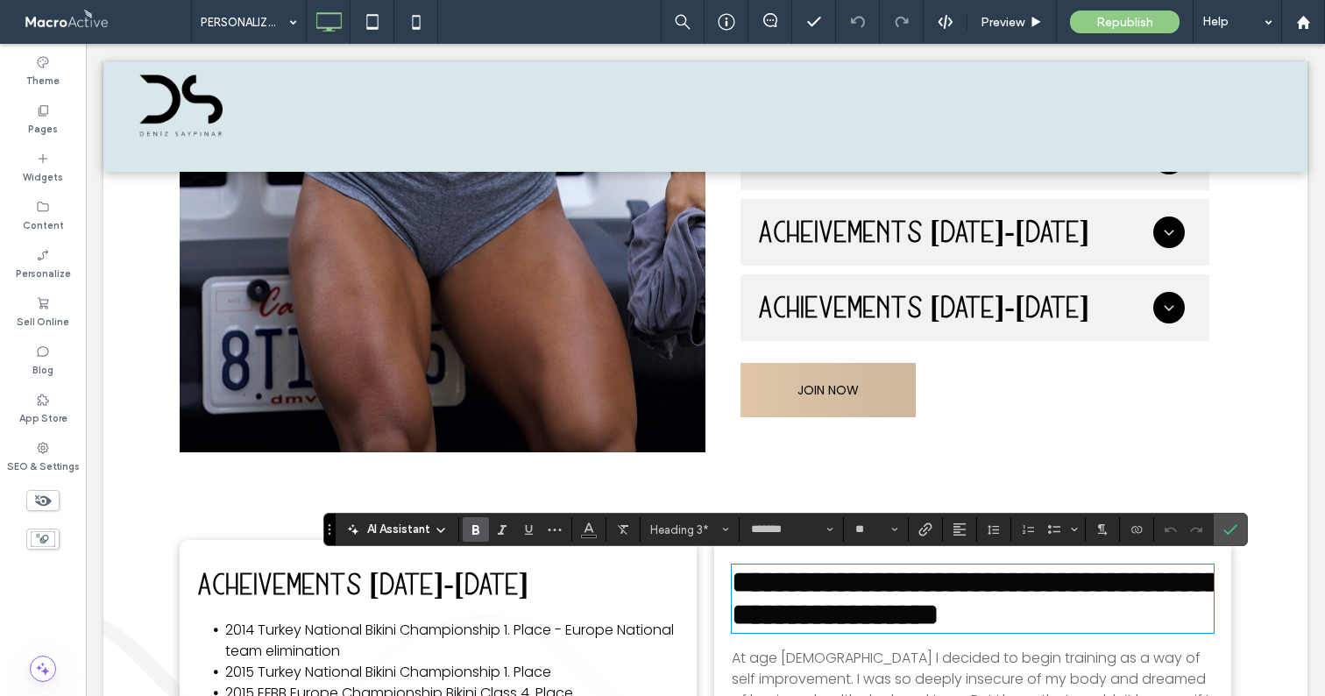
scroll to position [0, 0]
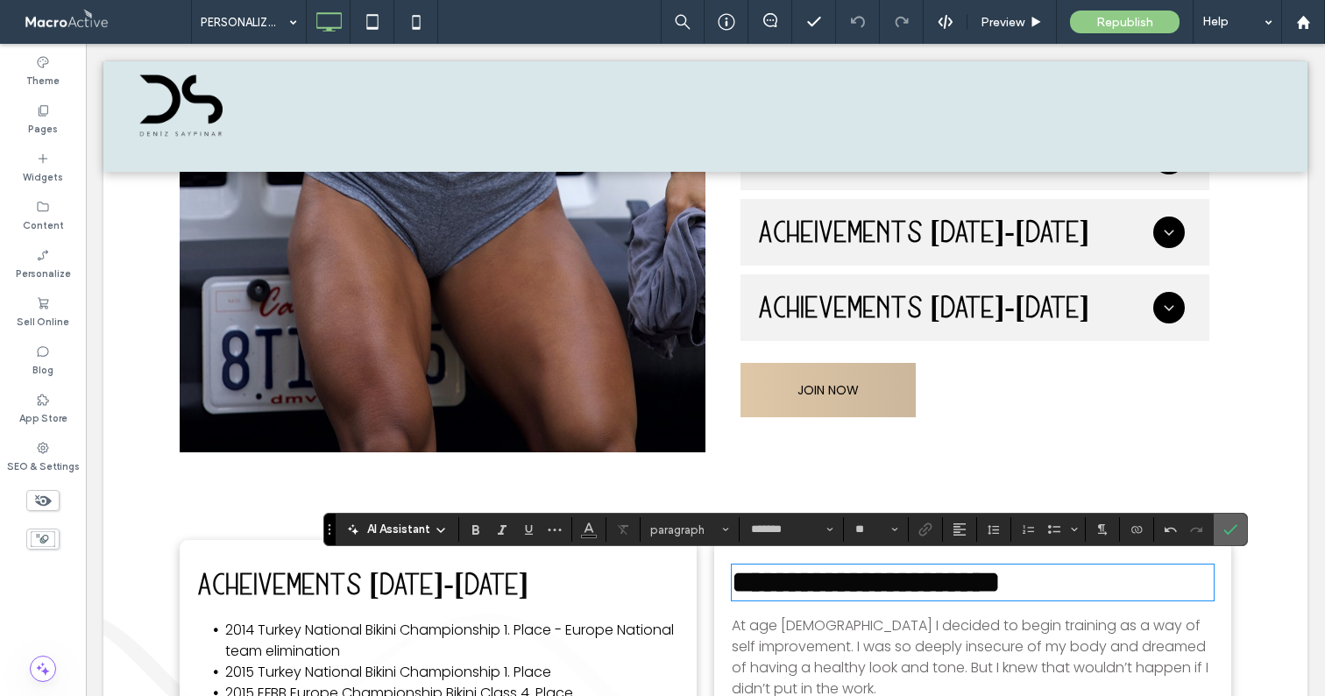
click at [1242, 534] on label "Confirm" at bounding box center [1230, 530] width 26 height 32
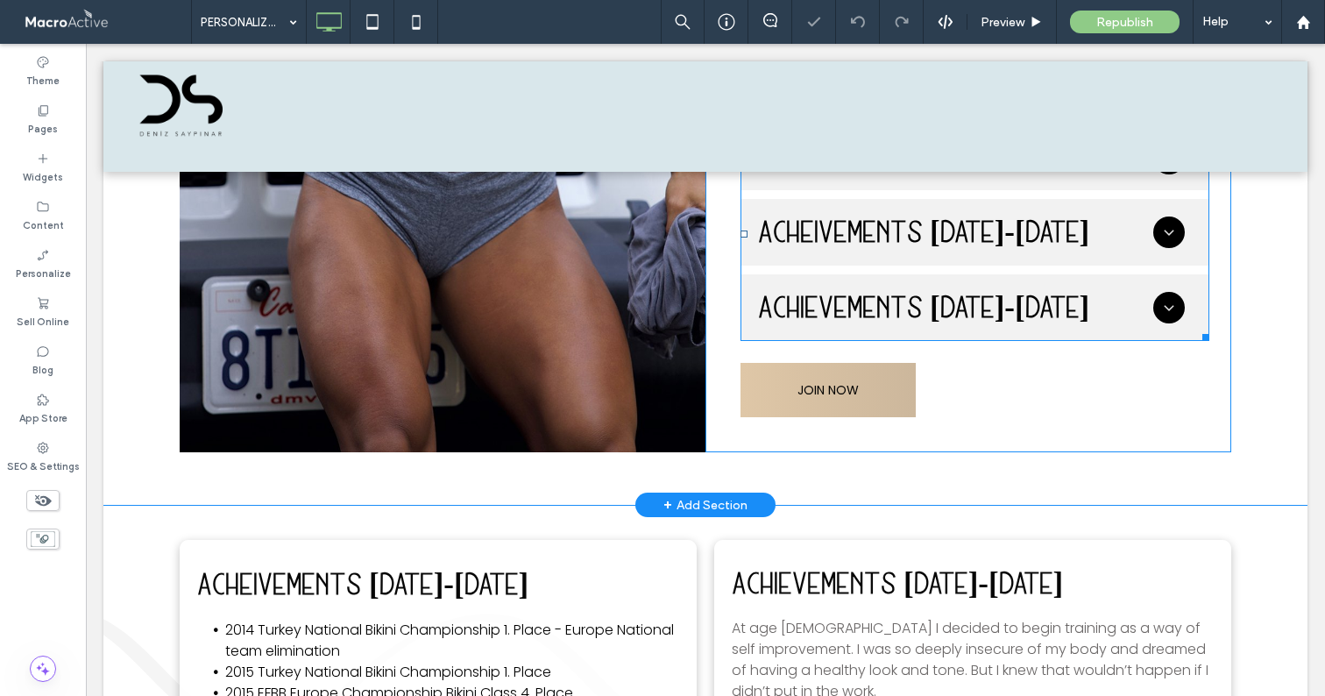
click at [784, 296] on span at bounding box center [975, 234] width 469 height 214
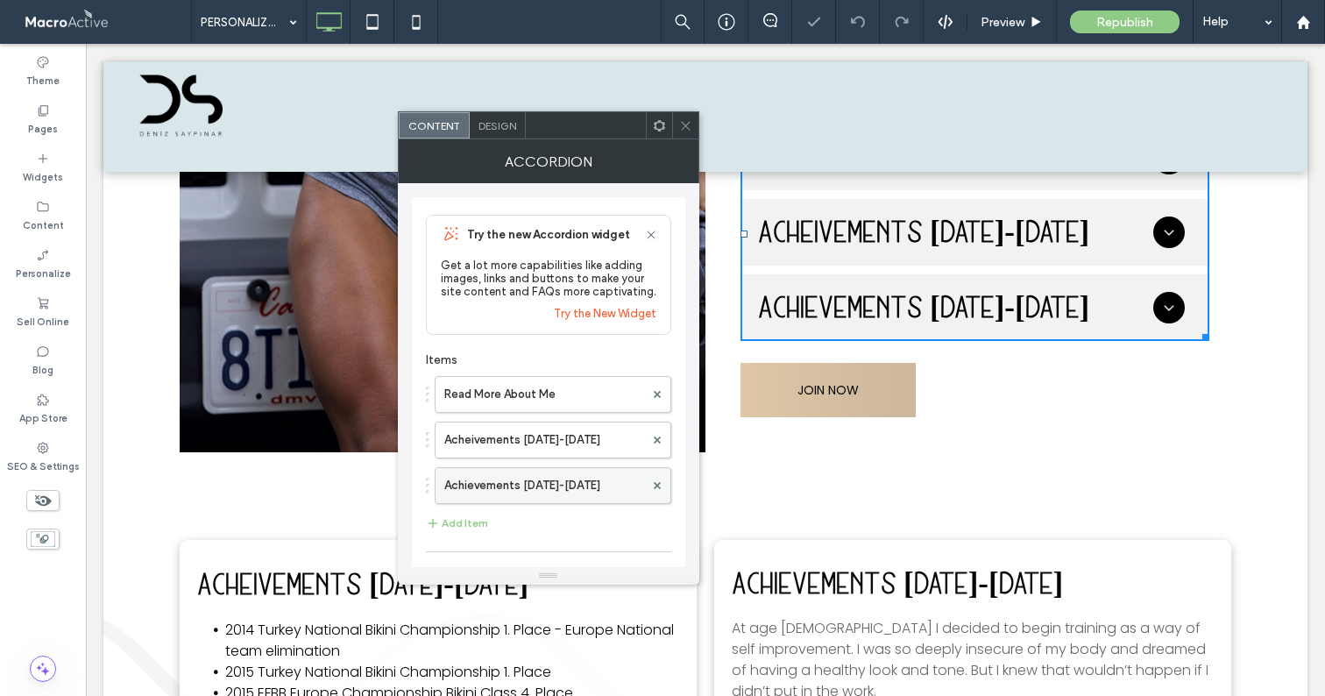
click at [535, 490] on label "Achievements 2018-2021" at bounding box center [544, 485] width 200 height 35
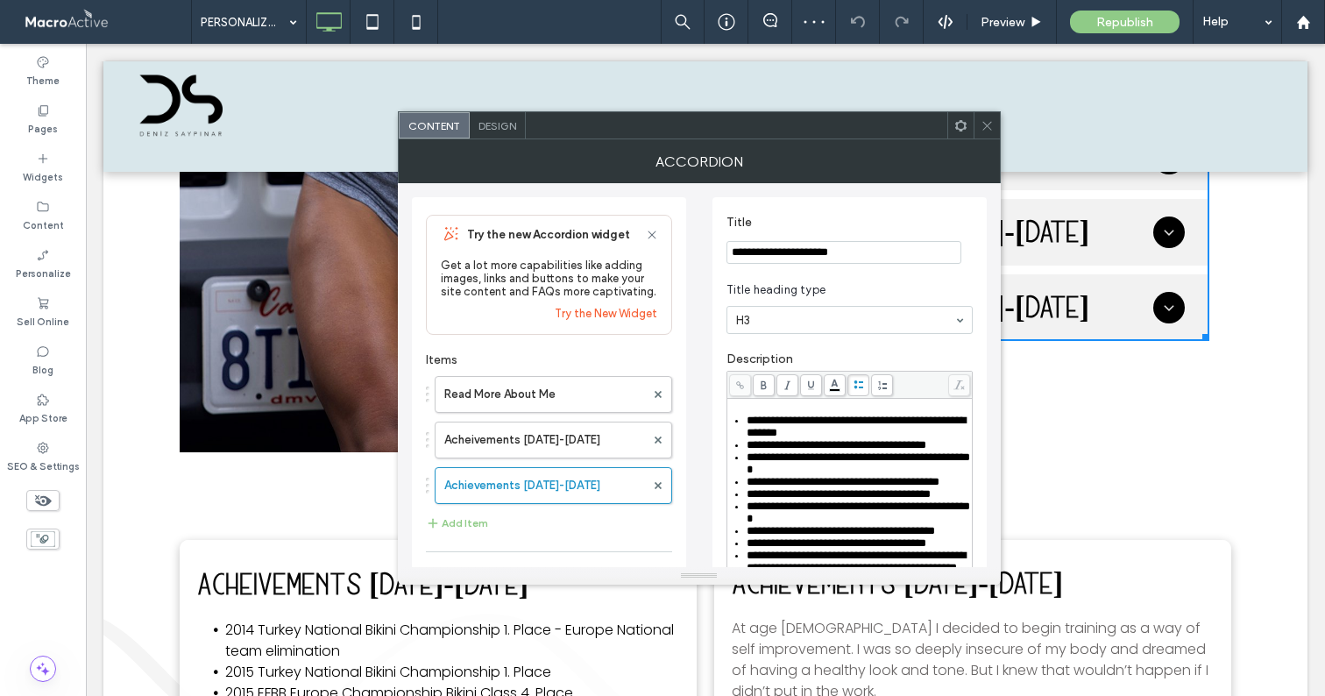
click at [785, 475] on span "**********" at bounding box center [858, 463] width 223 height 24
click at [986, 129] on icon at bounding box center [987, 125] width 13 height 13
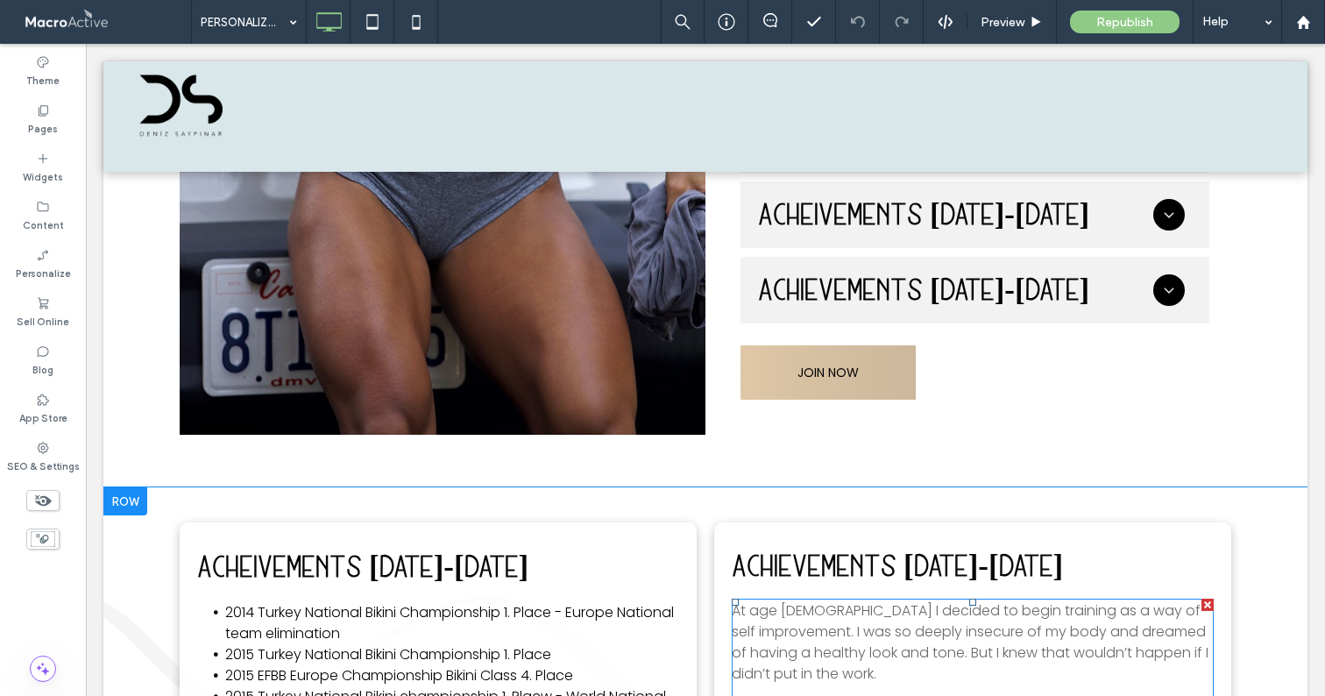
click at [886, 637] on p "At age 16 I decided to begin training as a way of self improvement. I was so de…" at bounding box center [973, 642] width 482 height 84
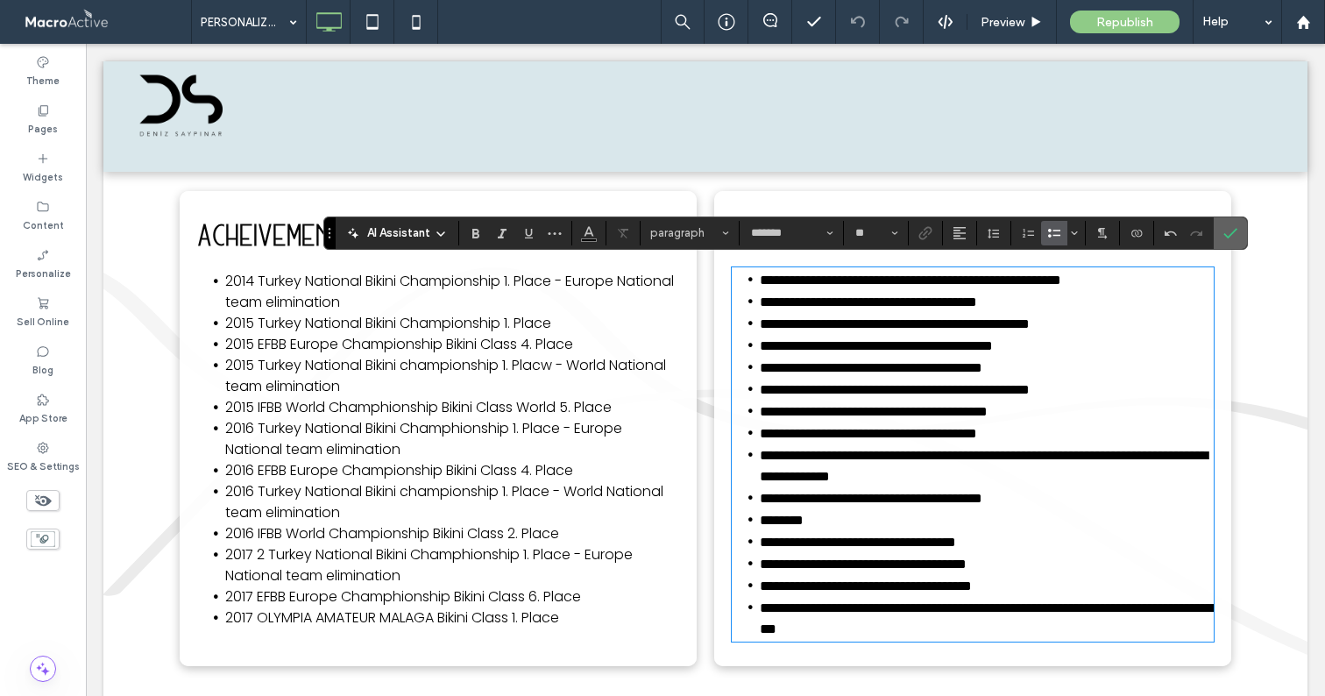
click at [1231, 239] on icon "Confirm" at bounding box center [1230, 233] width 14 height 14
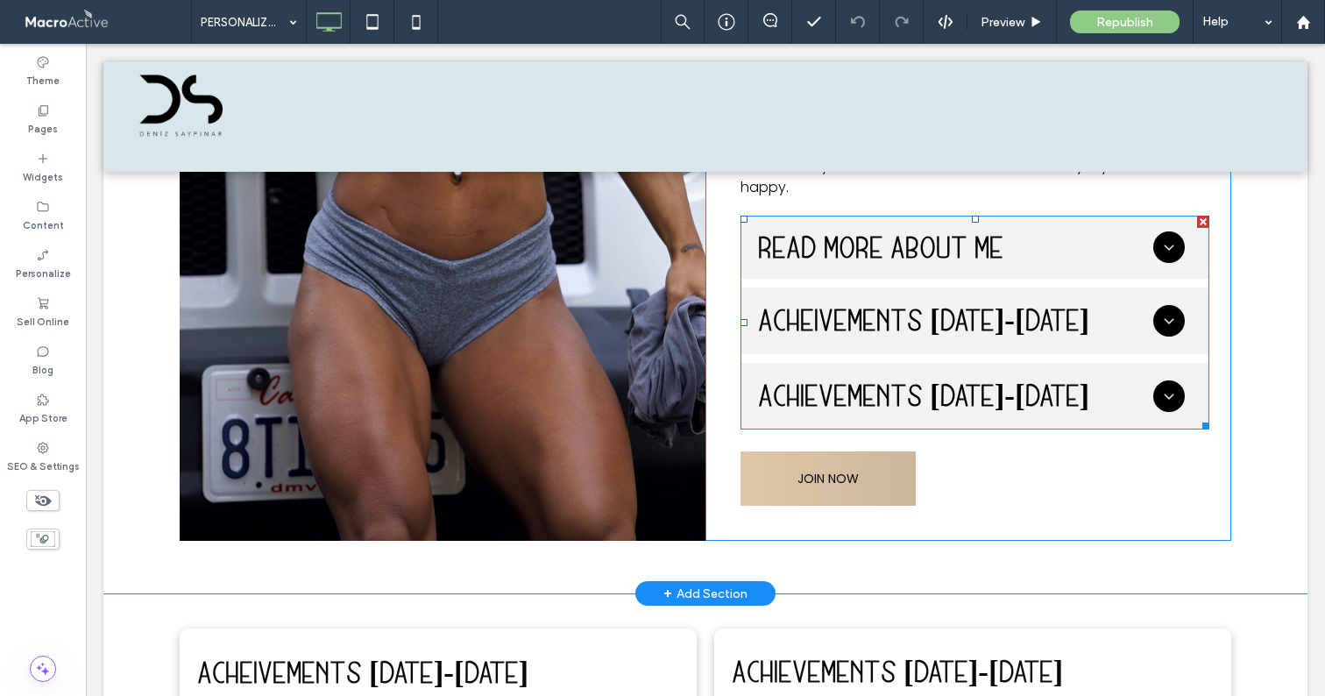
scroll to position [5248, 0]
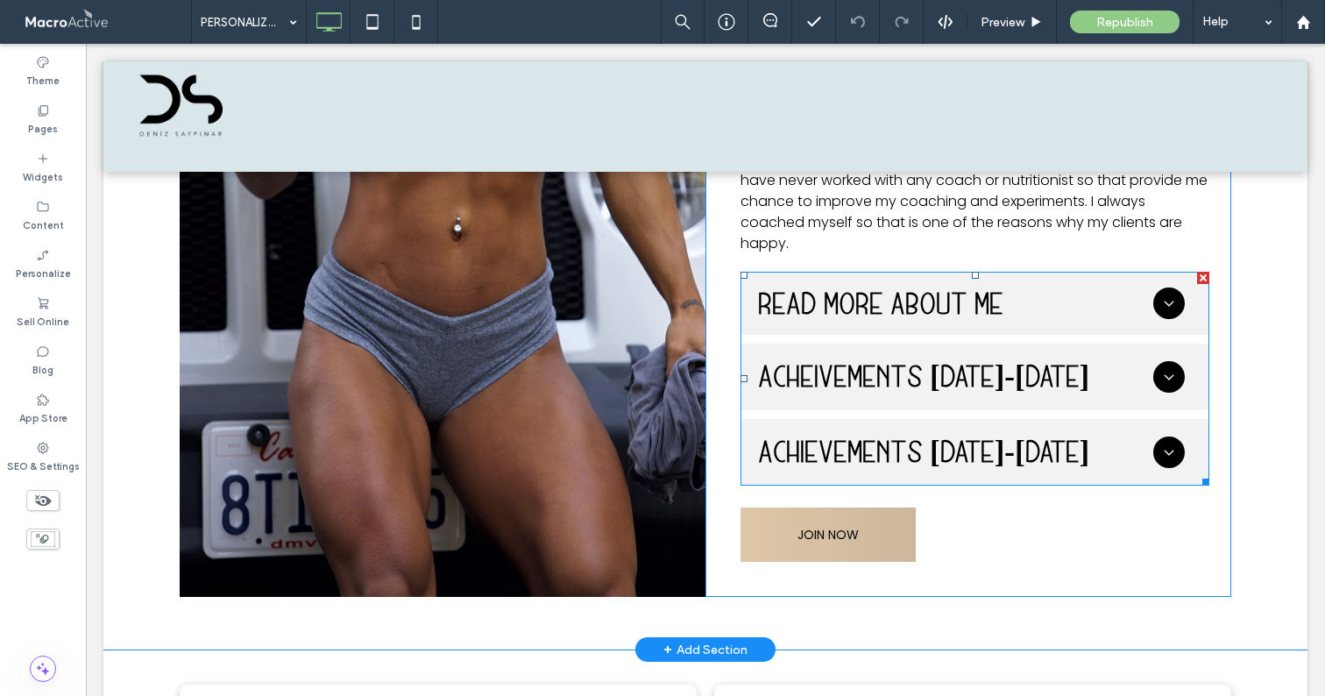
click at [982, 456] on span at bounding box center [975, 379] width 469 height 214
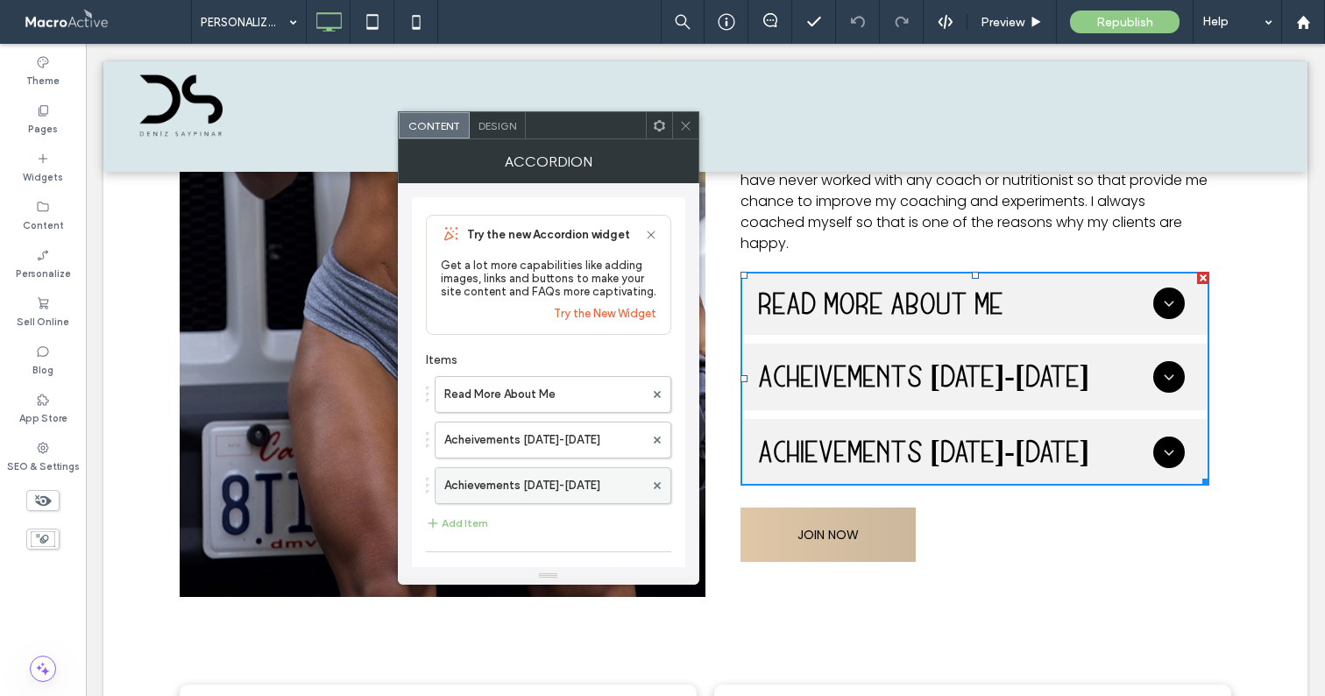
click at [579, 480] on label "Achievements 2018-2021" at bounding box center [544, 485] width 200 height 35
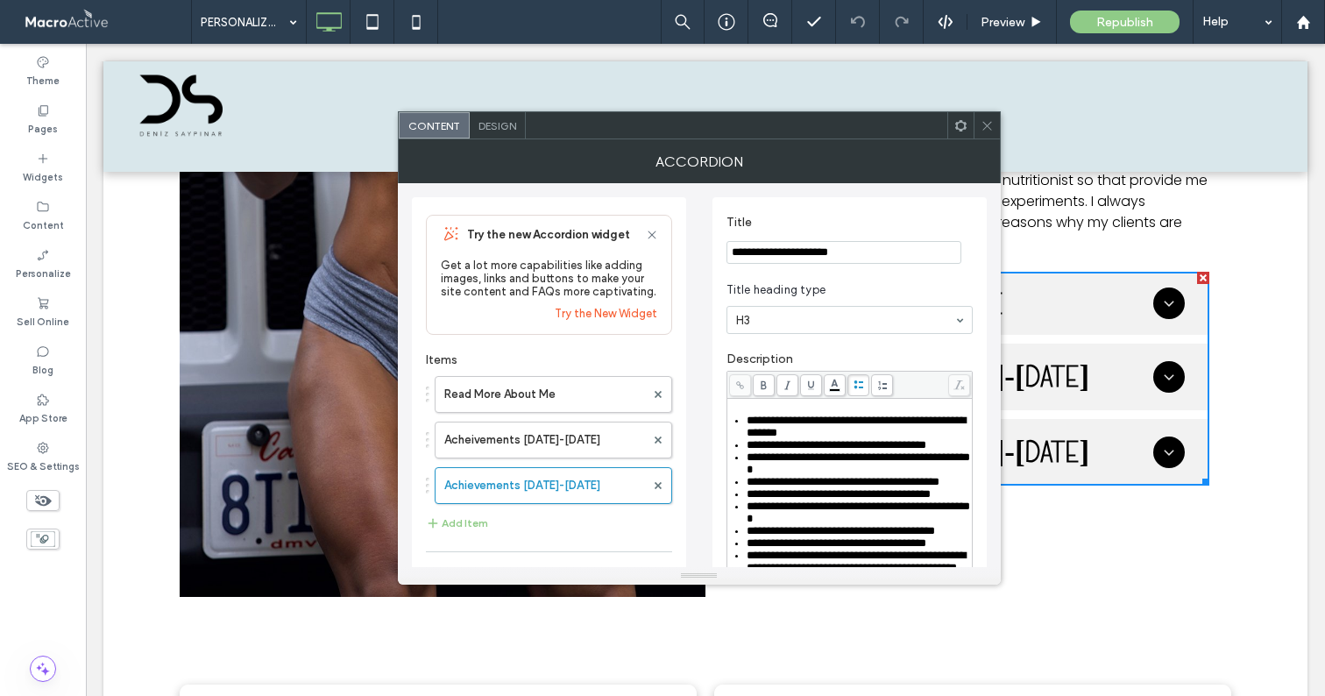
click at [782, 460] on span "**********" at bounding box center [858, 463] width 223 height 24
click at [981, 121] on icon at bounding box center [987, 125] width 13 height 13
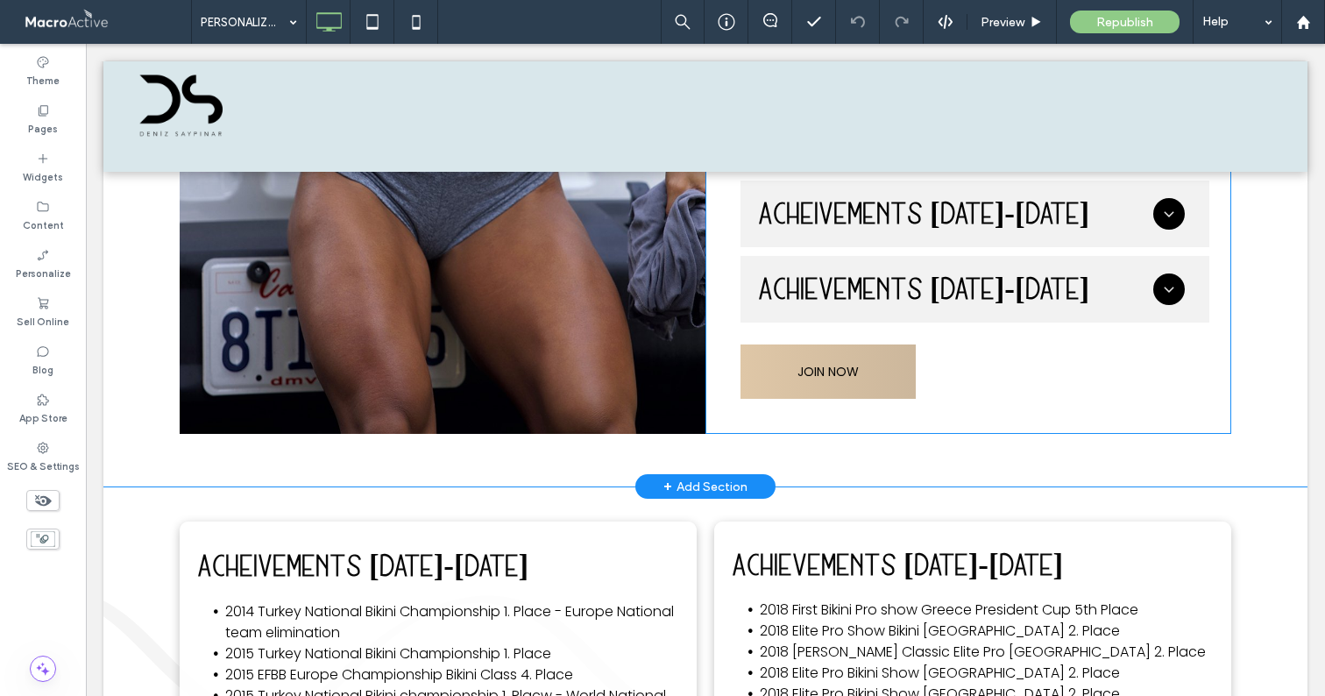
scroll to position [5343, 0]
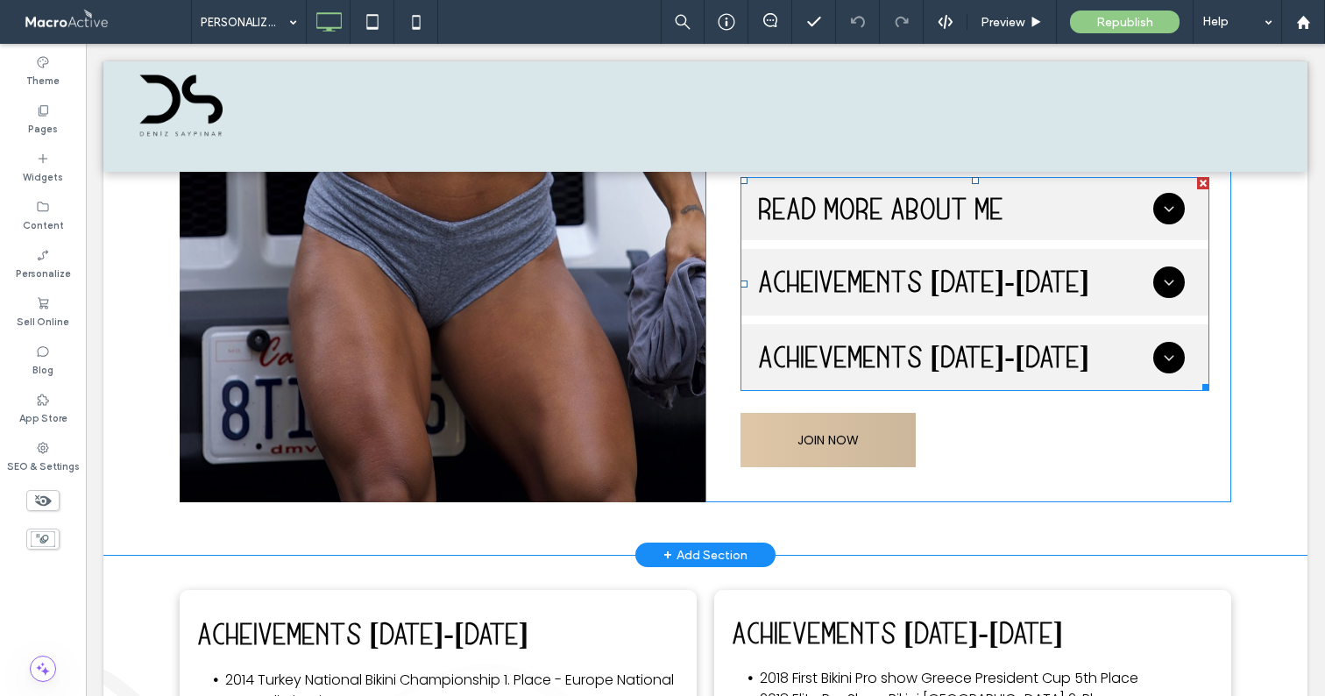
click at [1003, 337] on span at bounding box center [975, 284] width 469 height 214
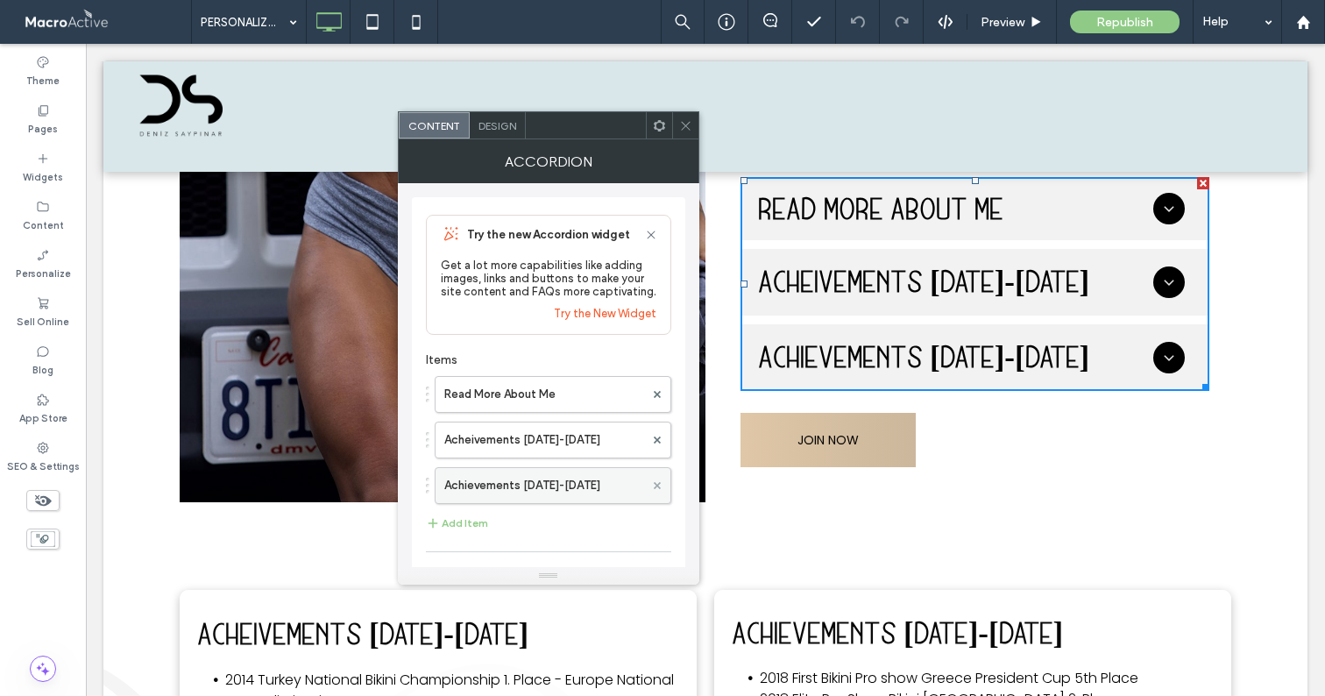
click at [655, 487] on use at bounding box center [656, 485] width 7 height 7
click at [654, 441] on icon at bounding box center [657, 439] width 7 height 7
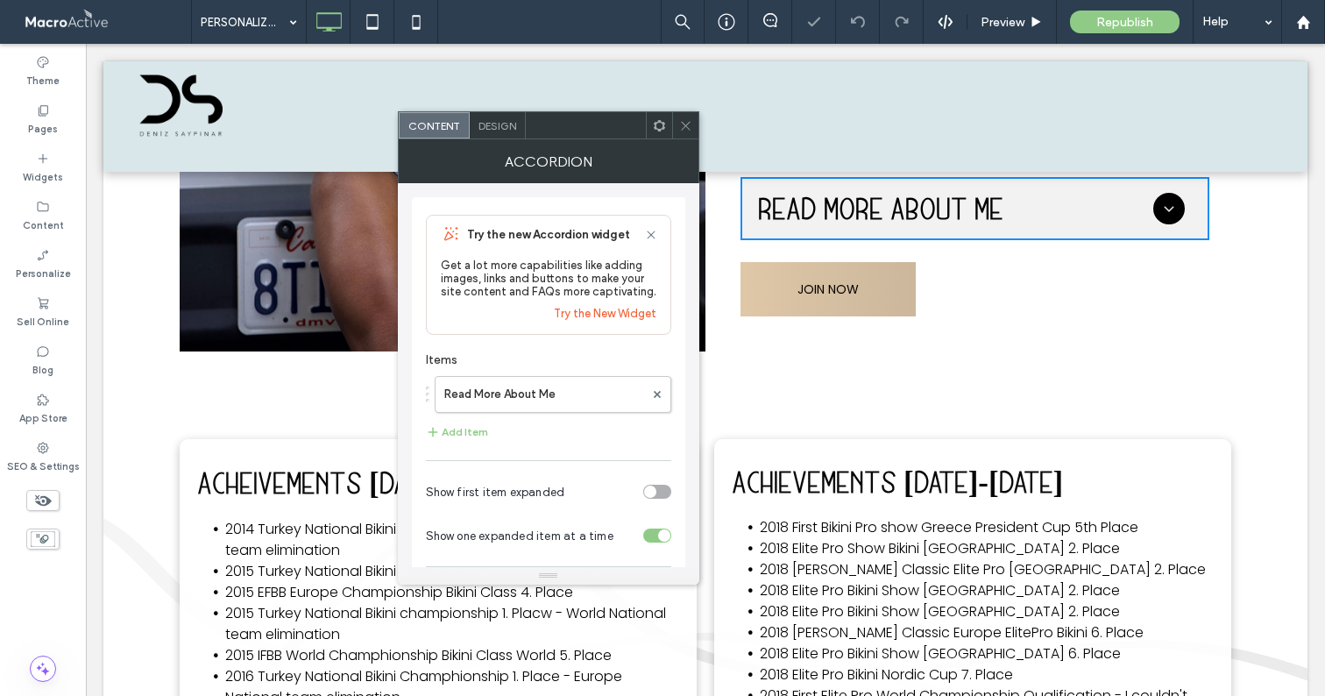
click at [691, 131] on div at bounding box center [685, 125] width 26 height 26
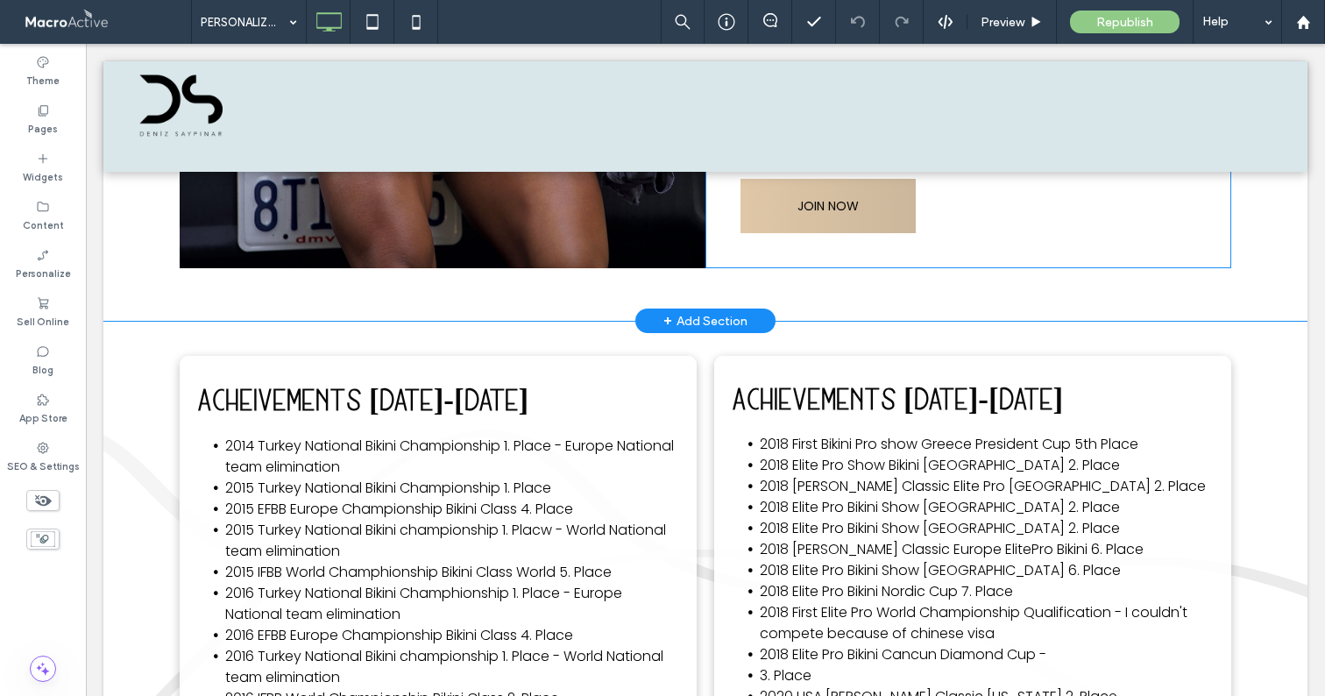
scroll to position [5419, 0]
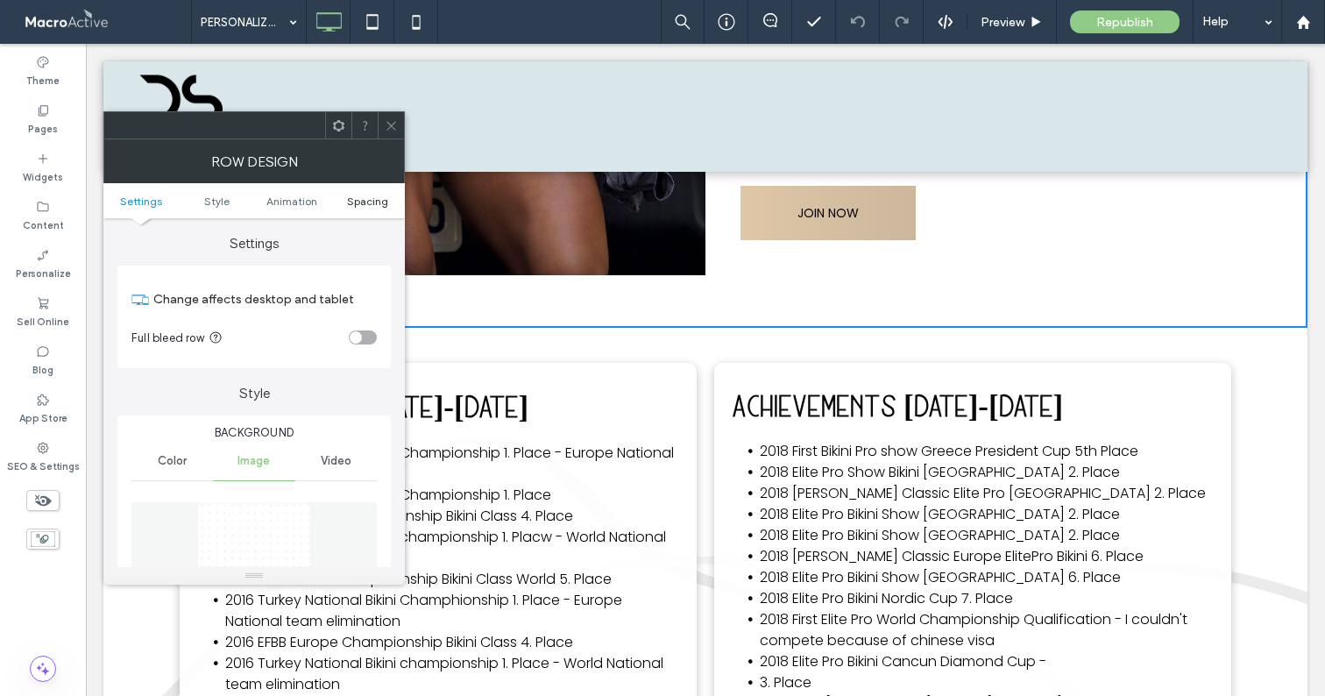
click at [363, 203] on span "Spacing" at bounding box center [367, 201] width 41 height 13
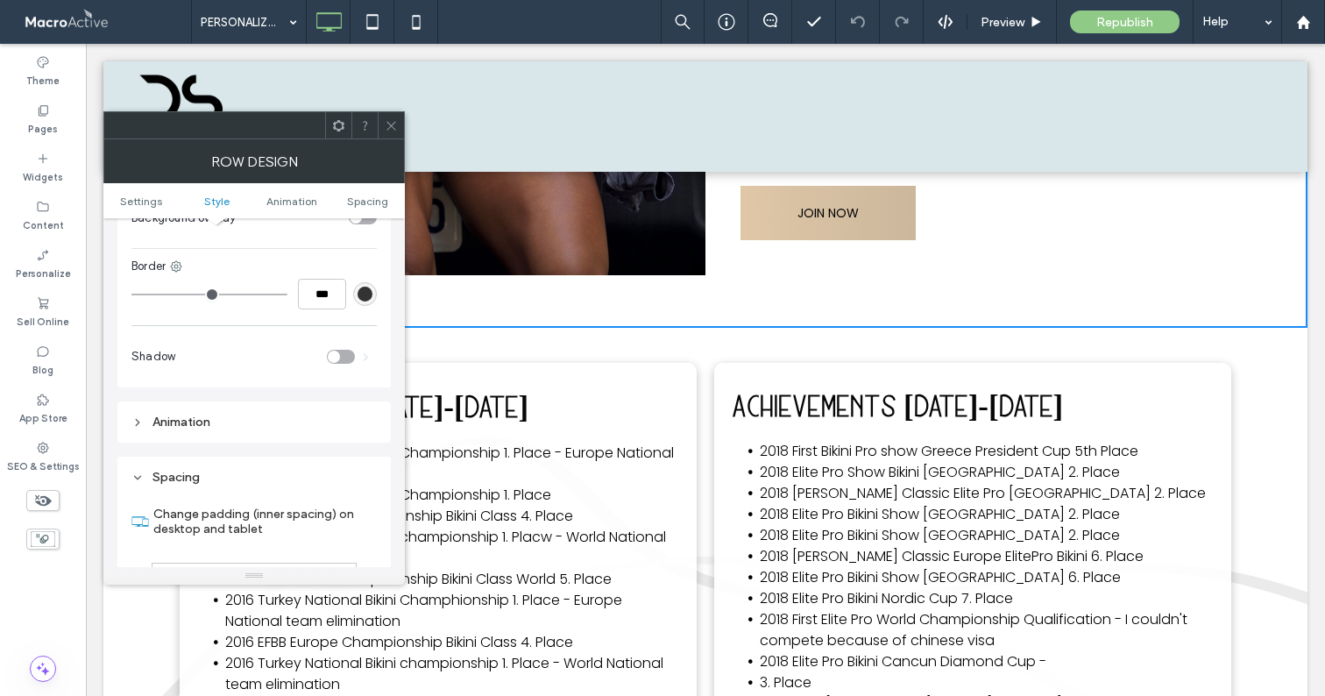
scroll to position [1055, 0]
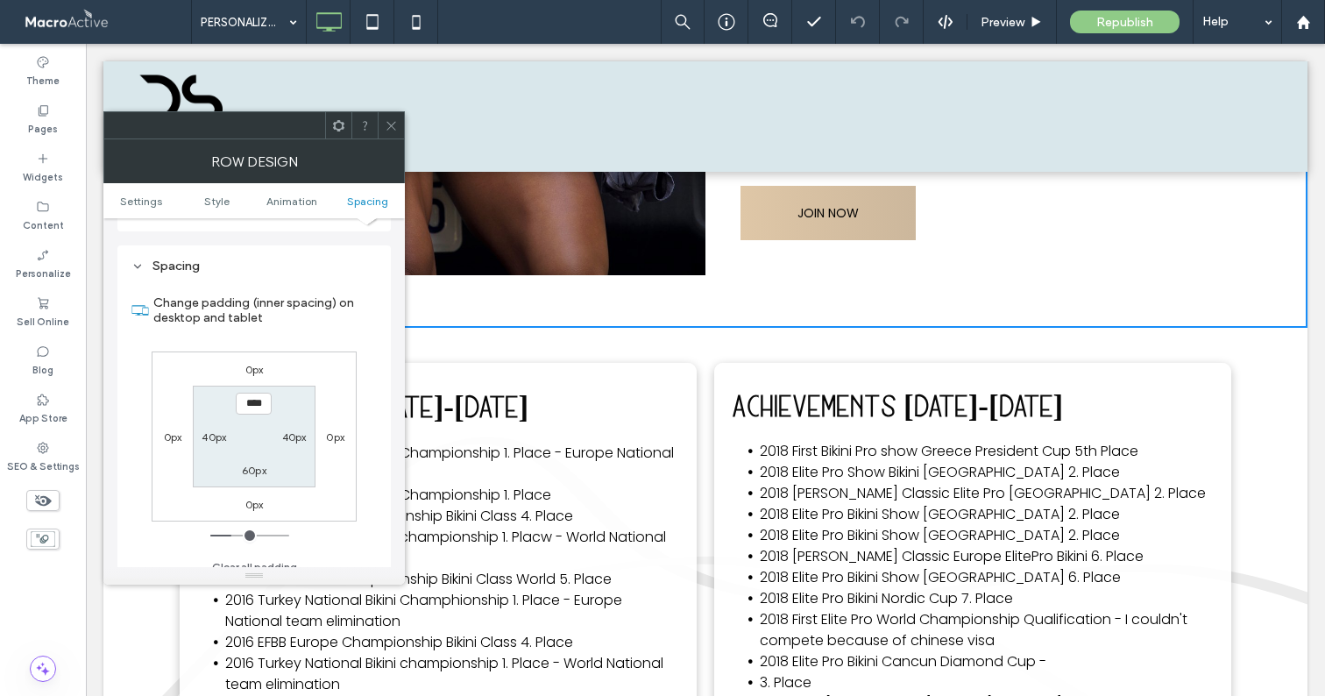
click at [248, 461] on div "60px" at bounding box center [254, 470] width 25 height 18
click at [249, 464] on label "60px" at bounding box center [254, 470] width 25 height 13
type input "**"
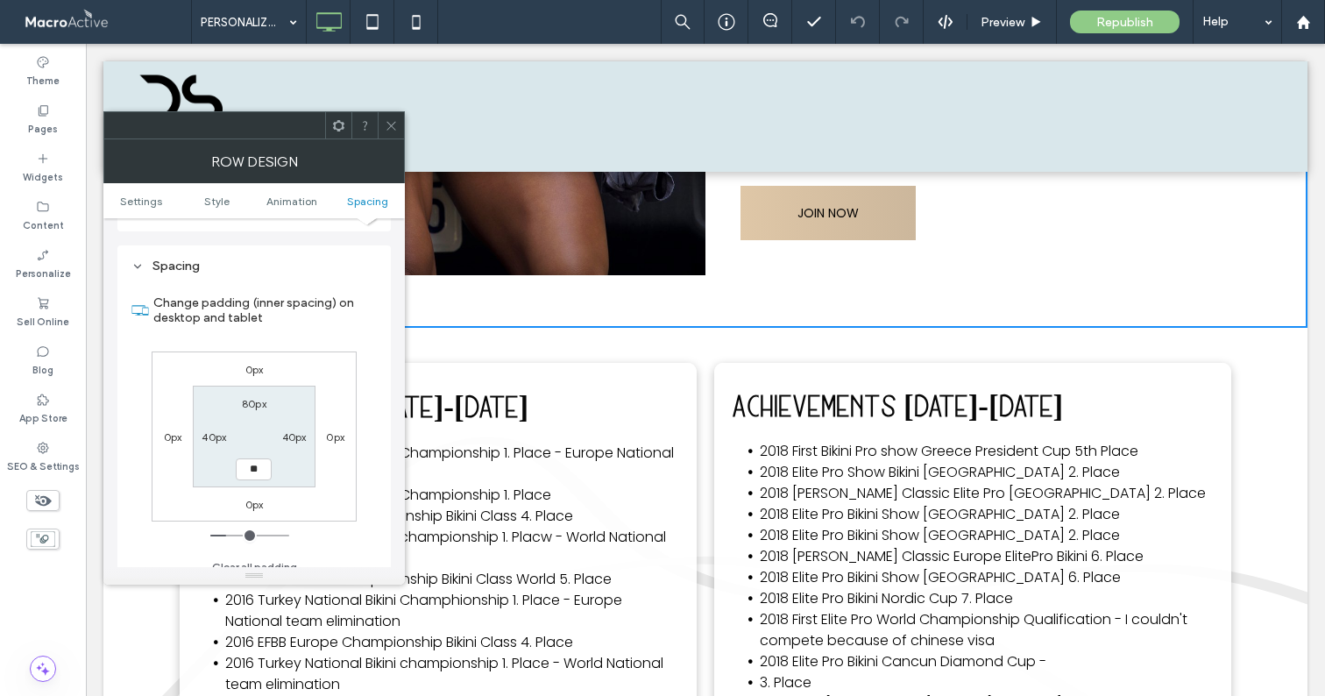
type input "****"
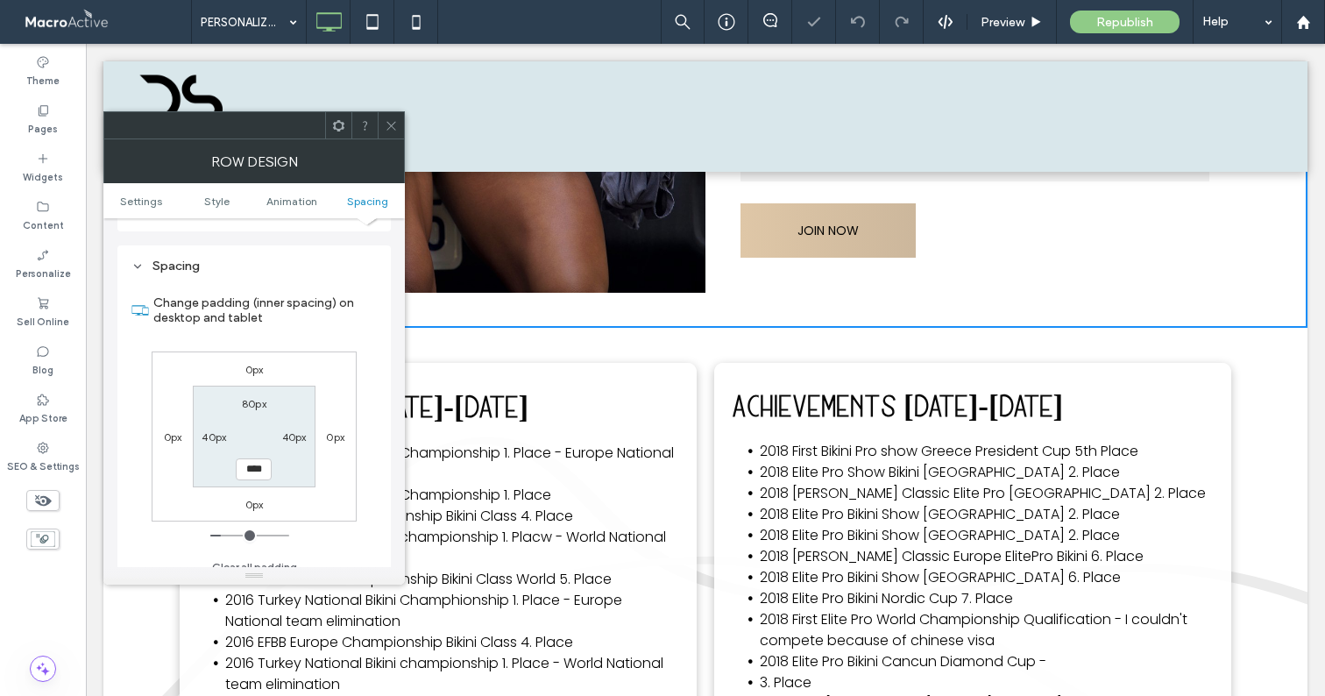
click at [394, 123] on icon at bounding box center [391, 125] width 13 height 13
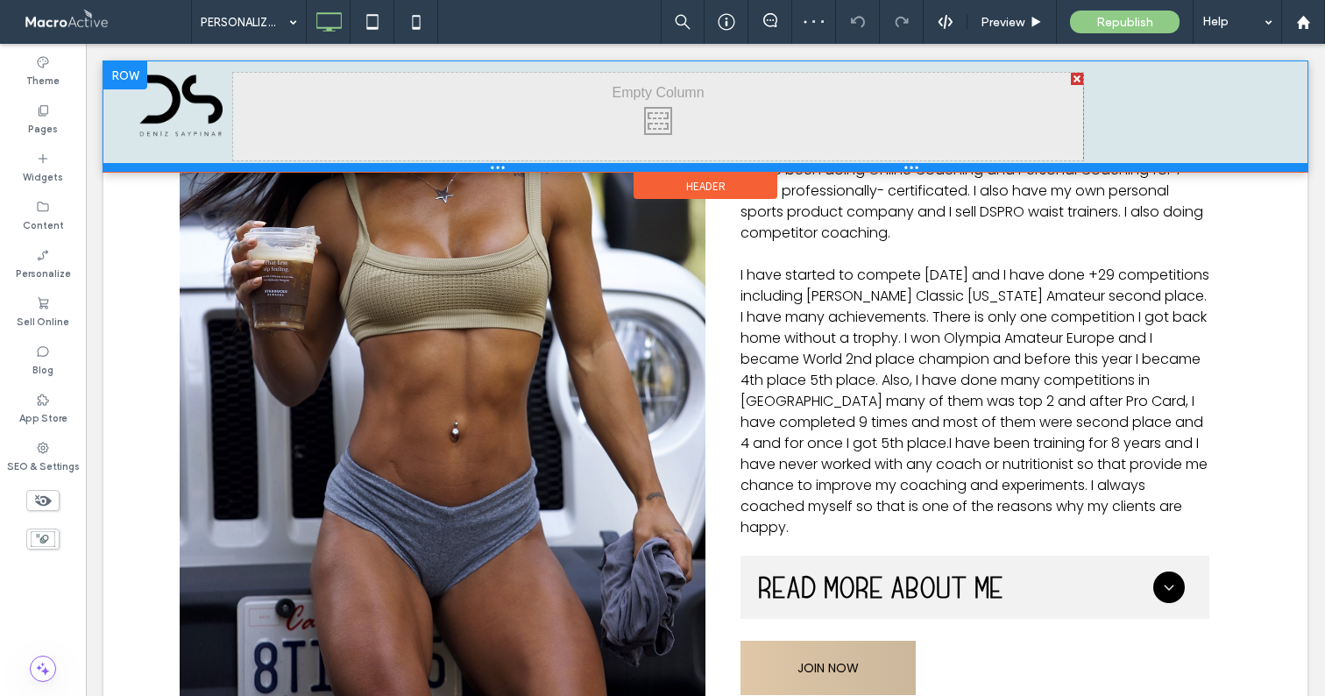
scroll to position [5113, 0]
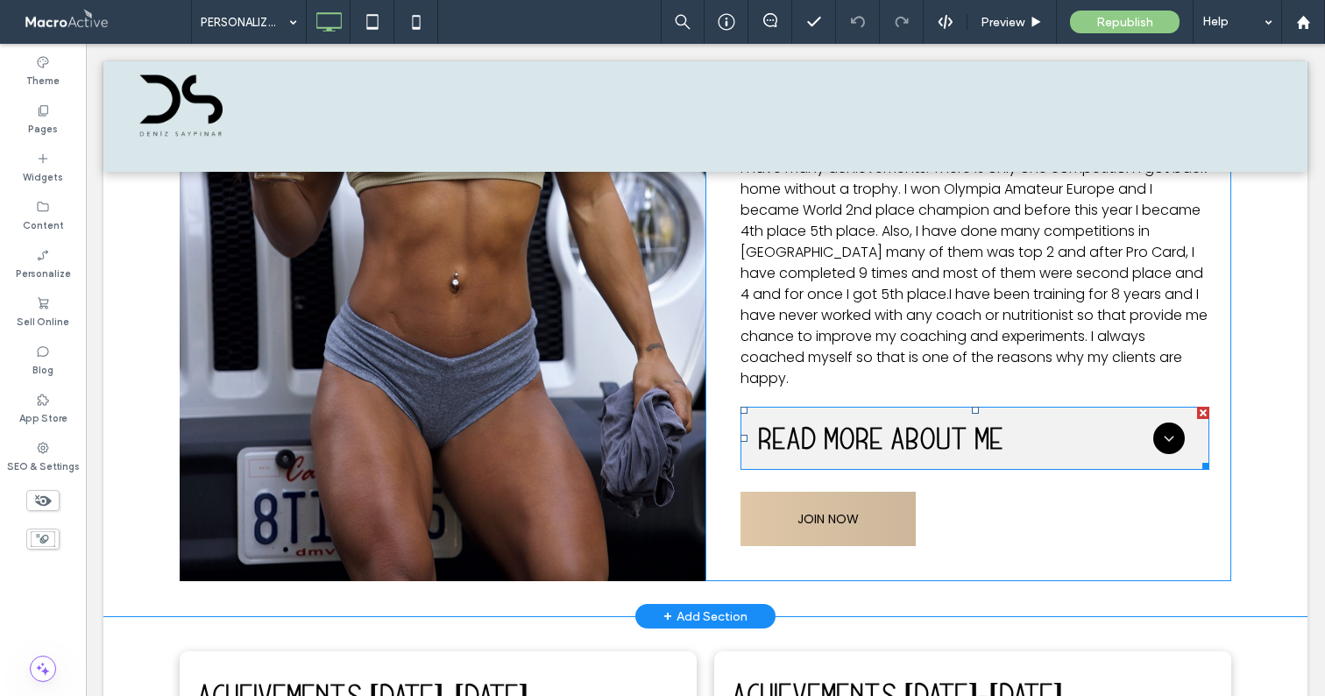
click at [1151, 429] on span at bounding box center [975, 438] width 469 height 63
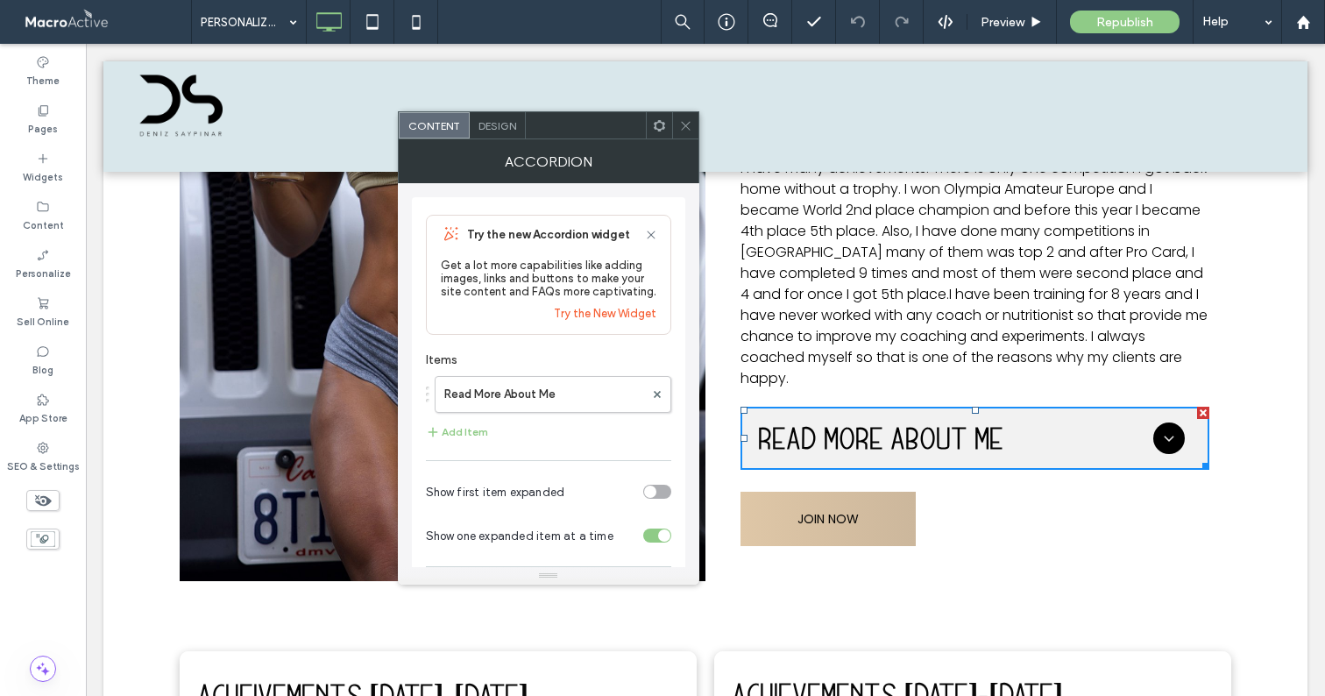
click at [1153, 429] on div at bounding box center [1169, 438] width 32 height 32
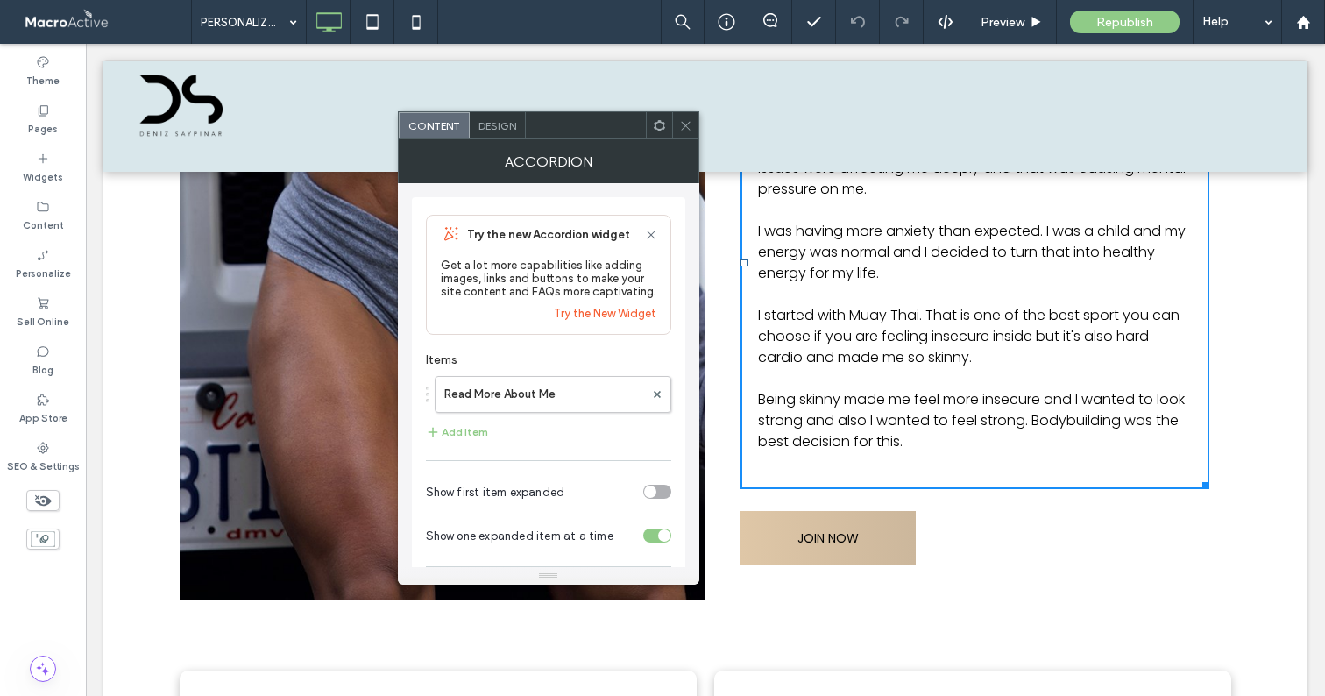
scroll to position [5484, 0]
click at [689, 117] on span at bounding box center [685, 125] width 13 height 26
